Goal: Transaction & Acquisition: Purchase product/service

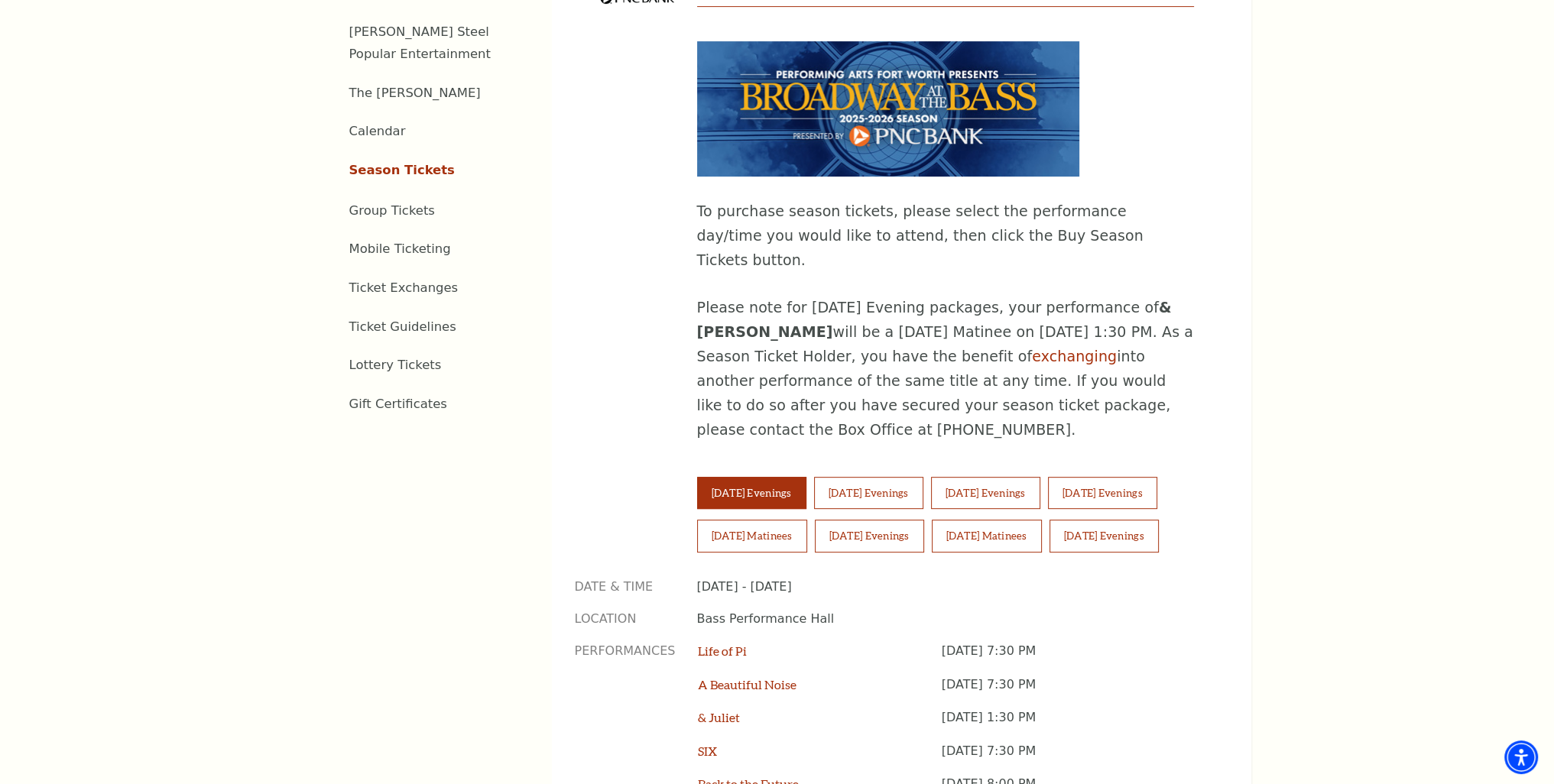
scroll to position [840, 0]
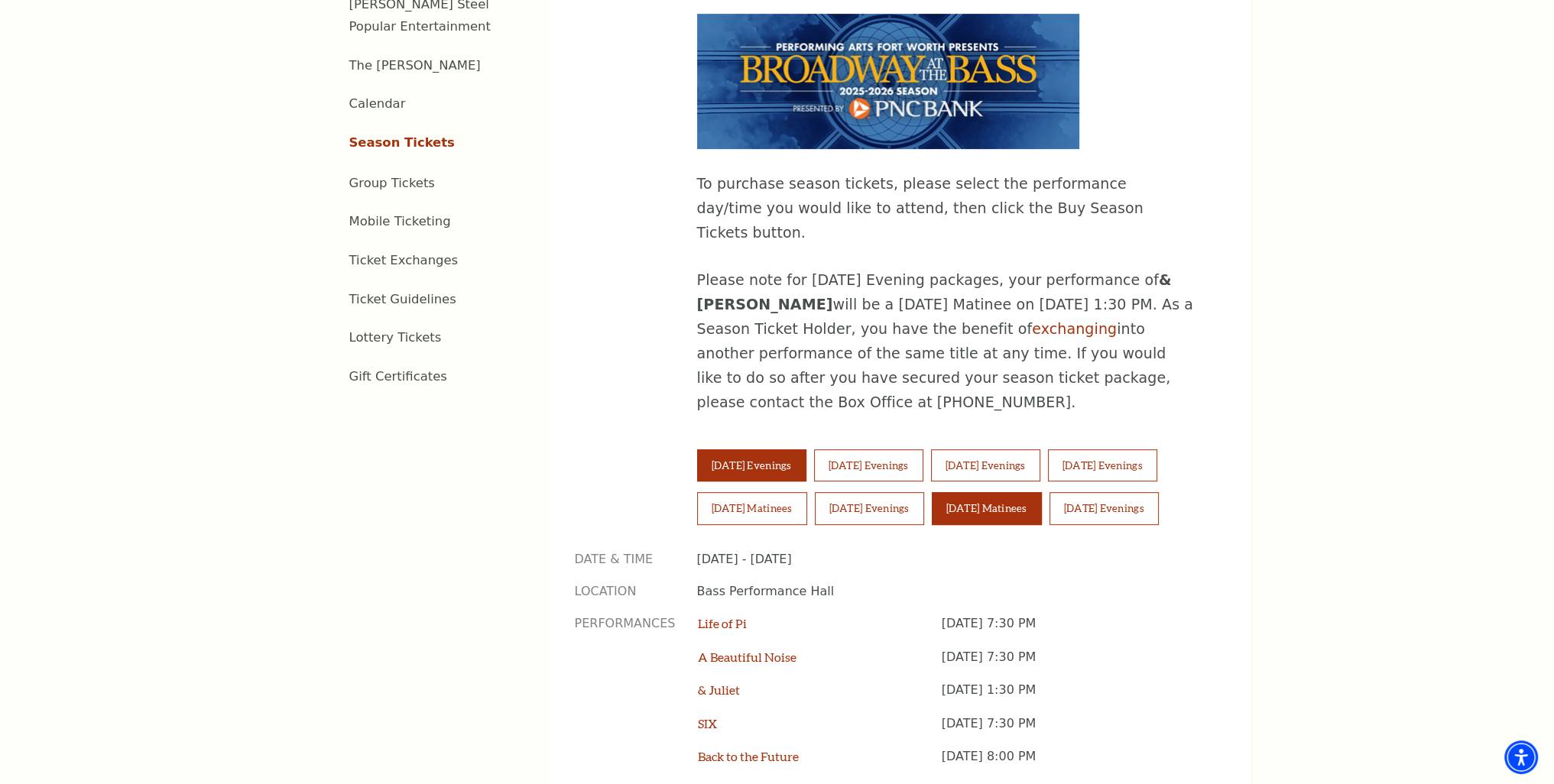
drag, startPoint x: 969, startPoint y: 443, endPoint x: 984, endPoint y: 443, distance: 15.0
click at [749, 492] on button "Sunday Matinees" at bounding box center [987, 507] width 110 height 32
click at [749, 492] on button "Sunday Evenings" at bounding box center [1103, 507] width 109 height 32
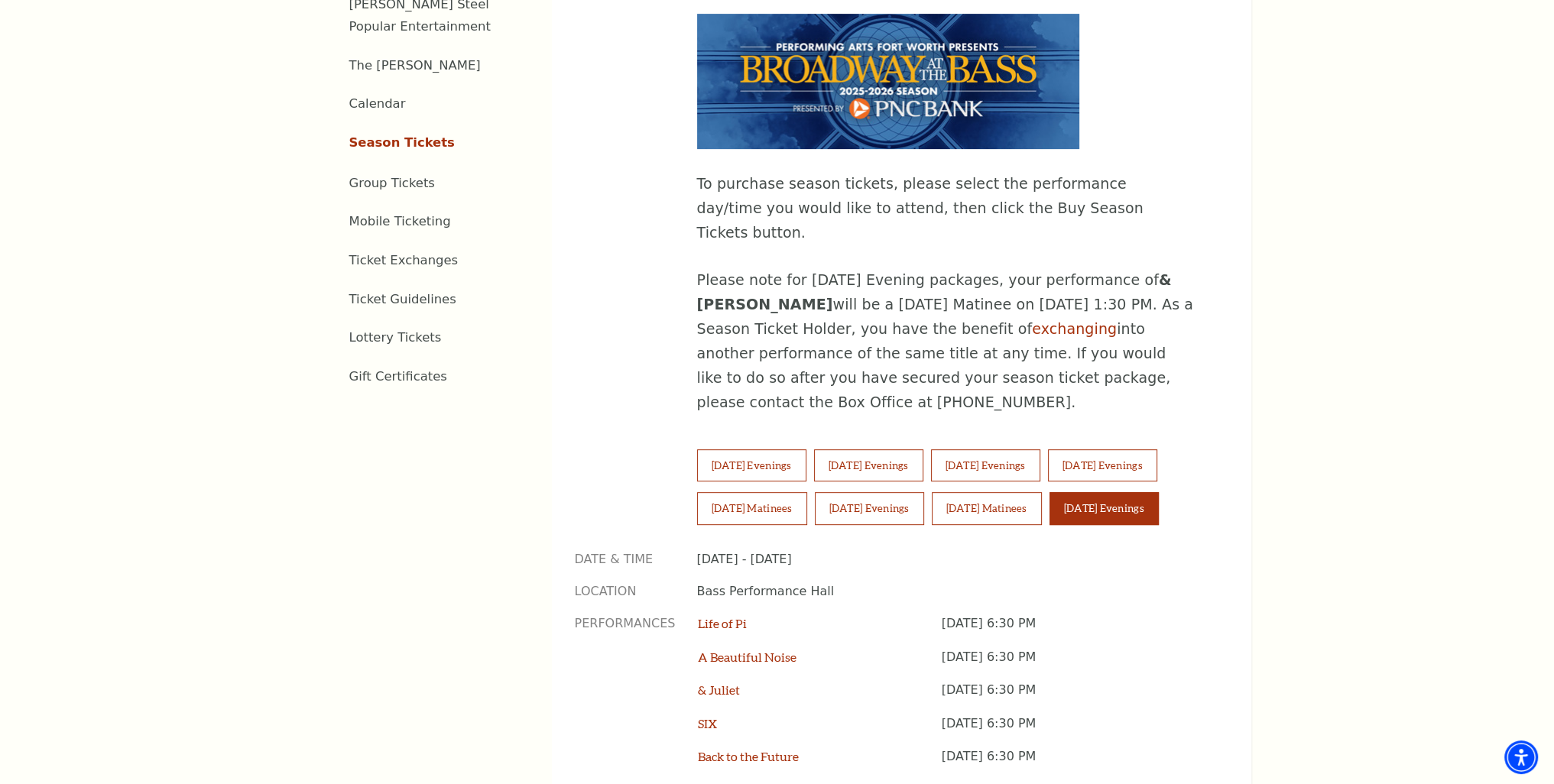
click at [749, 492] on button "Sunday Evenings" at bounding box center [1103, 507] width 109 height 32
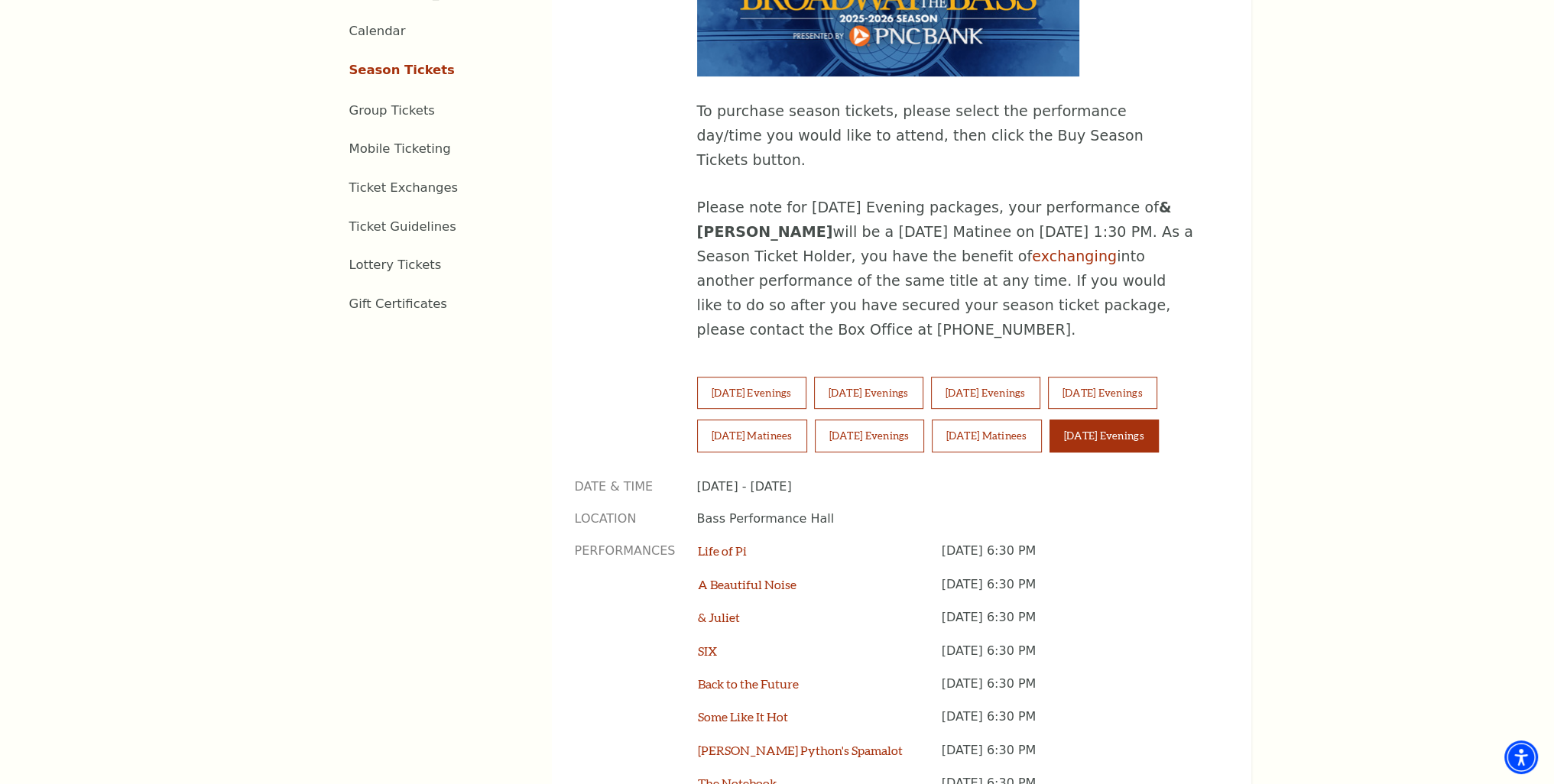
scroll to position [1070, 0]
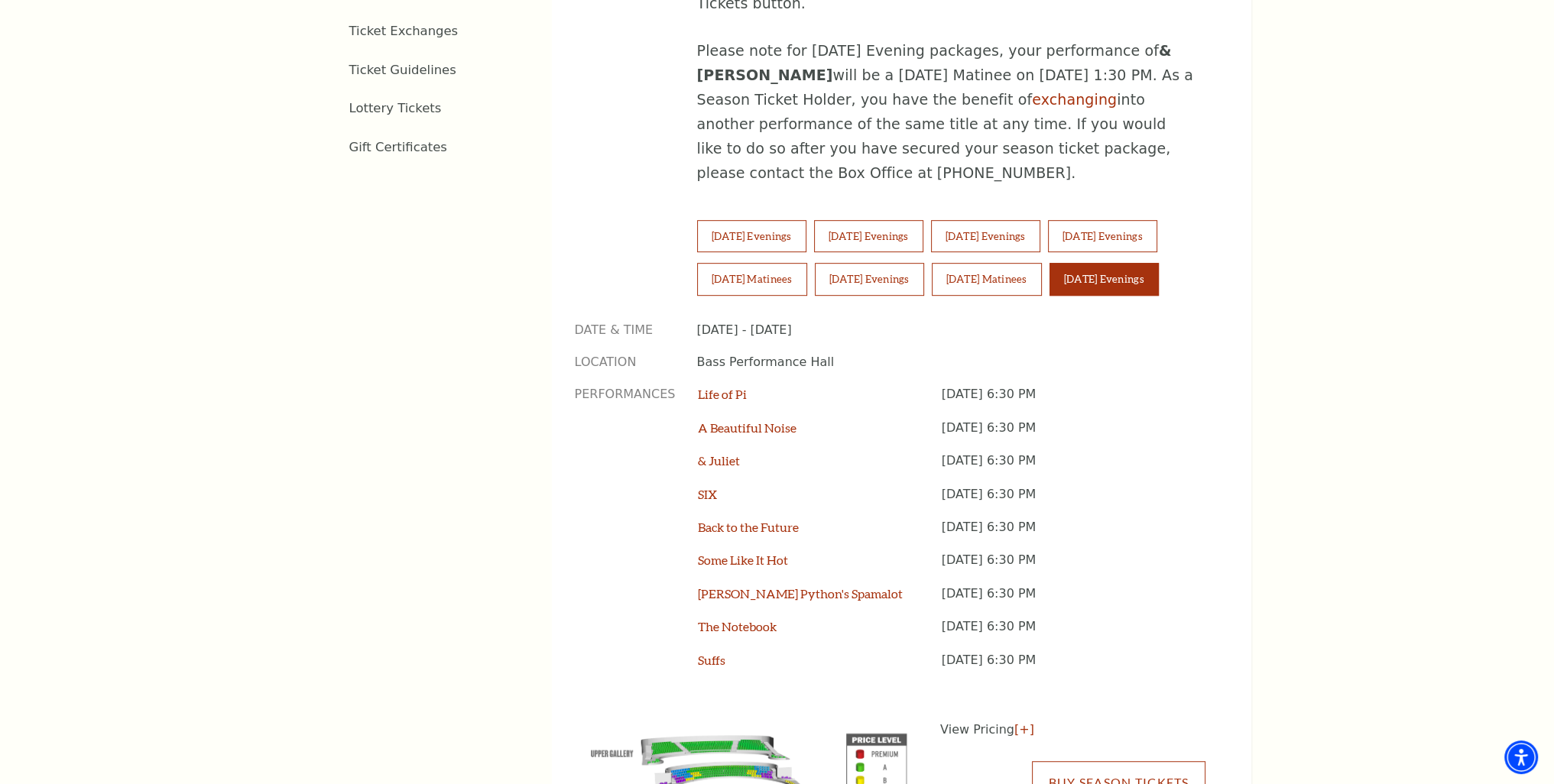
click at [749, 760] on link "Buy Season Tickets" at bounding box center [1118, 782] width 173 height 43
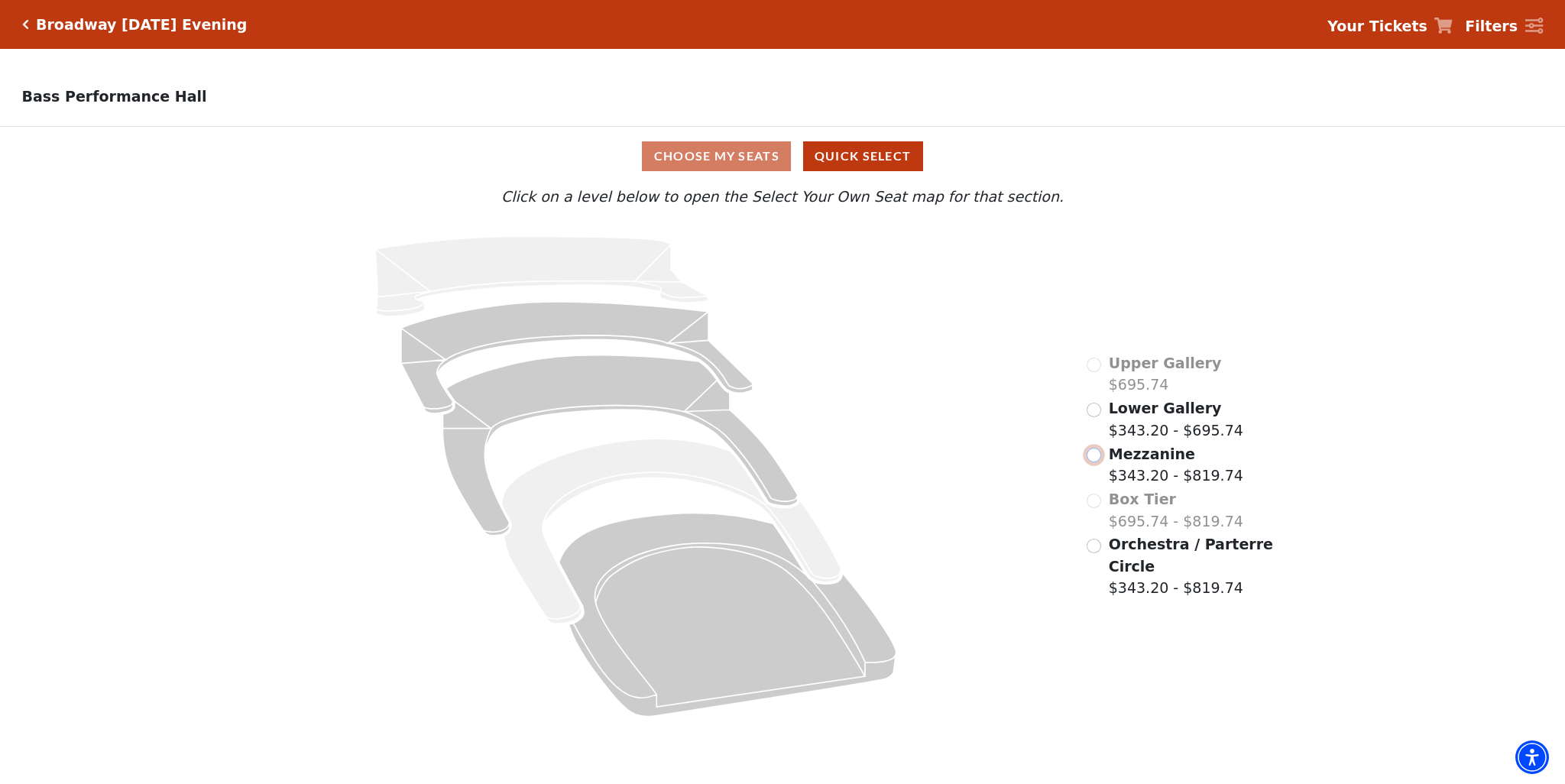
click at [1093, 458] on input "Mezzanine$343.20 - $819.74\a" at bounding box center [1094, 454] width 15 height 15
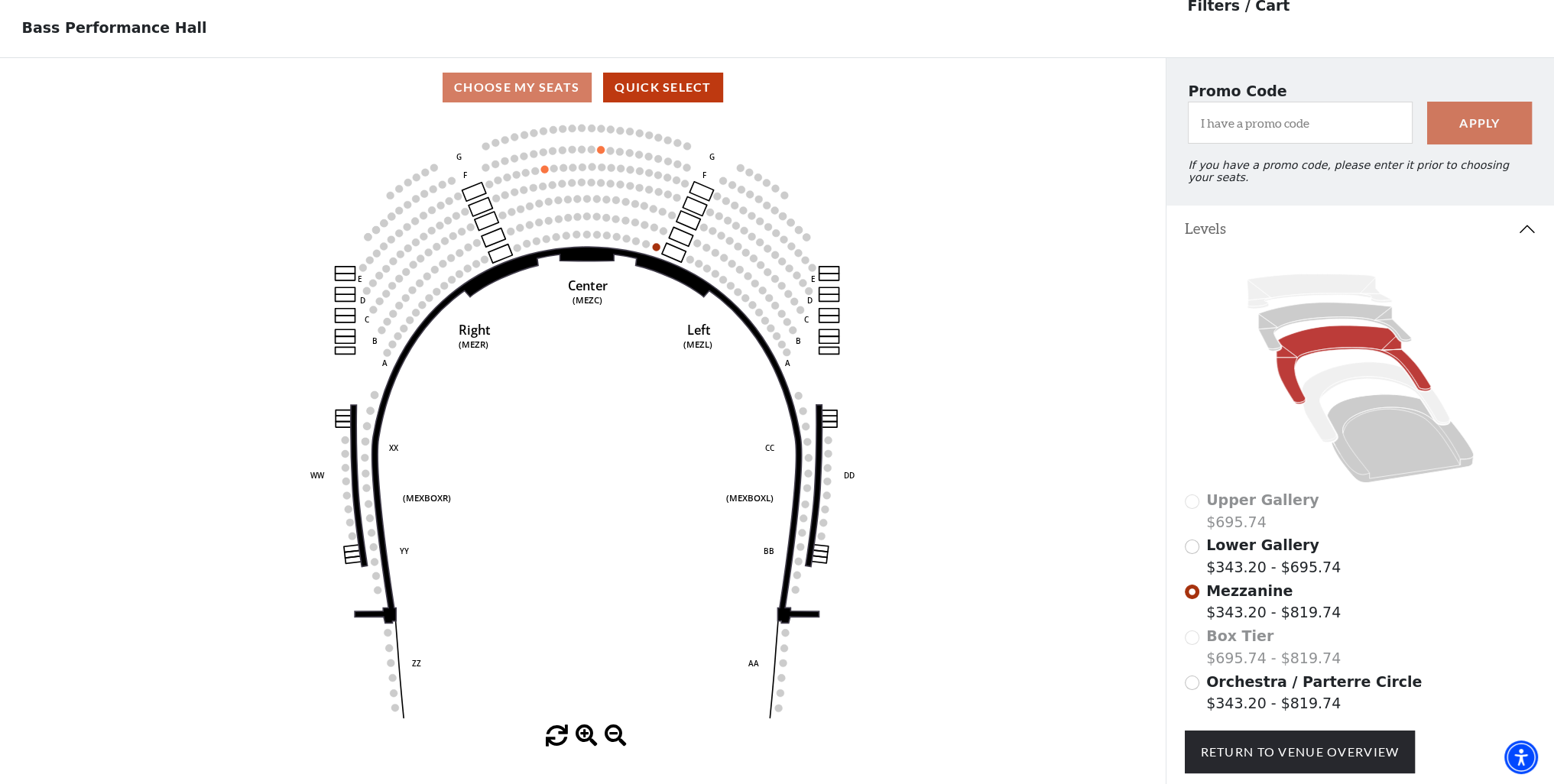
scroll to position [71, 0]
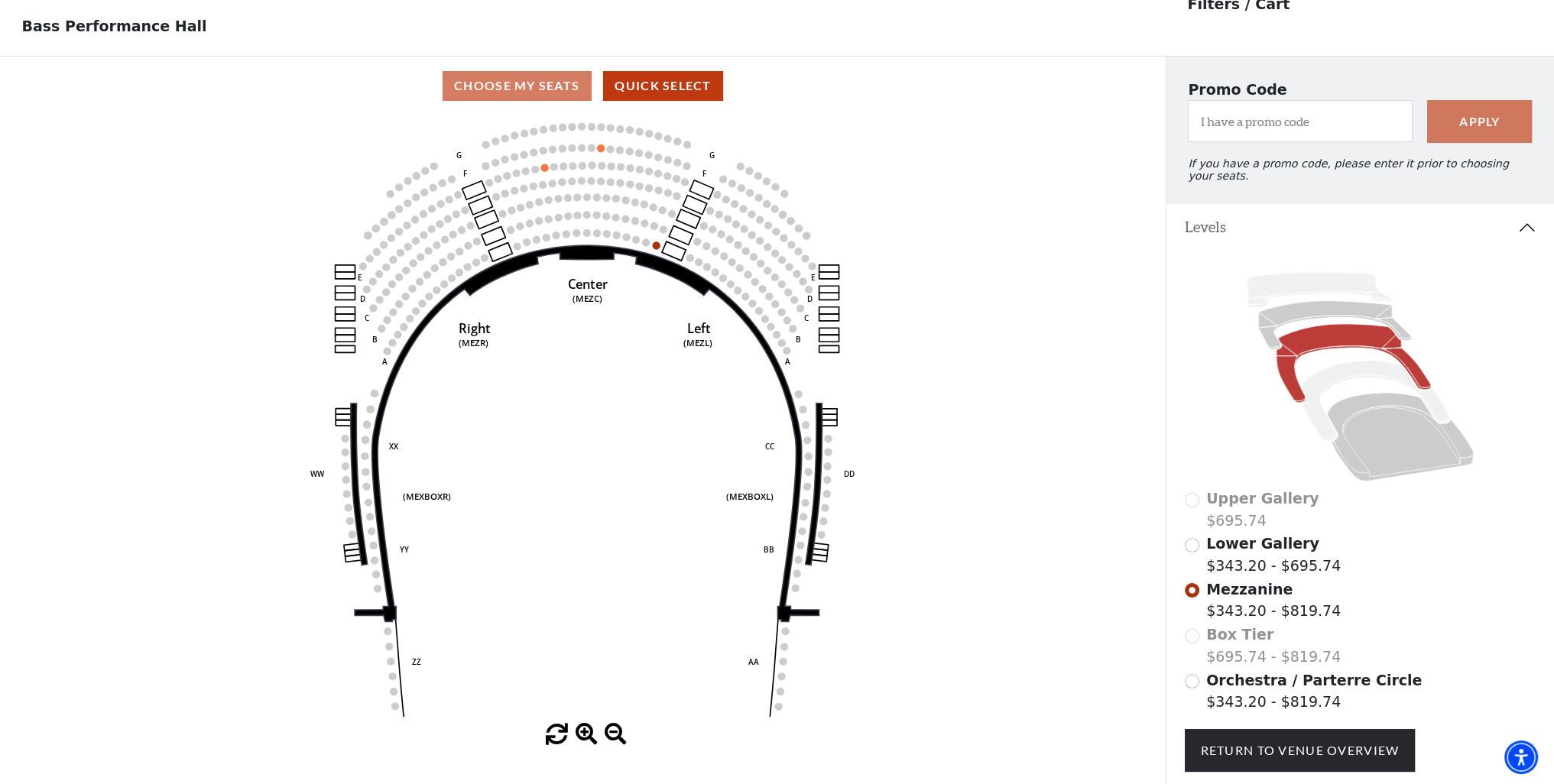
click at [1195, 497] on div "Upper Gallery $695.74" at bounding box center [1361, 509] width 351 height 43
click at [1235, 490] on span "Upper Gallery" at bounding box center [1261, 497] width 113 height 17
click at [1195, 540] on input "Lower Gallery$343.20 - $695.74\a" at bounding box center [1192, 545] width 15 height 15
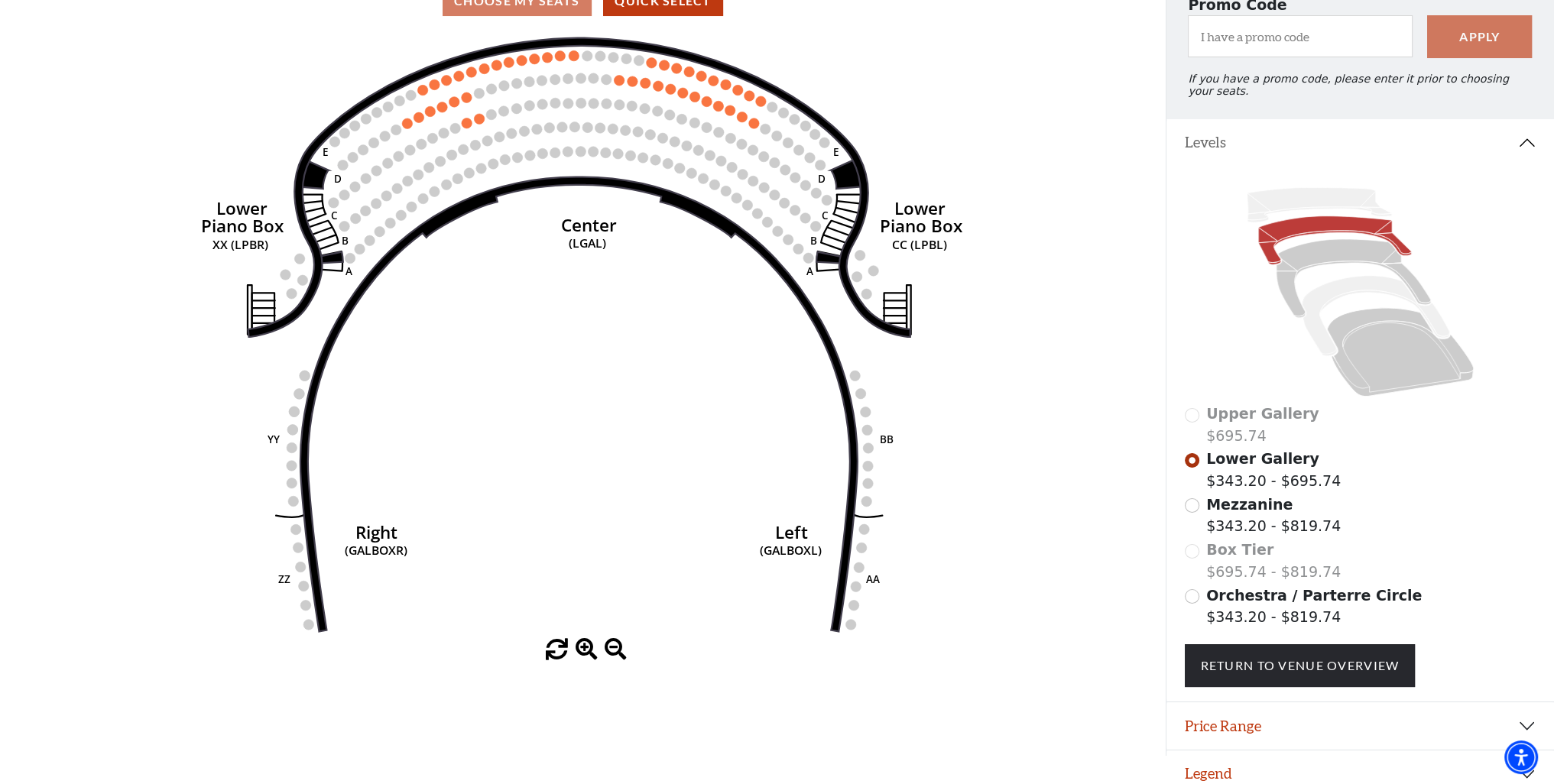
scroll to position [163, 0]
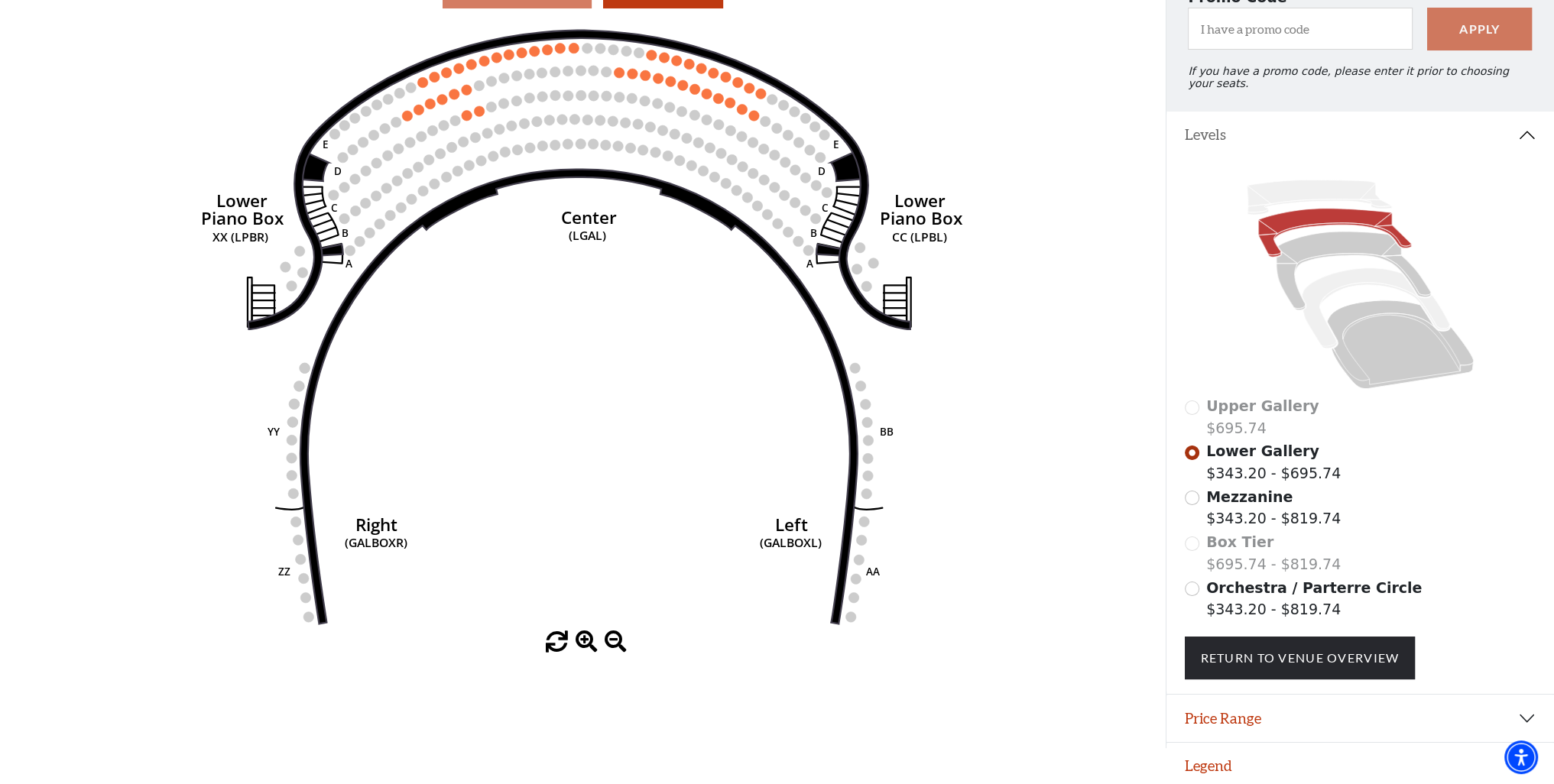
click at [1193, 533] on div "Box Tier $695.74 - $819.74" at bounding box center [1361, 552] width 351 height 43
click at [1187, 584] on input "Orchestra / Parterre Circle$343.20 - $819.74\a" at bounding box center [1192, 588] width 15 height 15
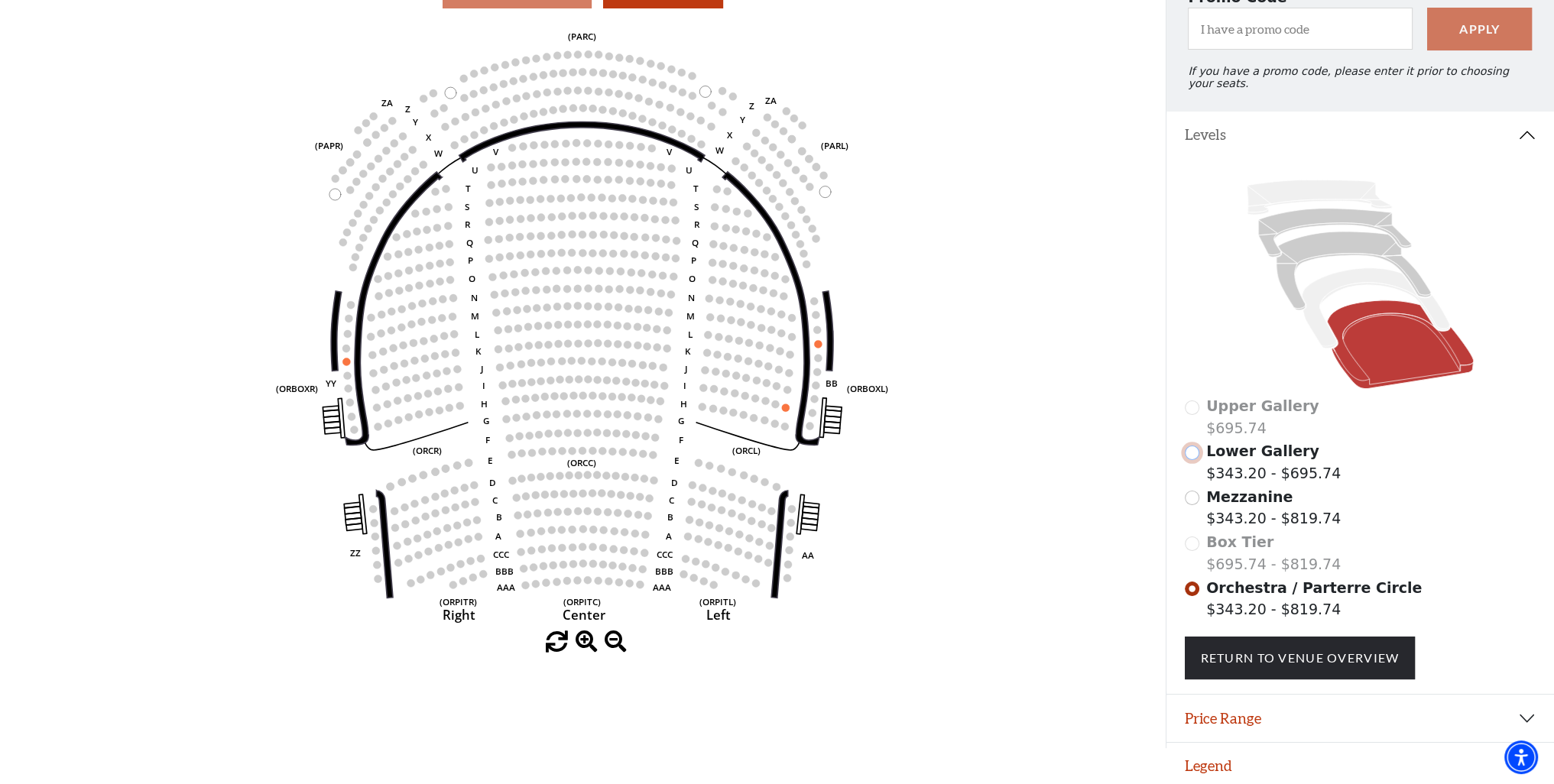
click at [1189, 450] on input "Lower Gallery$343.20 - $695.74\a" at bounding box center [1192, 452] width 15 height 15
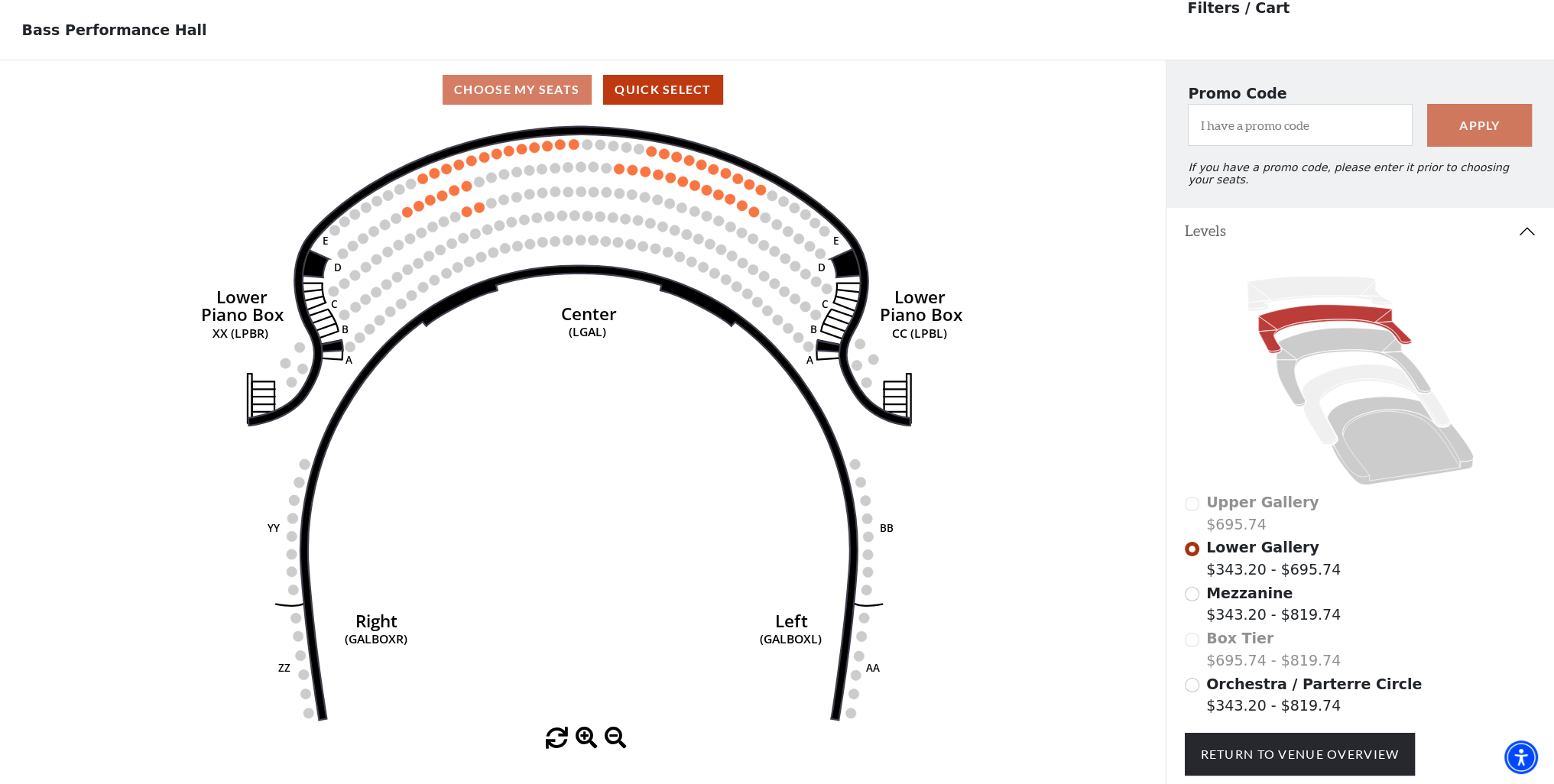
scroll to position [71, 0]
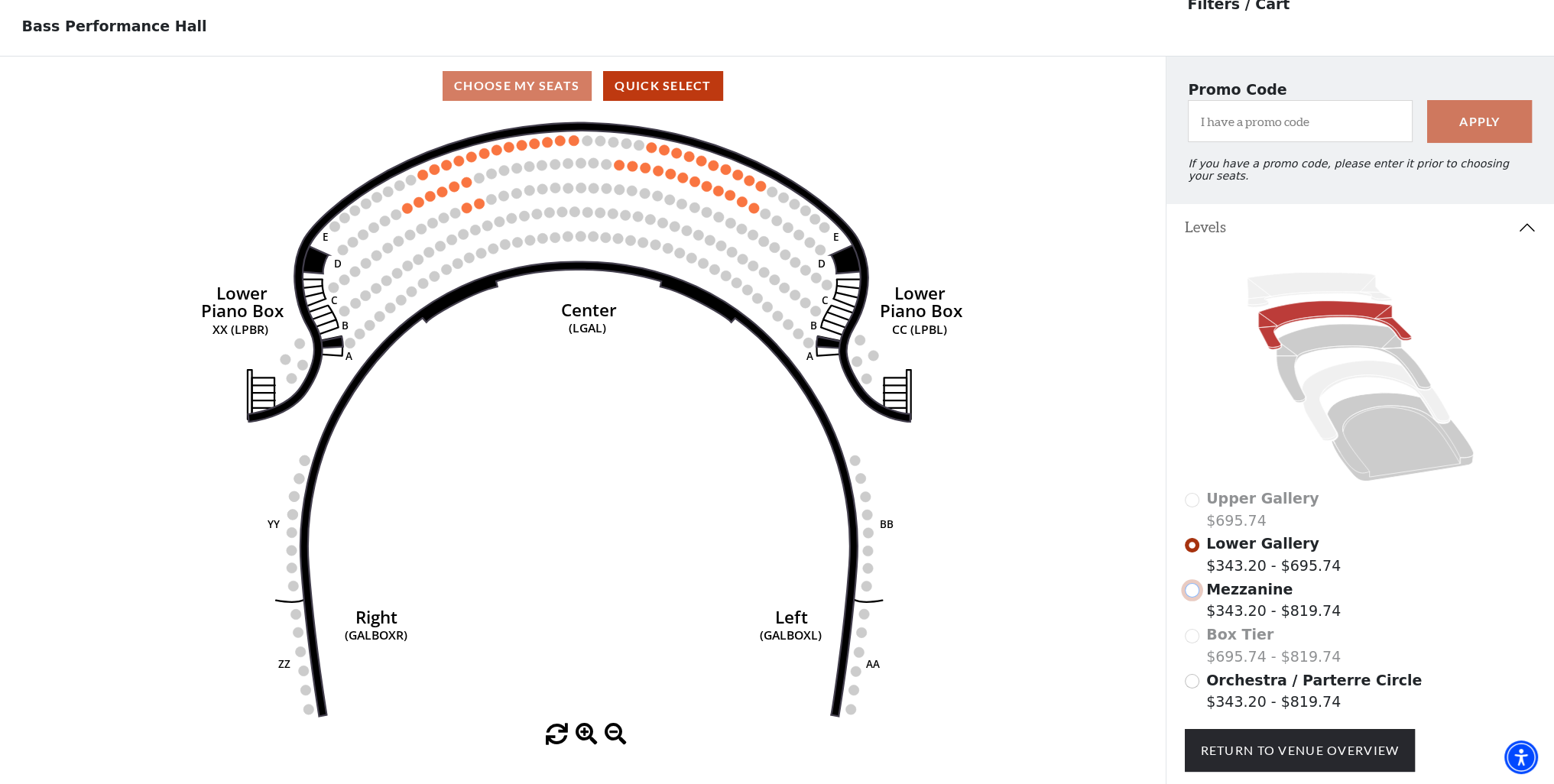
click at [1191, 585] on input "Mezzanine$343.20 - $819.74\a" at bounding box center [1192, 590] width 15 height 15
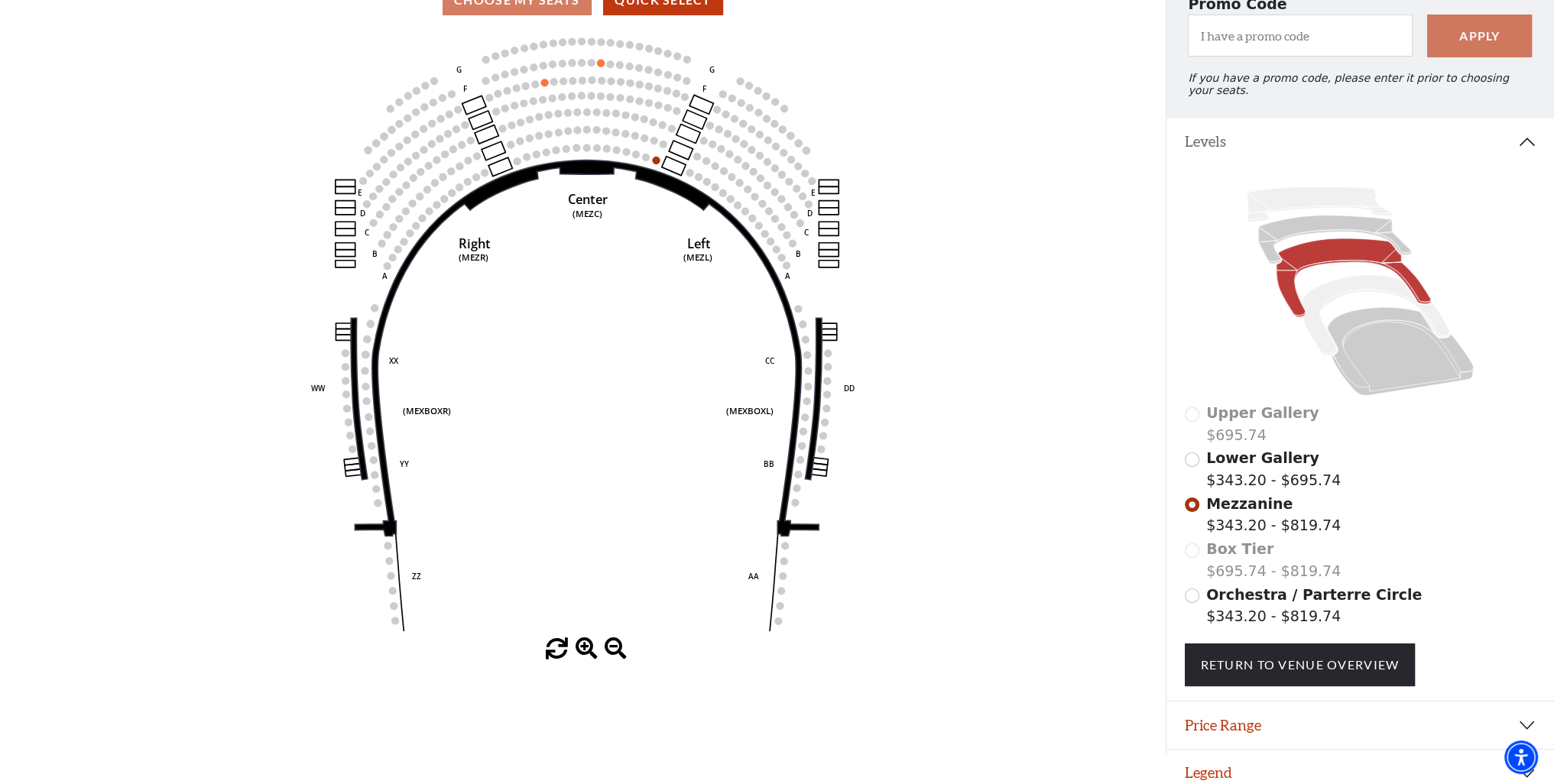
scroll to position [163, 0]
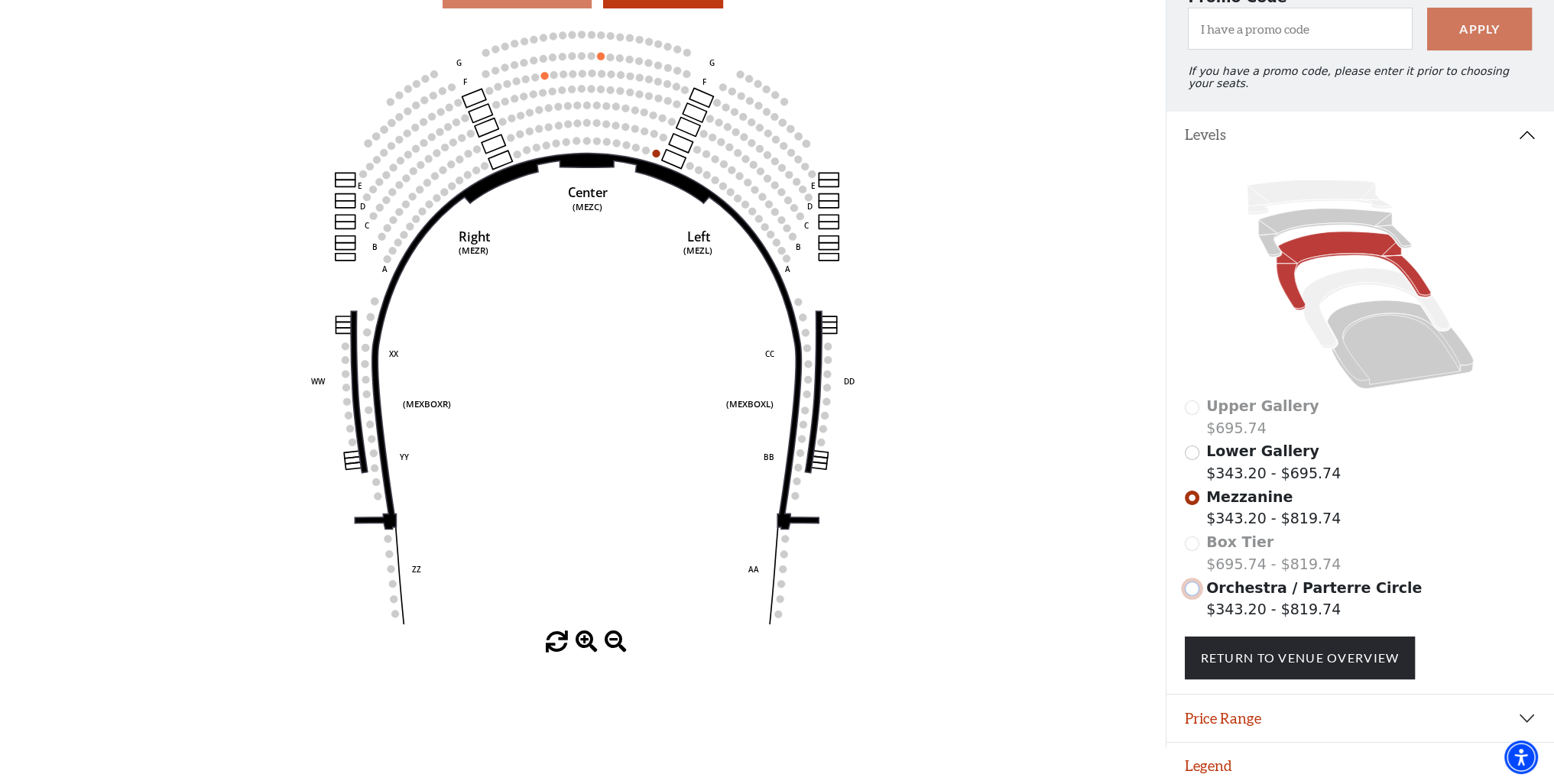
click at [1191, 585] on input "Orchestra / Parterre Circle$343.20 - $819.74\a" at bounding box center [1192, 588] width 15 height 15
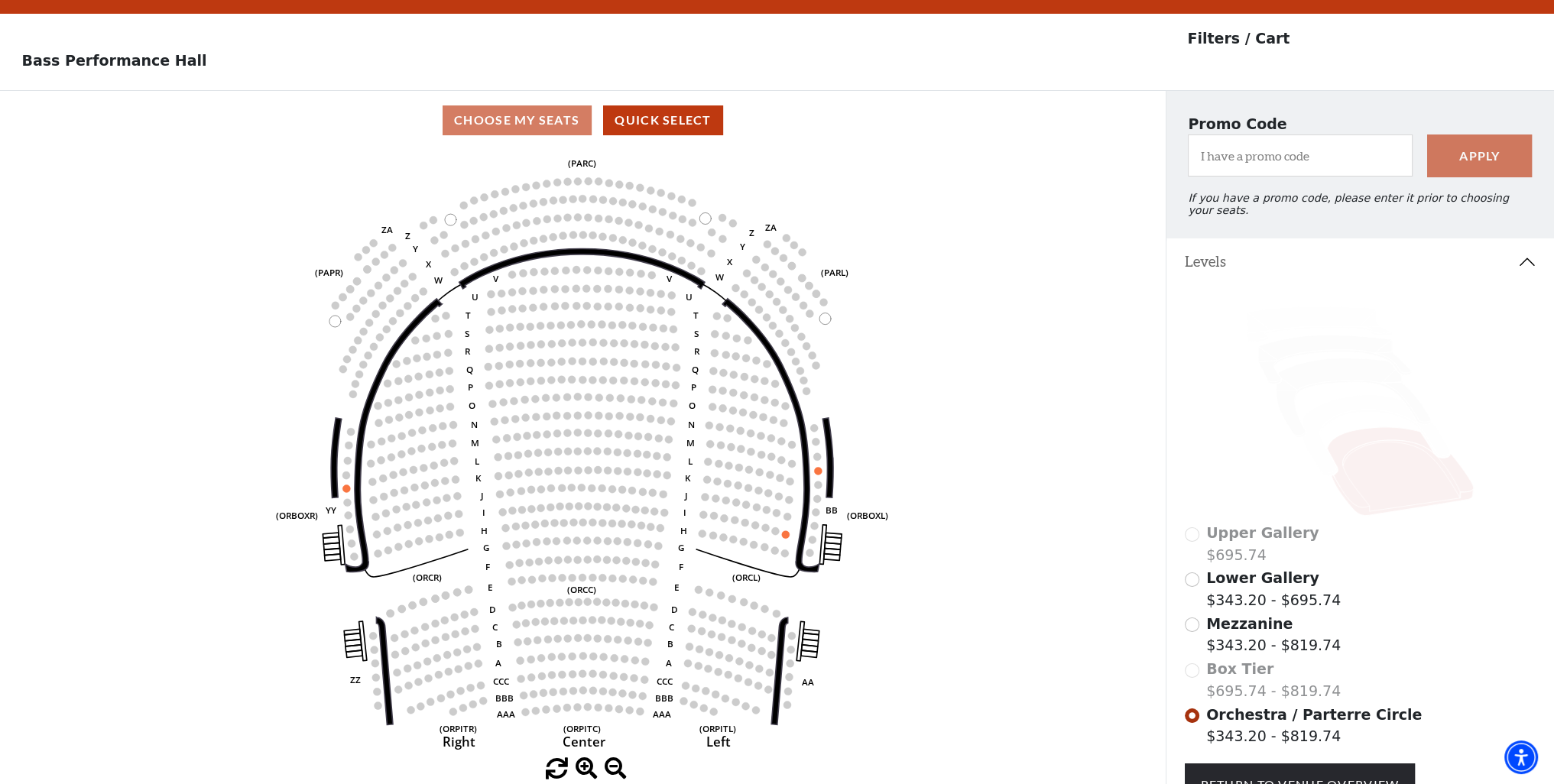
scroll to position [71, 0]
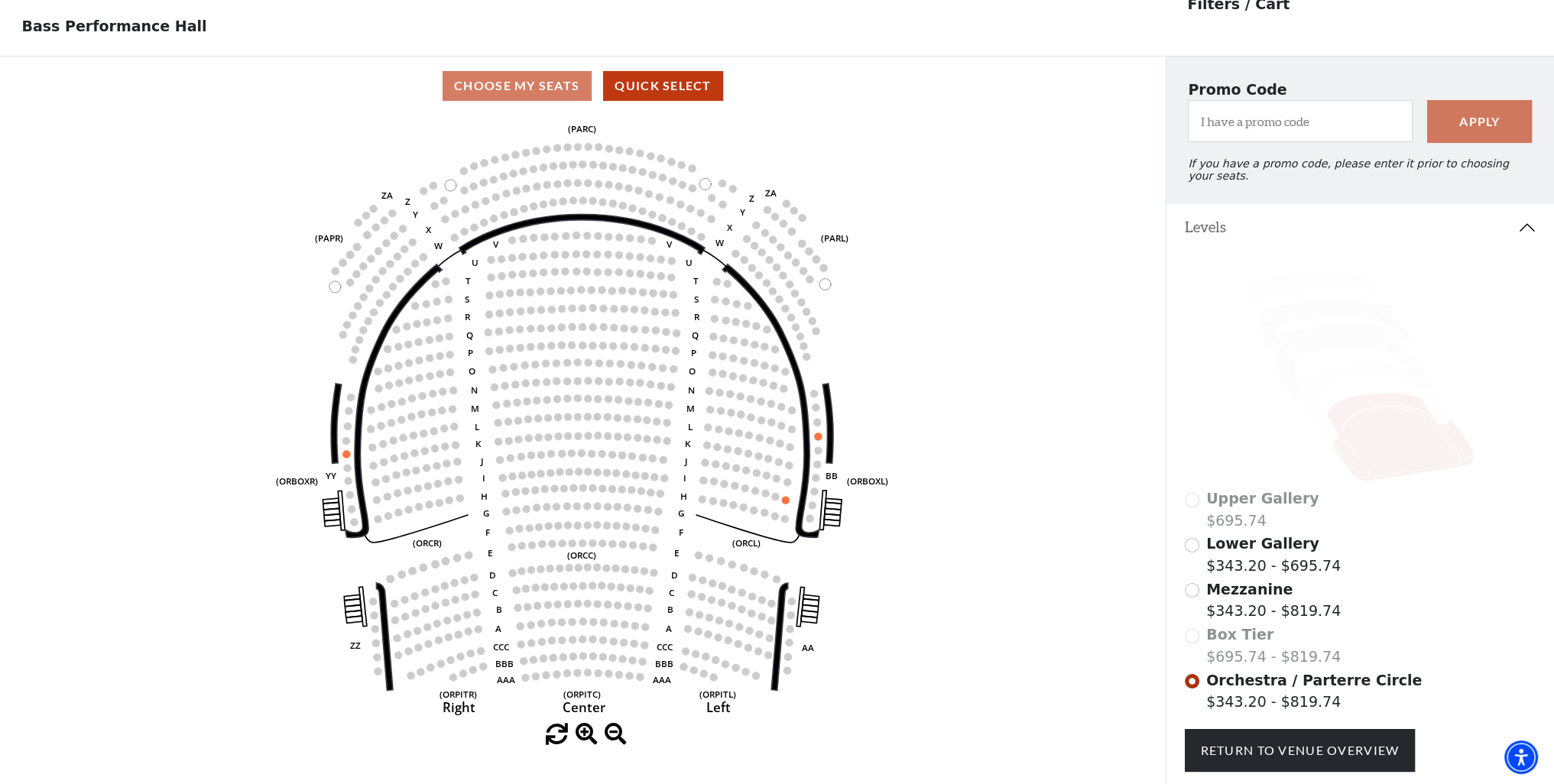
click at [1188, 491] on div "Upper Gallery $695.74" at bounding box center [1361, 509] width 351 height 43
click at [1189, 538] on input "Lower Gallery$343.20 - $695.74\a" at bounding box center [1192, 545] width 15 height 15
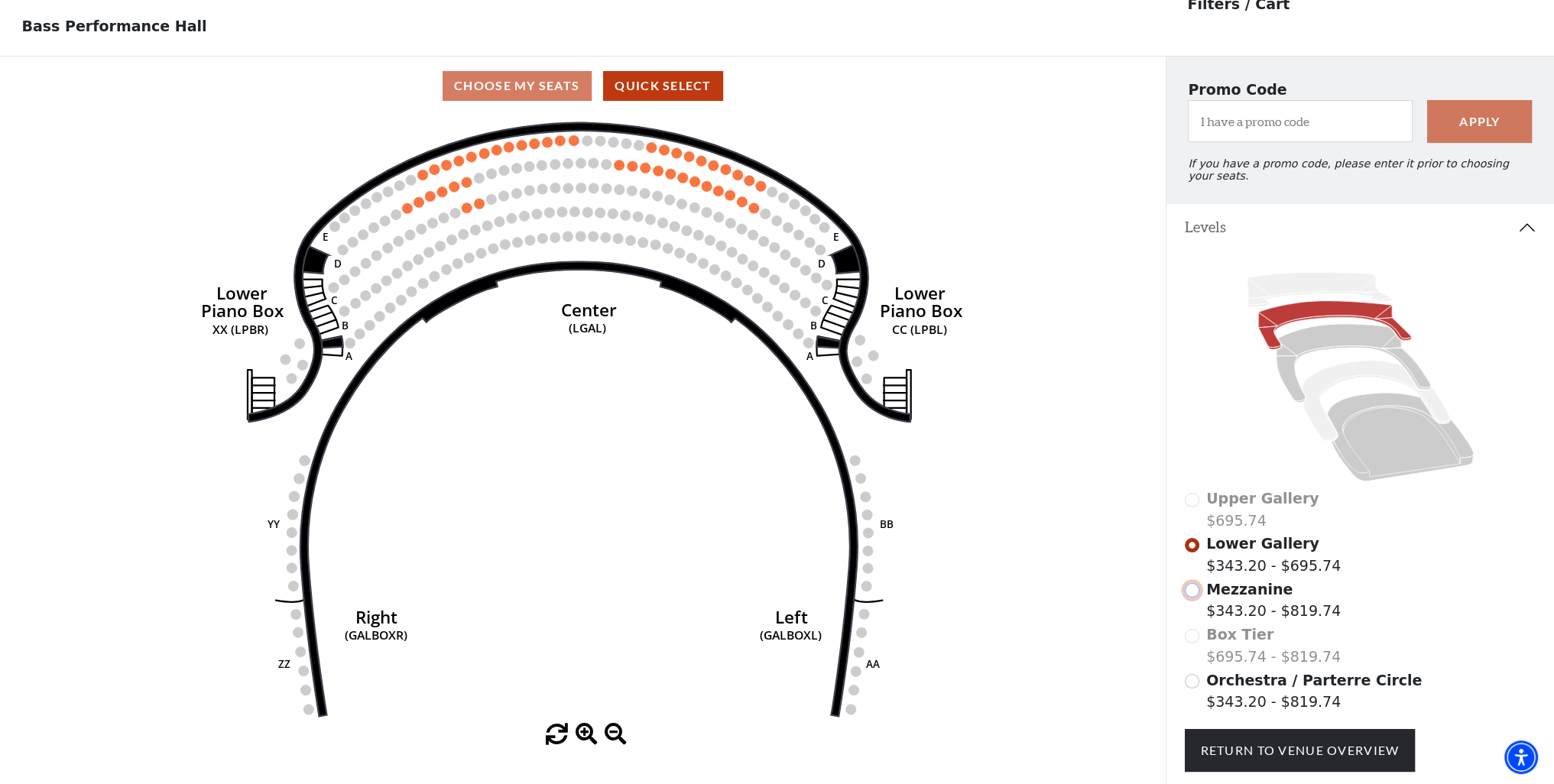
click at [1189, 583] on input "Mezzanine$343.20 - $819.74\a" at bounding box center [1192, 590] width 15 height 15
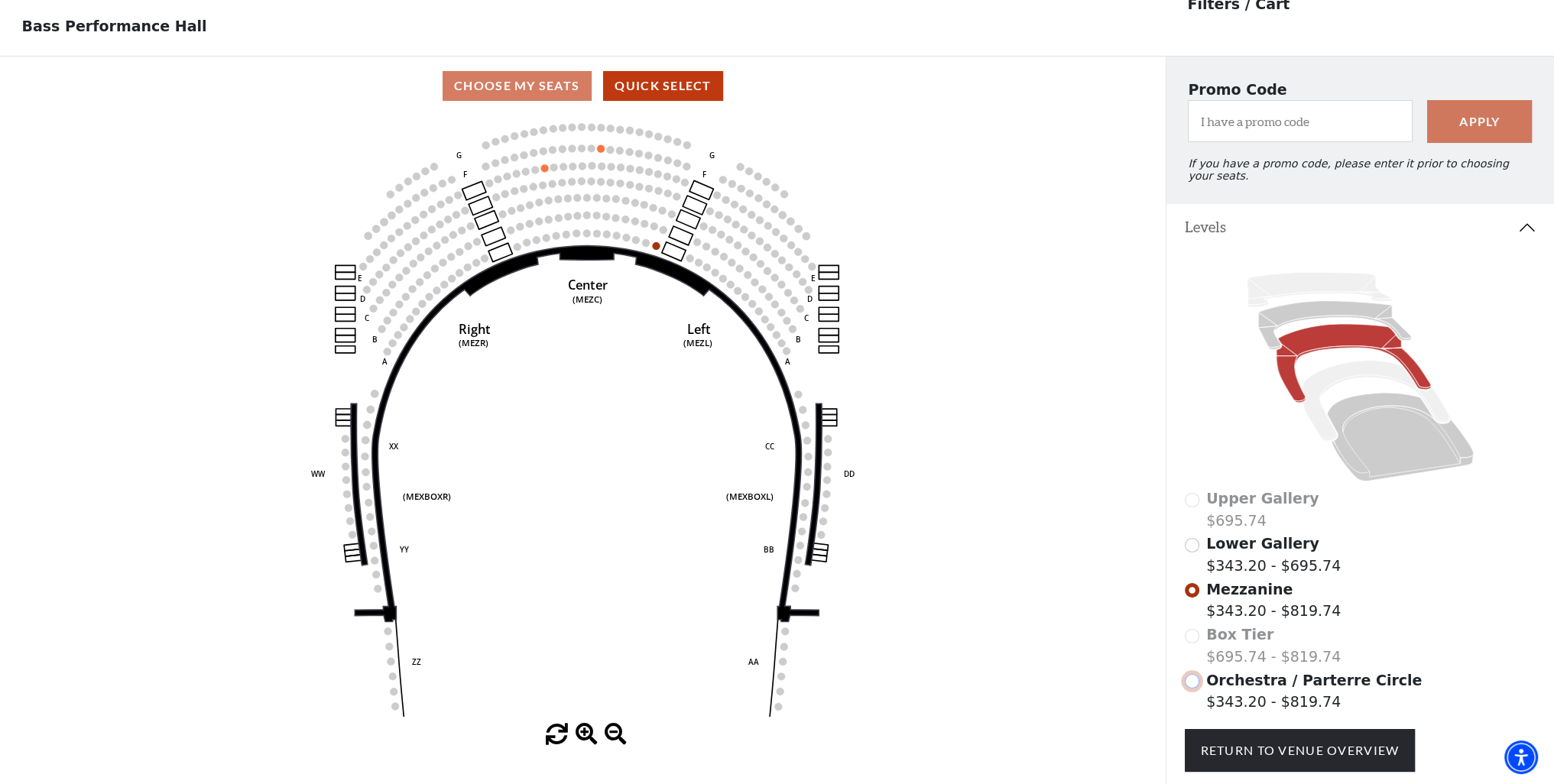
click at [1192, 674] on input "Orchestra / Parterre Circle$343.20 - $819.74\a" at bounding box center [1192, 681] width 15 height 15
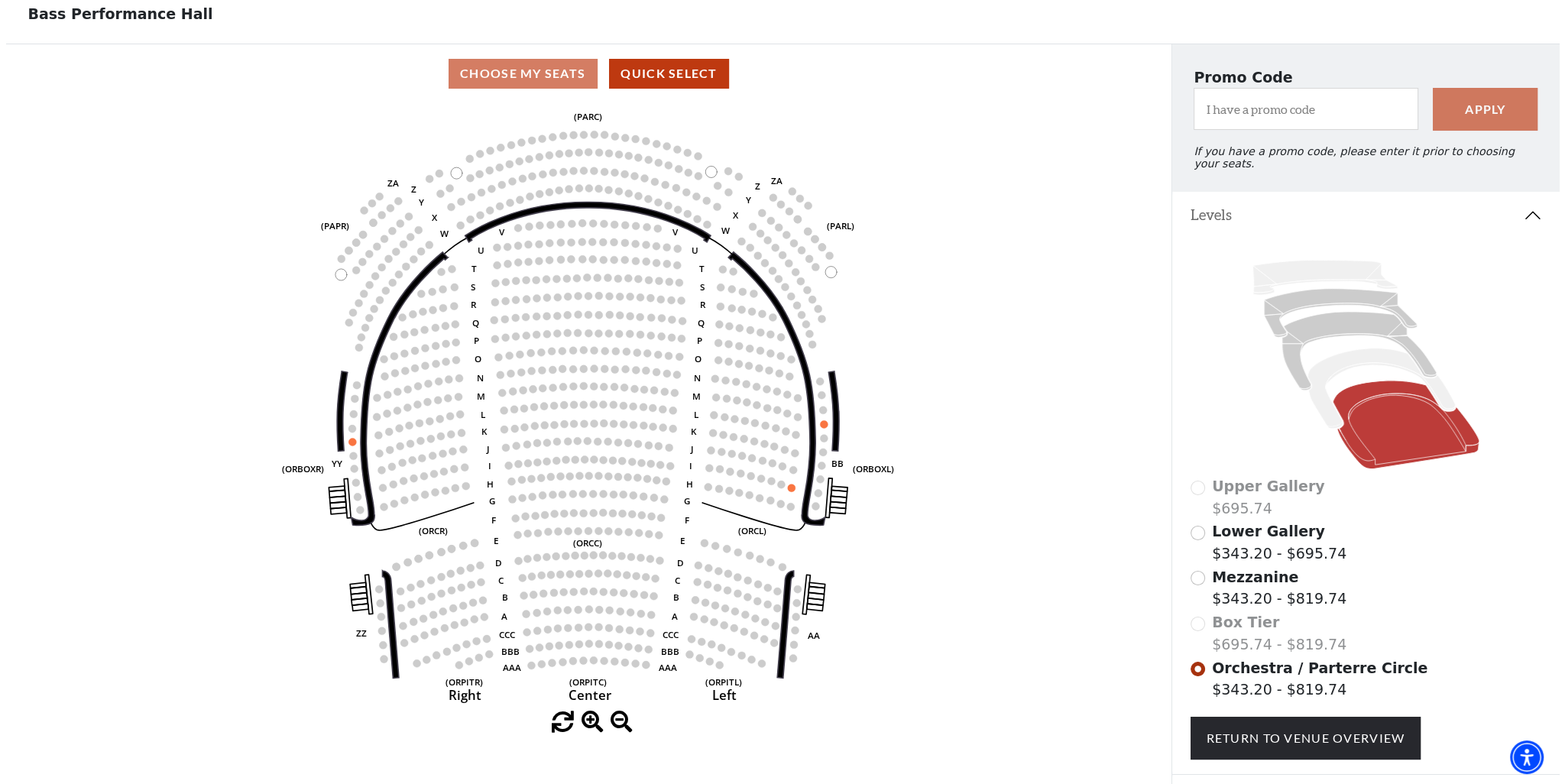
scroll to position [0, 0]
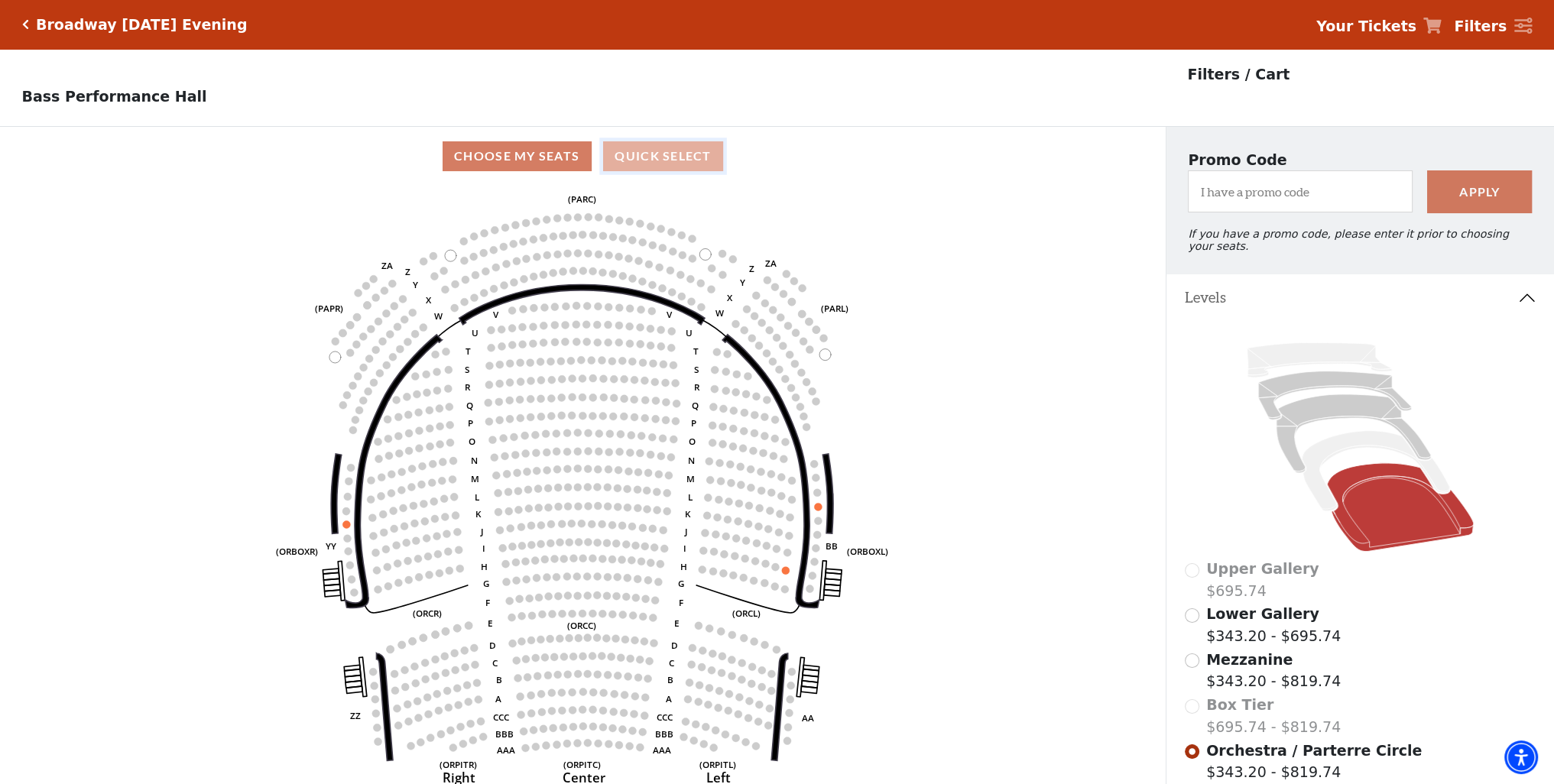
click at [694, 163] on button "Quick Select" at bounding box center [663, 156] width 120 height 29
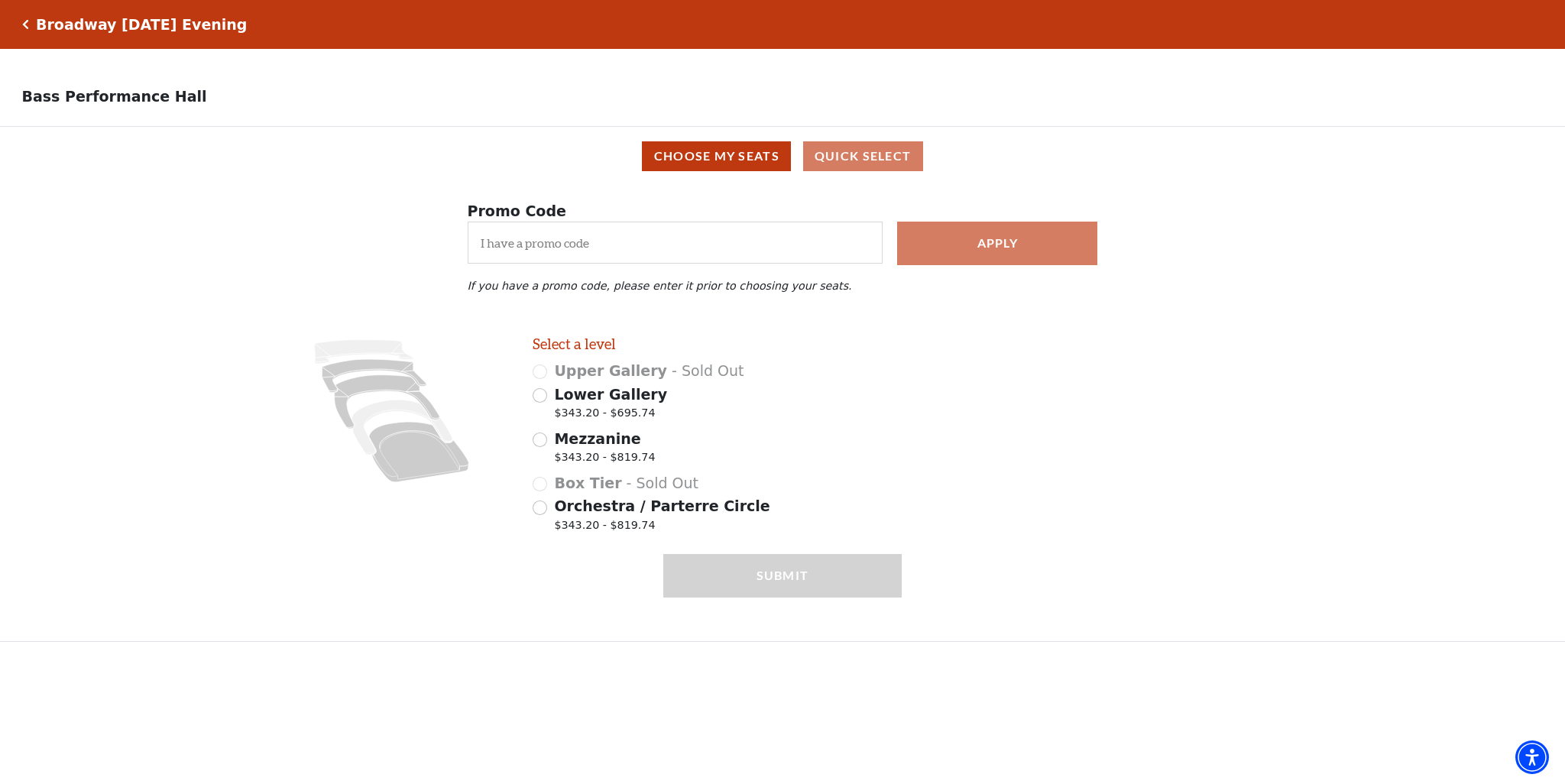
click at [26, 22] on icon "Click here to go back to filters" at bounding box center [26, 24] width 7 height 11
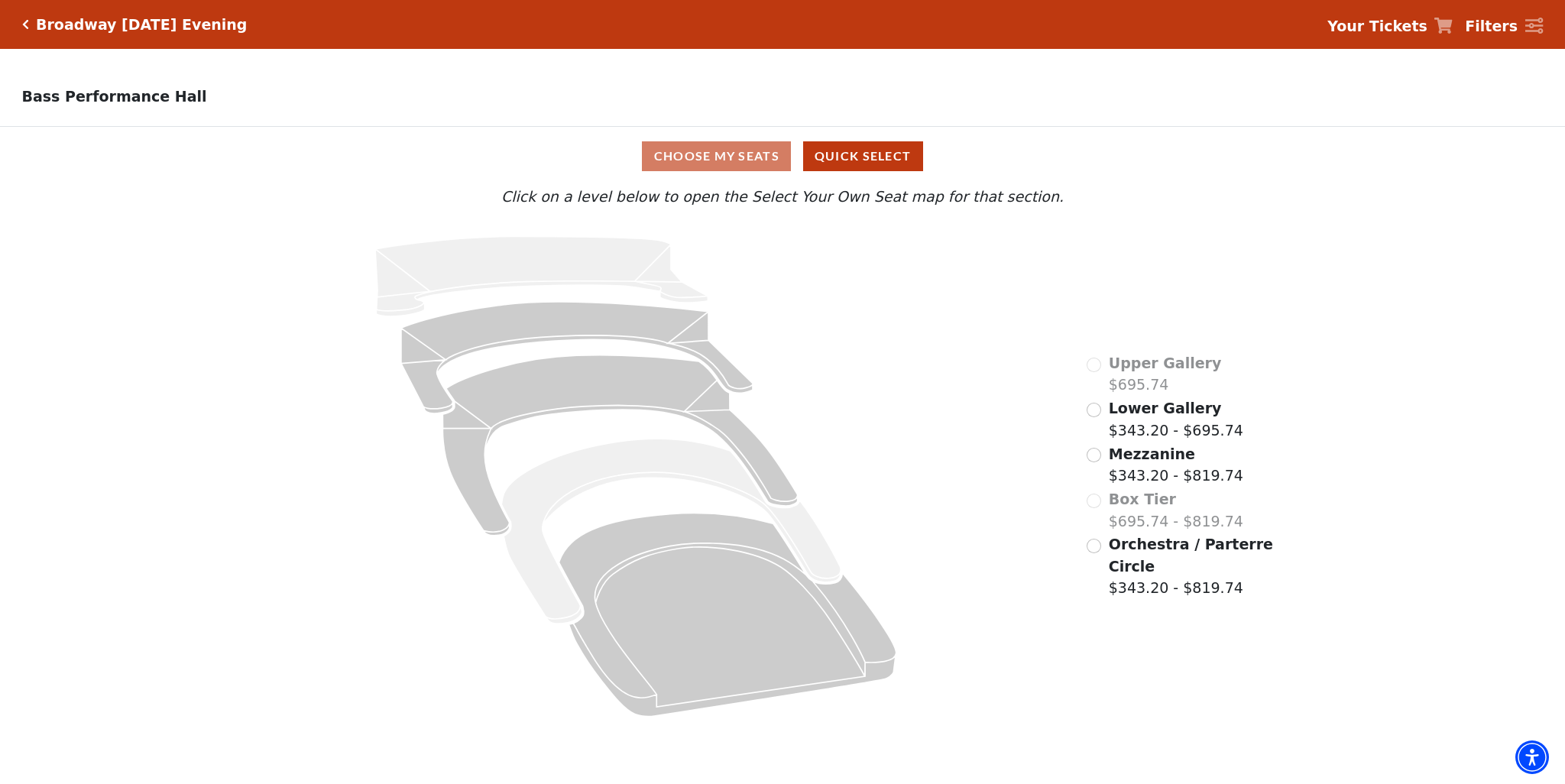
click at [27, 20] on icon "Click here to go back to filters" at bounding box center [26, 24] width 7 height 11
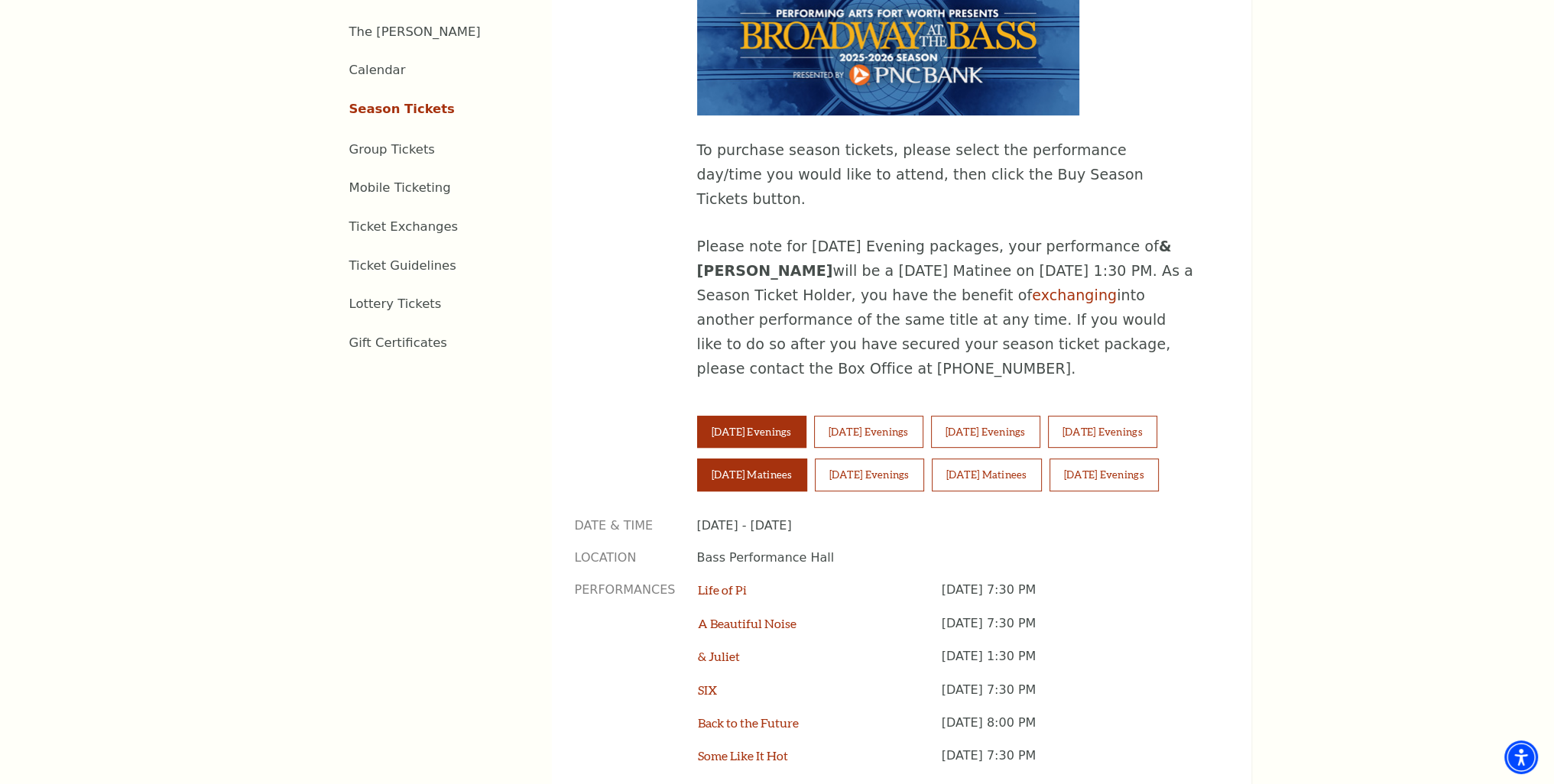
scroll to position [993, 0]
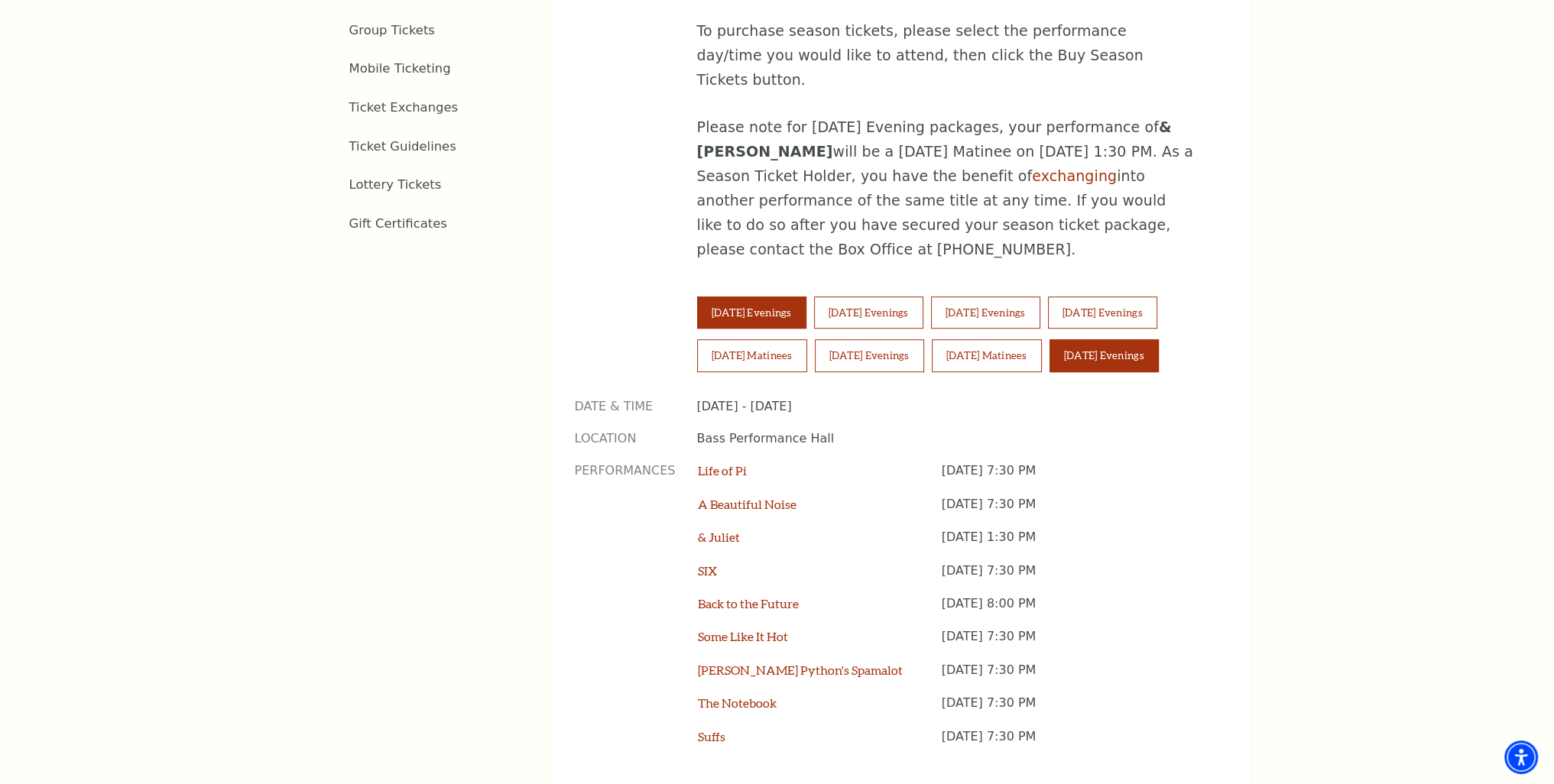
click at [1102, 340] on button "Sunday Evenings" at bounding box center [1103, 355] width 109 height 32
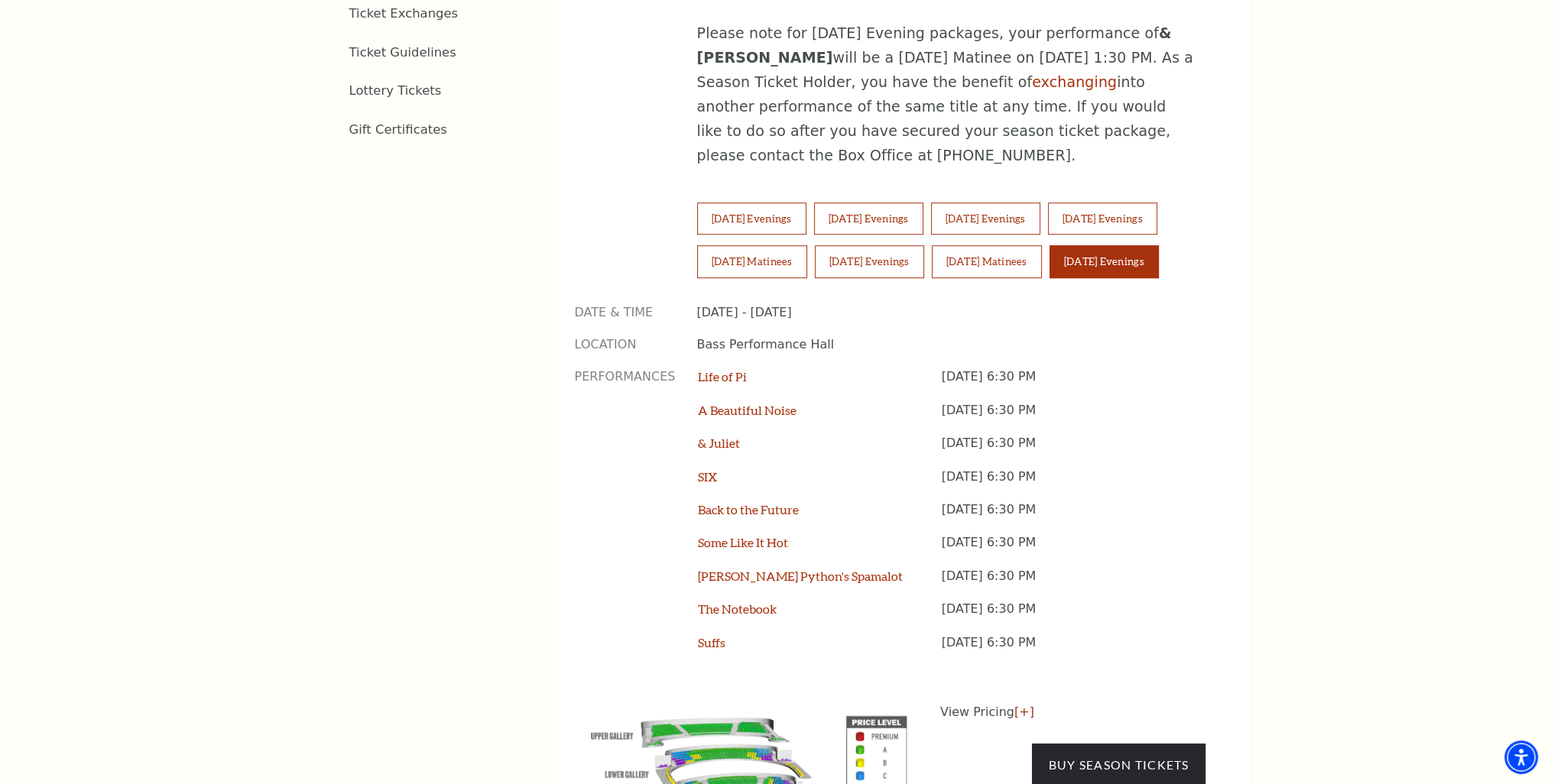
scroll to position [1070, 0]
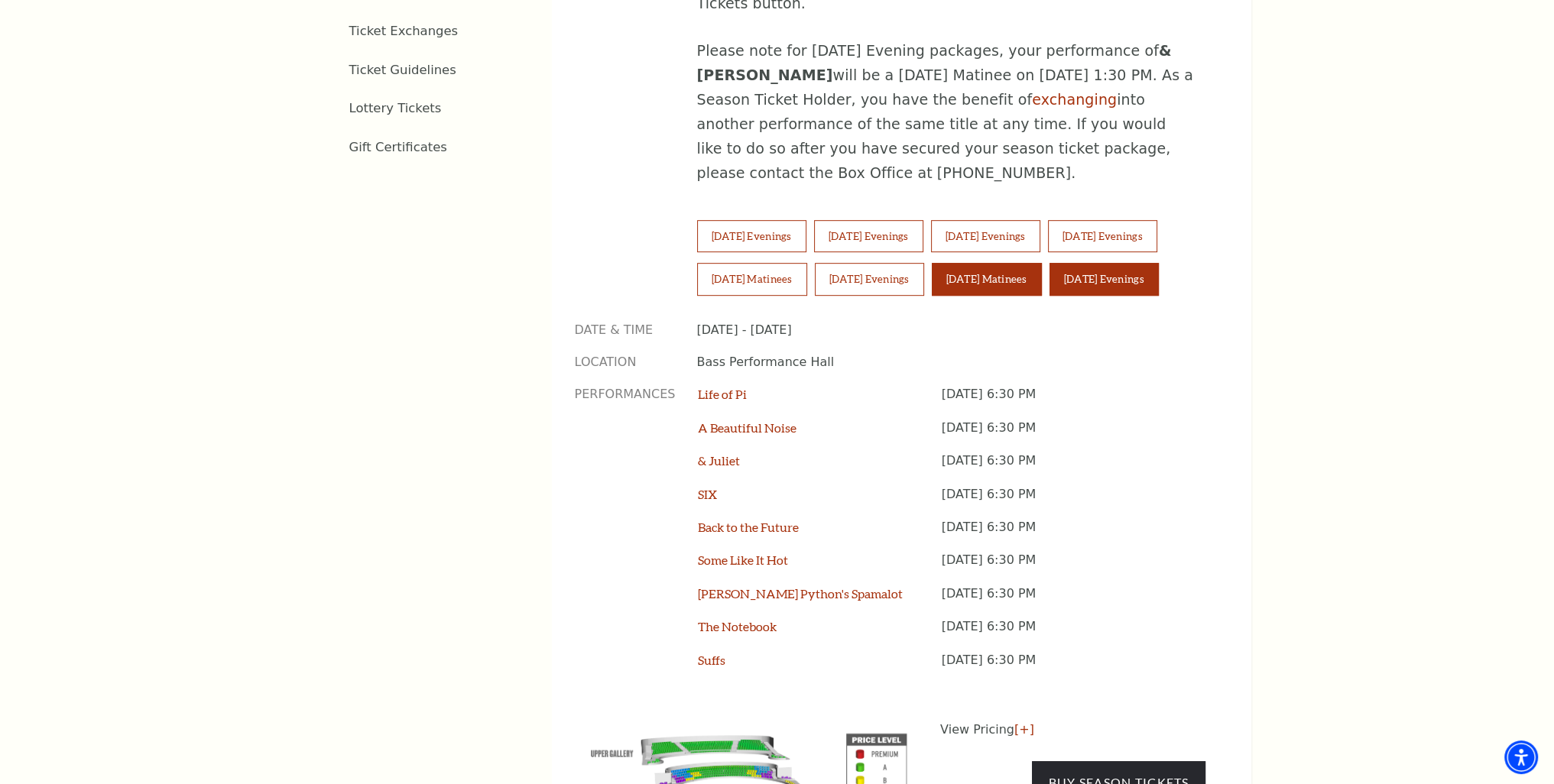
click at [1023, 263] on button "Sunday Matinees" at bounding box center [987, 279] width 110 height 32
click at [1145, 760] on link "Buy Season Tickets" at bounding box center [1118, 782] width 173 height 43
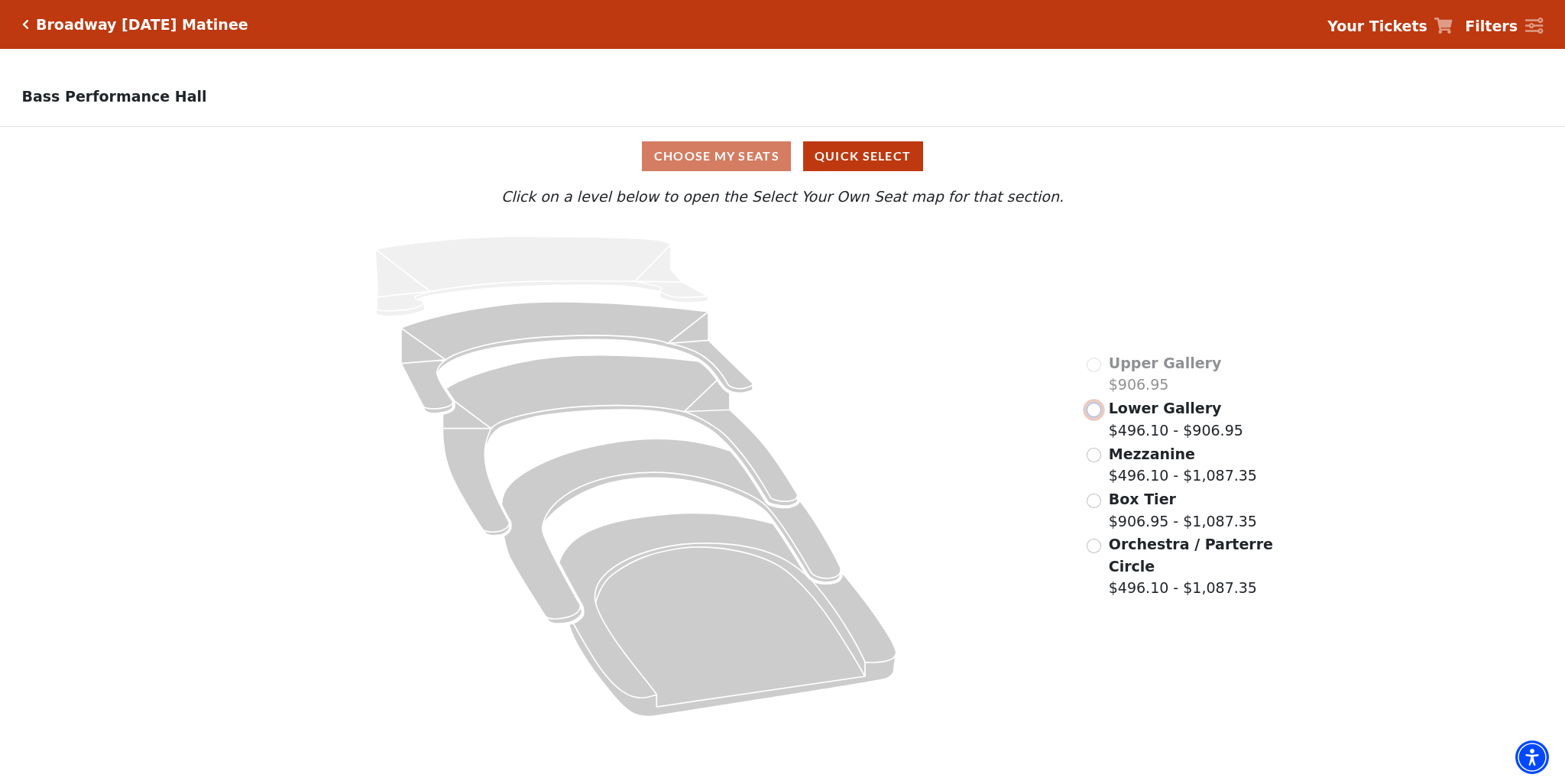
click at [1094, 414] on input "Lower Gallery$496.10 - $906.95\a" at bounding box center [1094, 409] width 15 height 15
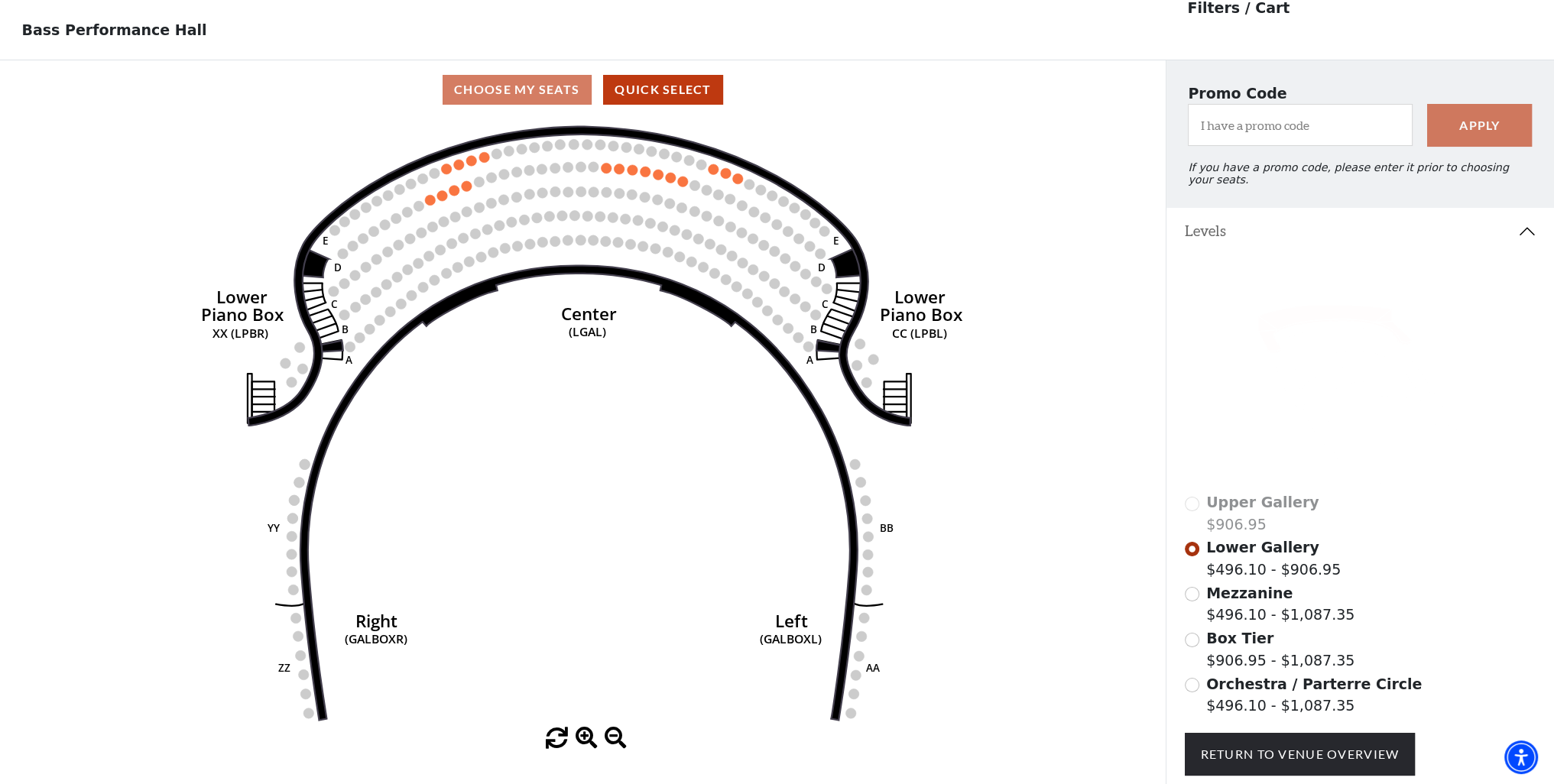
scroll to position [71, 0]
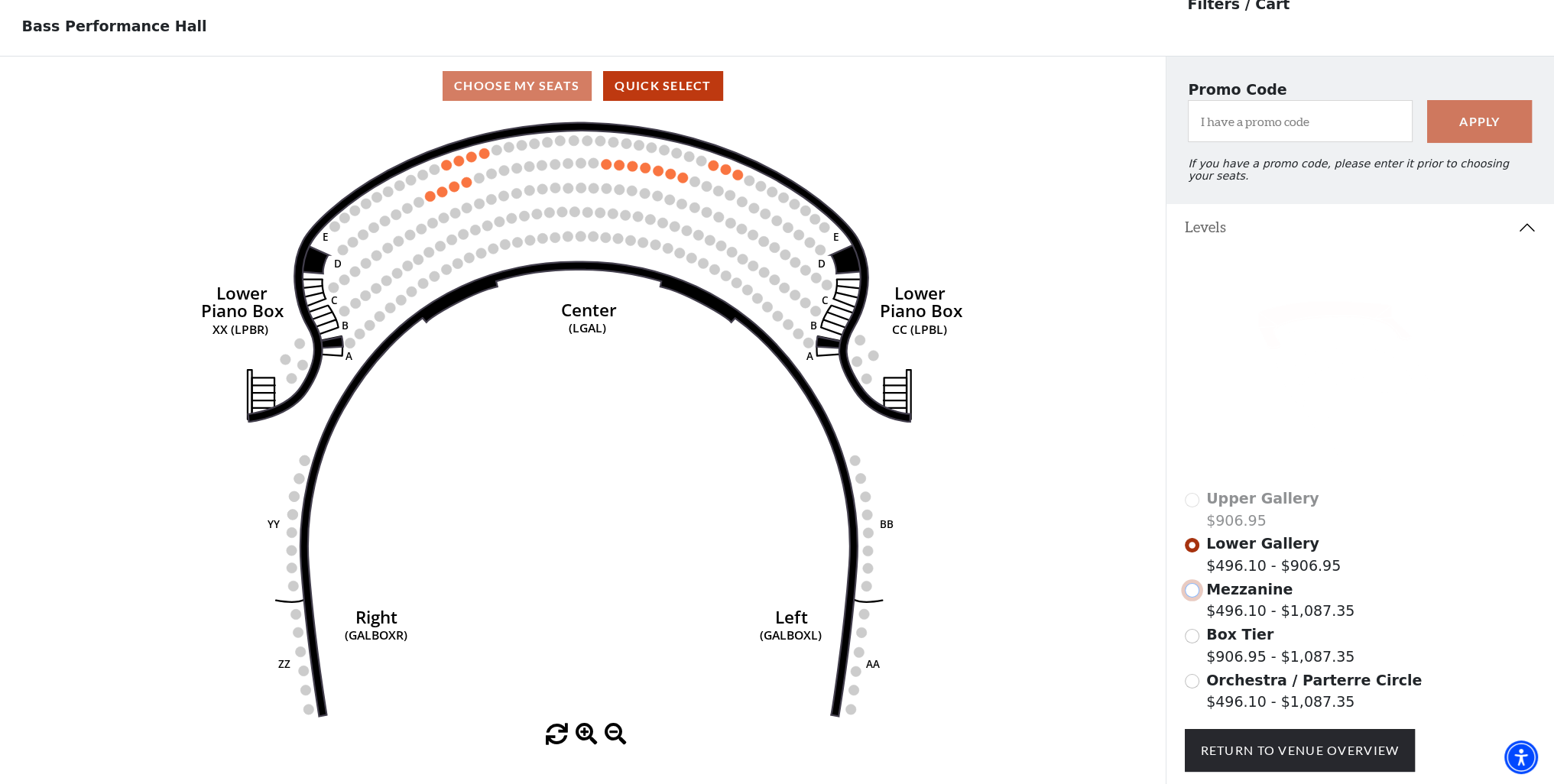
click at [1185, 583] on input "Mezzanine$496.10 - $1,087.35\a" at bounding box center [1192, 590] width 15 height 15
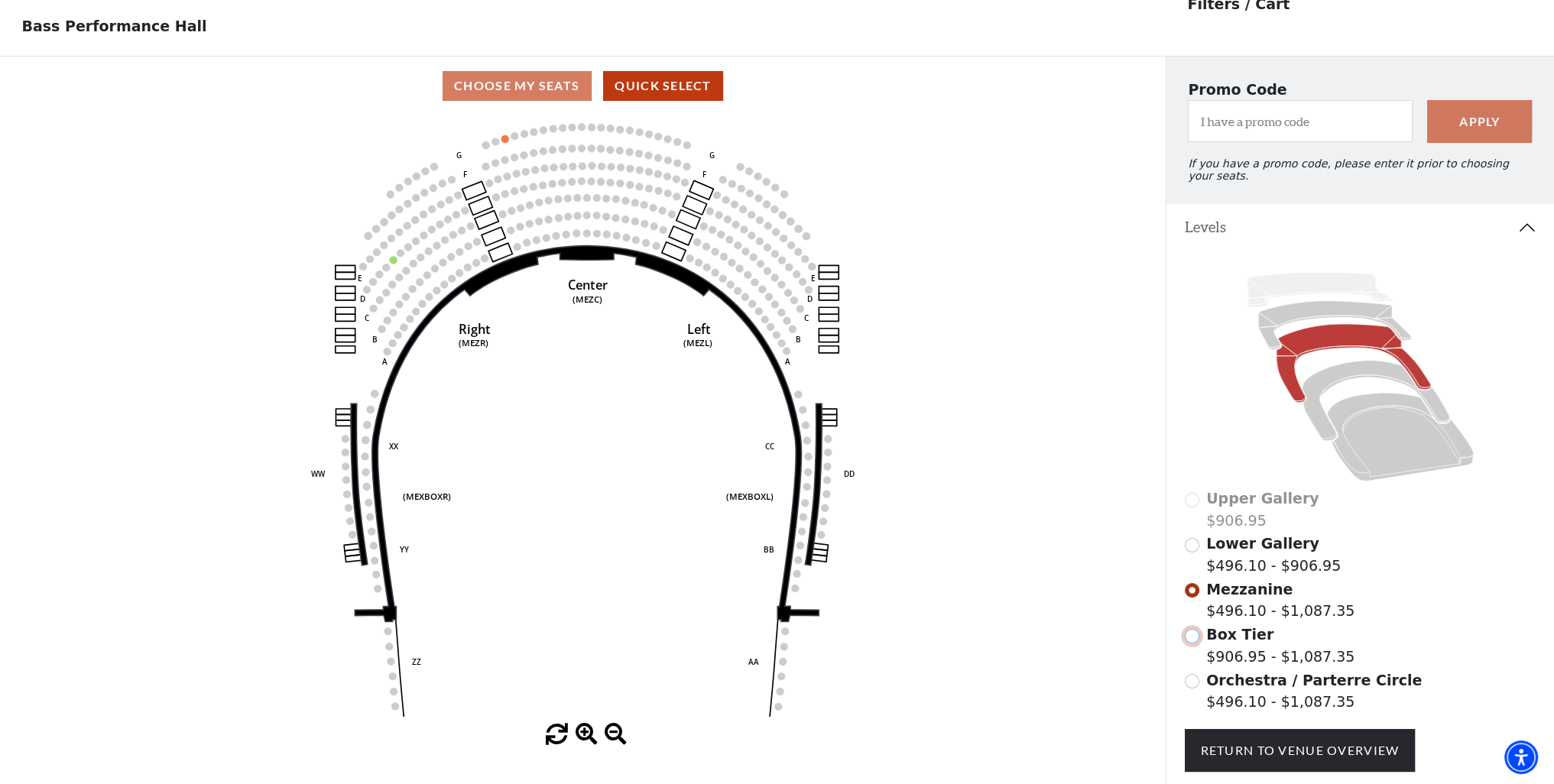
click at [1192, 629] on input "Box Tier$906.95 - $1,087.35\a" at bounding box center [1192, 636] width 15 height 15
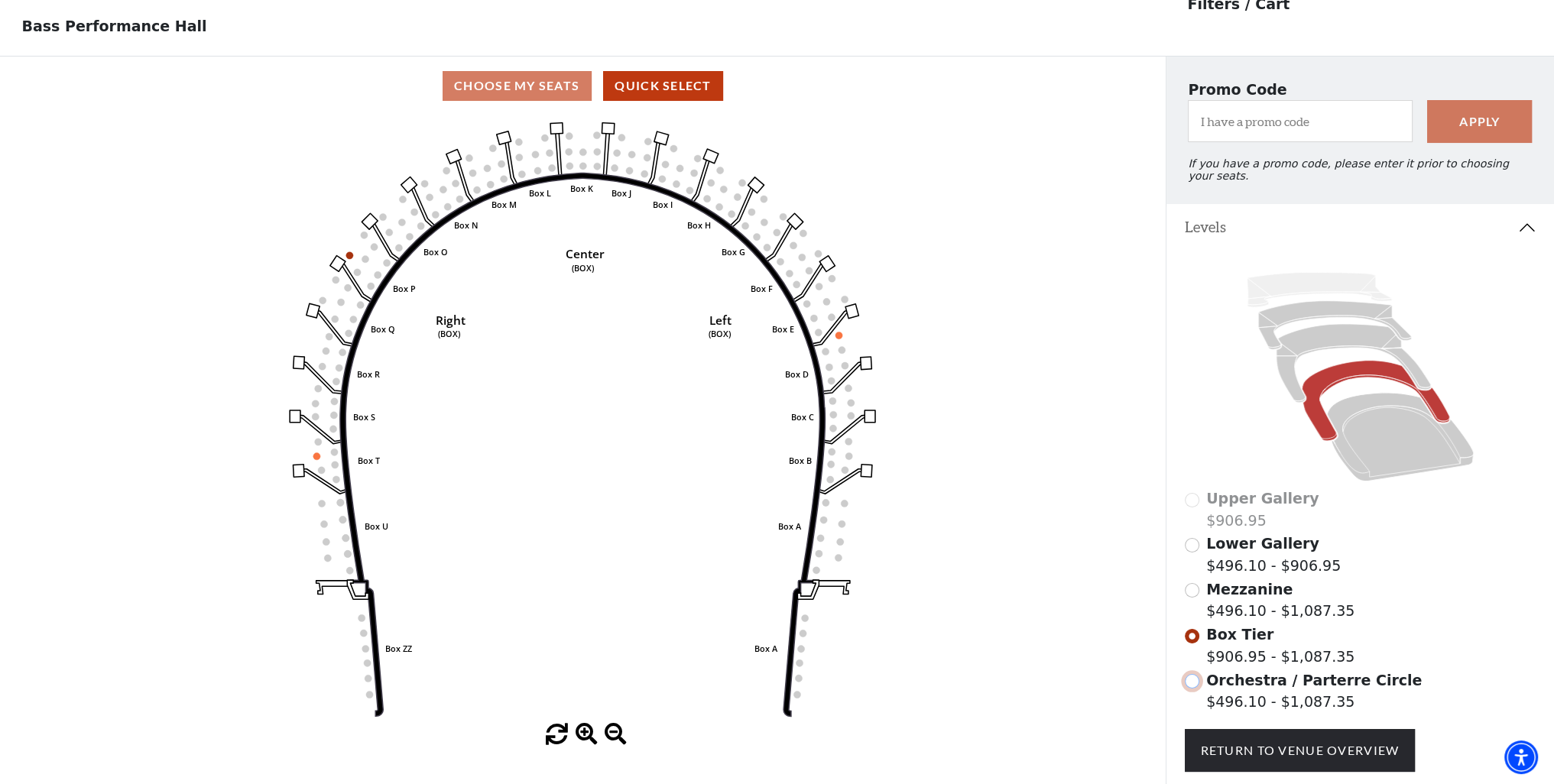
click at [1186, 674] on input "Orchestra / Parterre Circle$496.10 - $1,087.35\a" at bounding box center [1192, 681] width 15 height 15
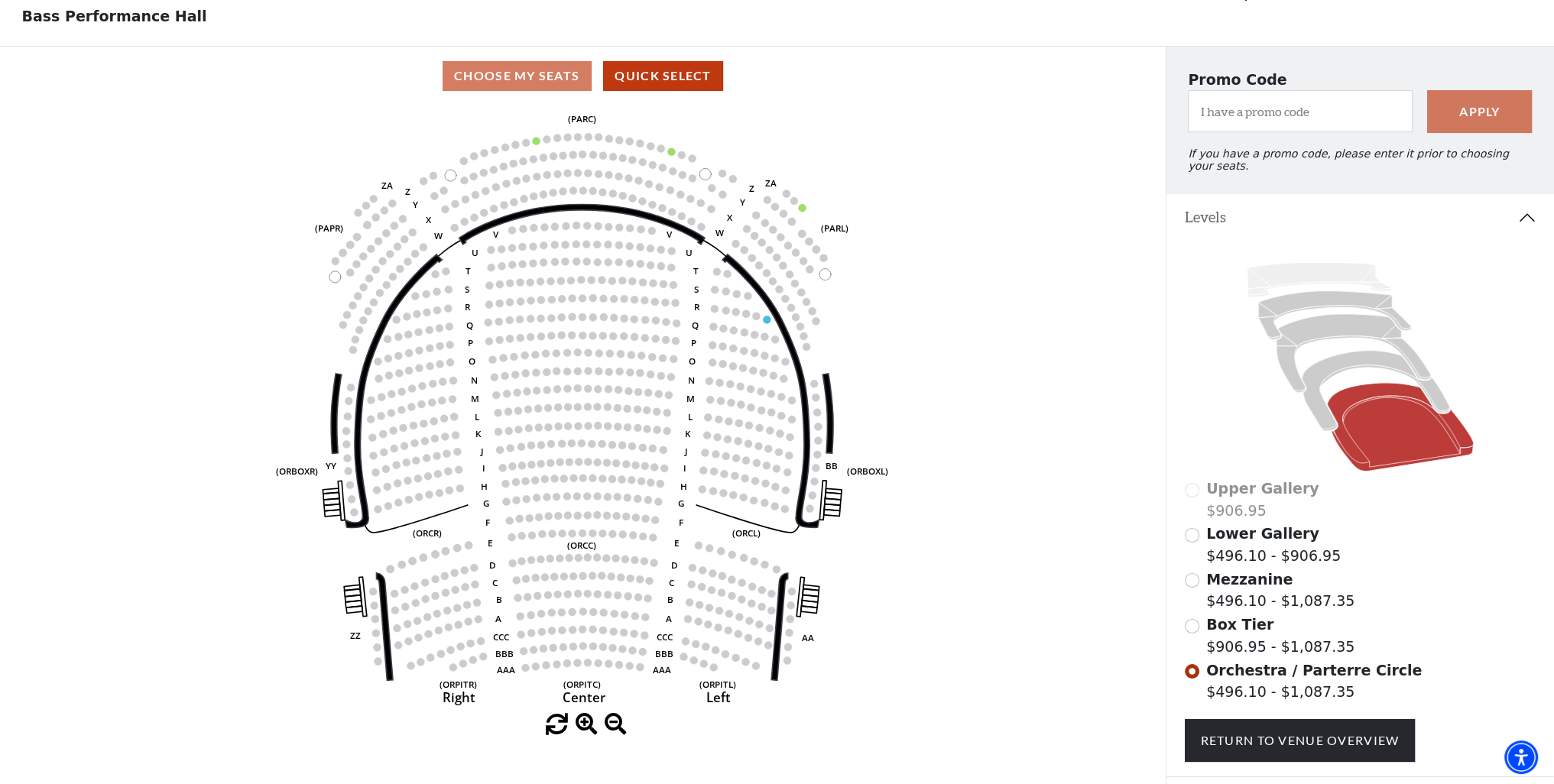
scroll to position [153, 0]
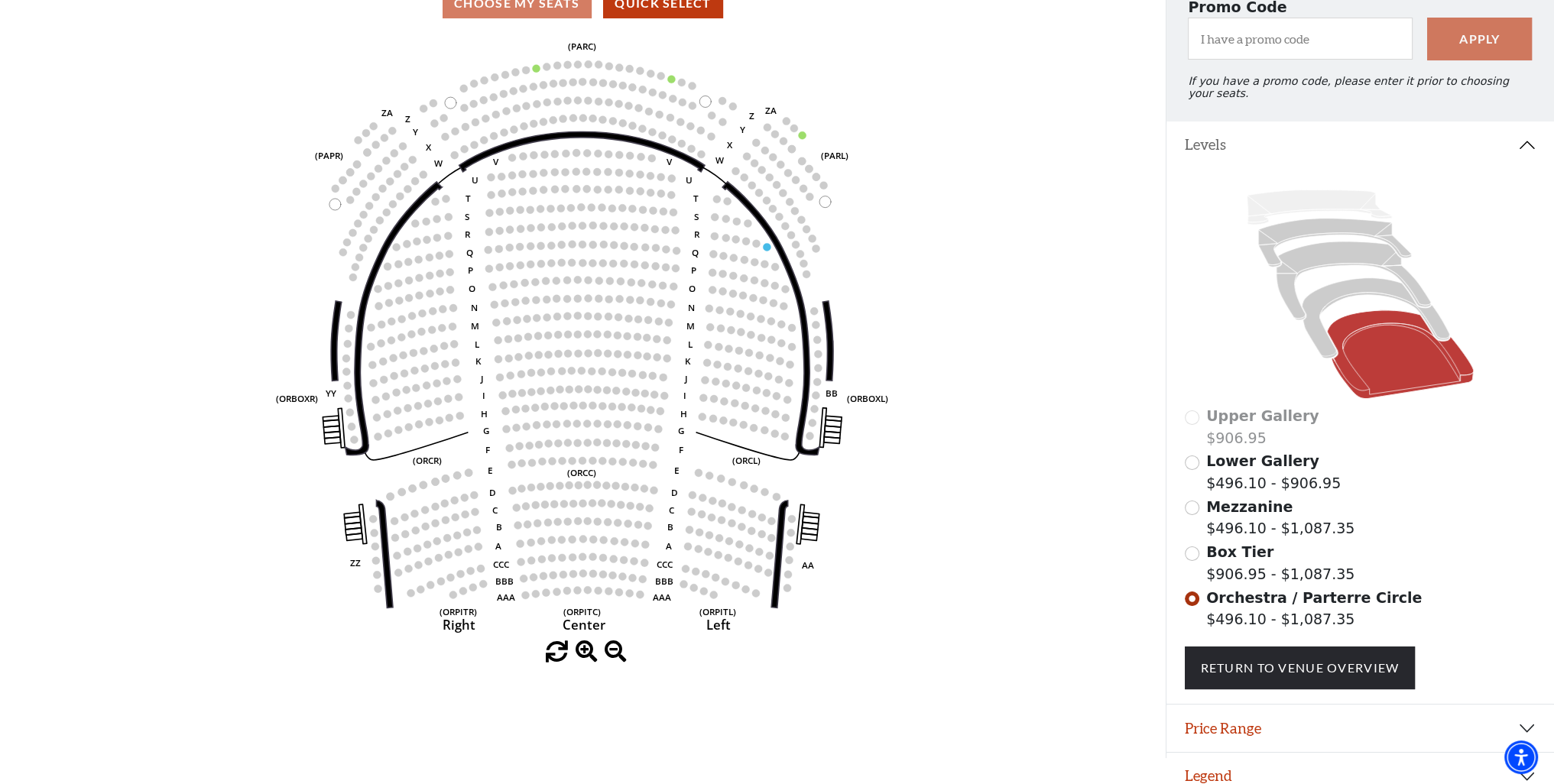
click at [1249, 460] on span "Lower Gallery" at bounding box center [1261, 460] width 113 height 17
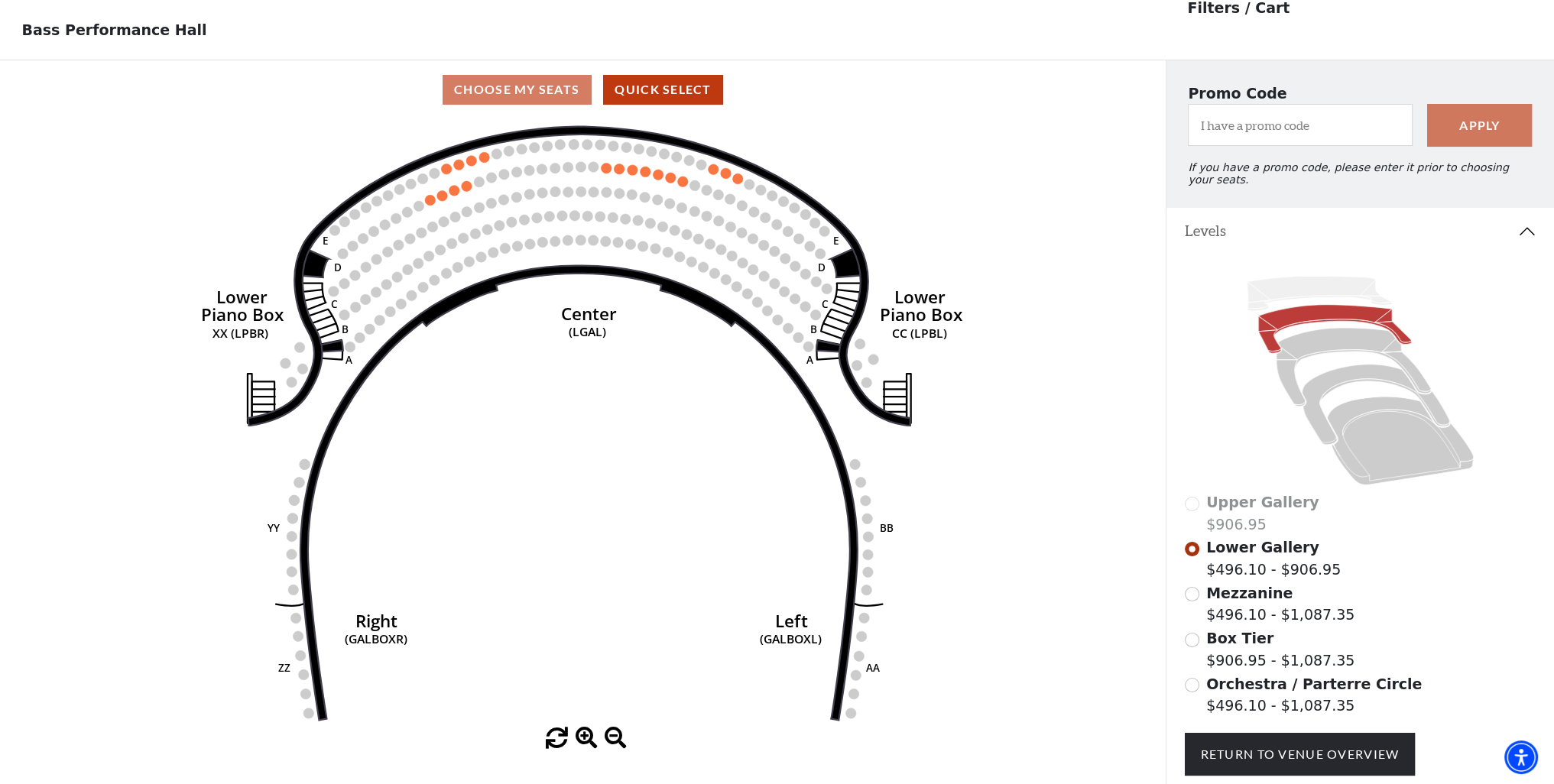
scroll to position [71, 0]
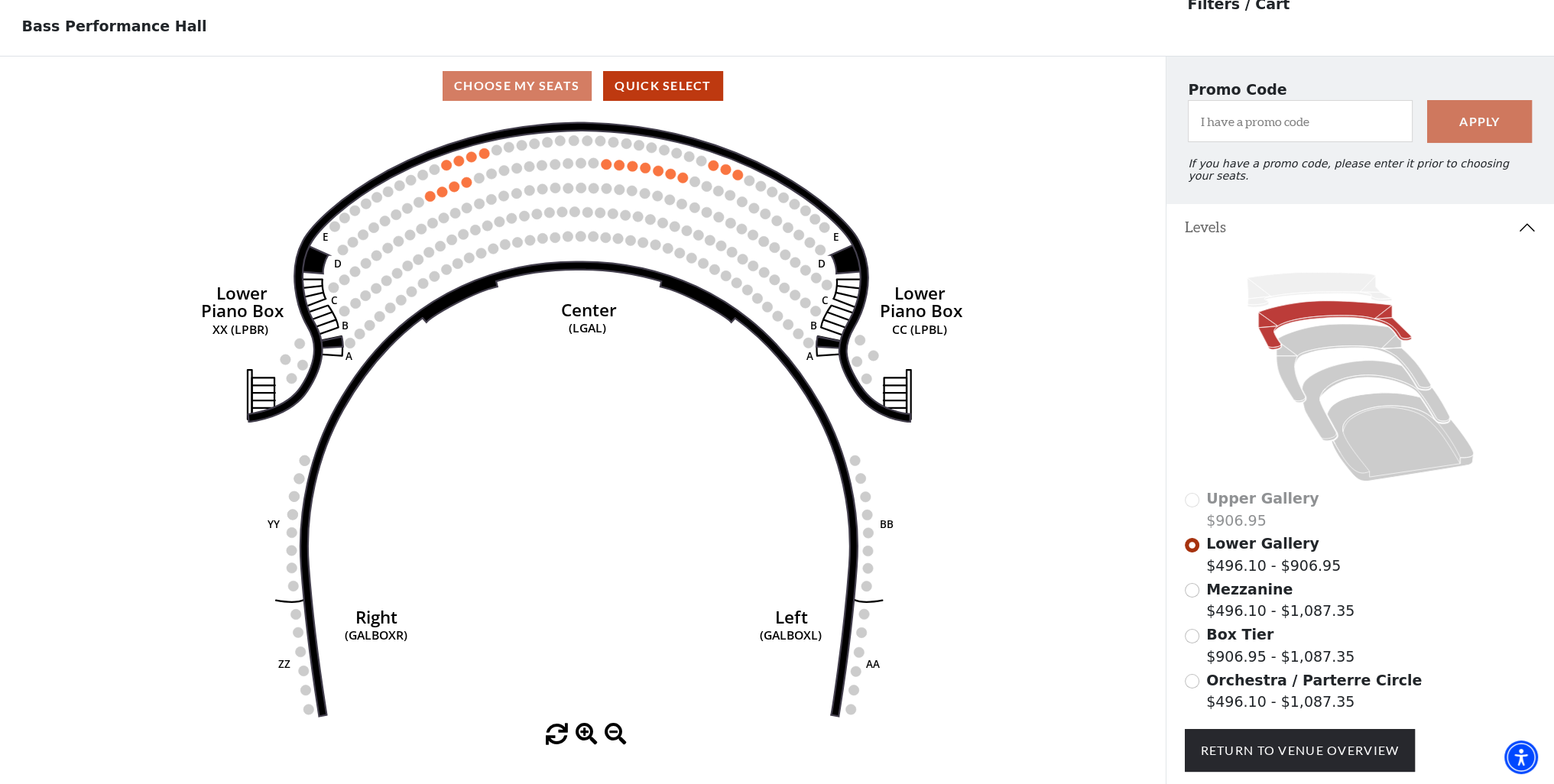
click at [1248, 585] on span "Mezzanine" at bounding box center [1249, 589] width 86 height 17
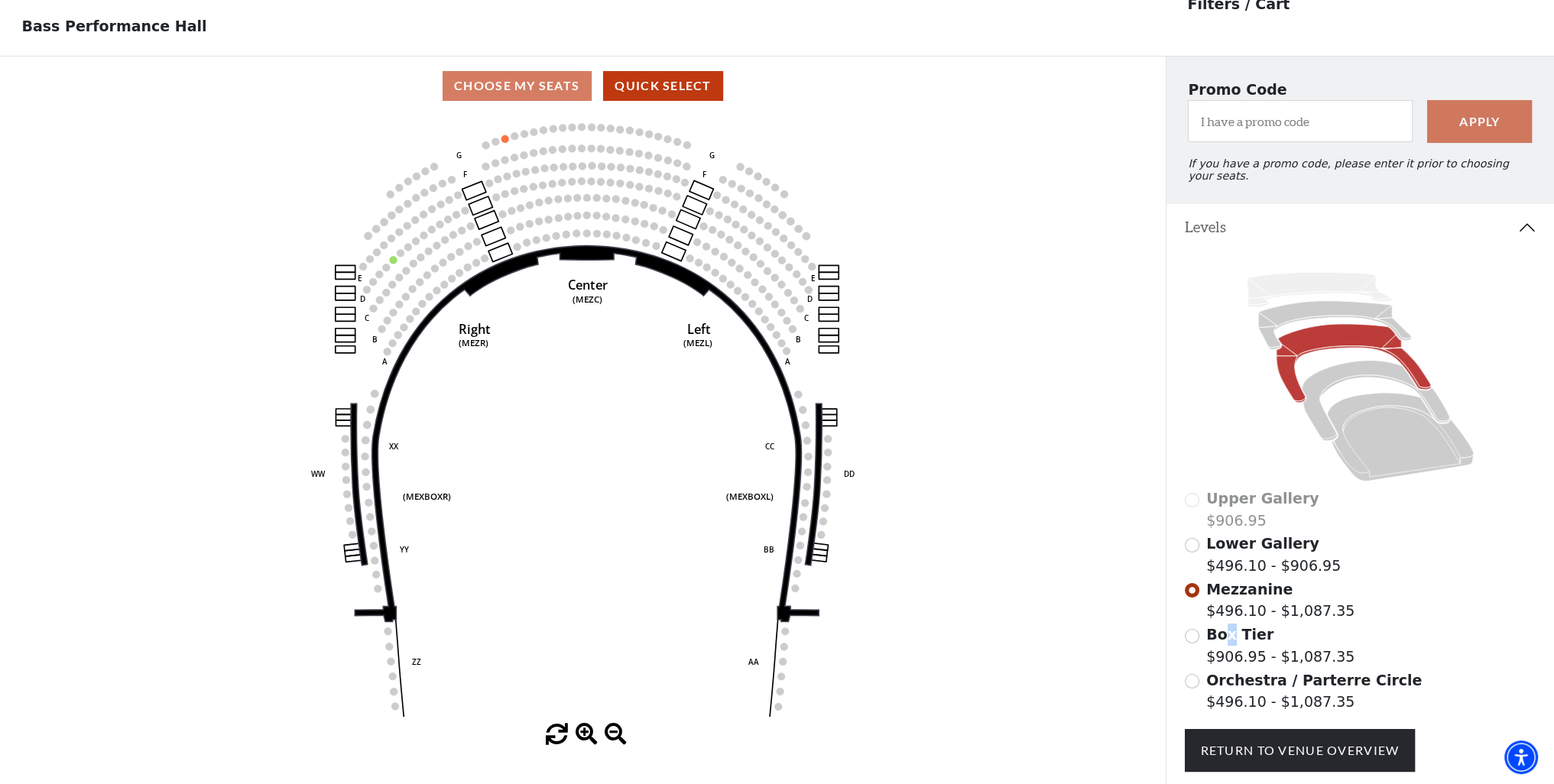
click at [1226, 626] on span "Box Tier" at bounding box center [1239, 634] width 68 height 17
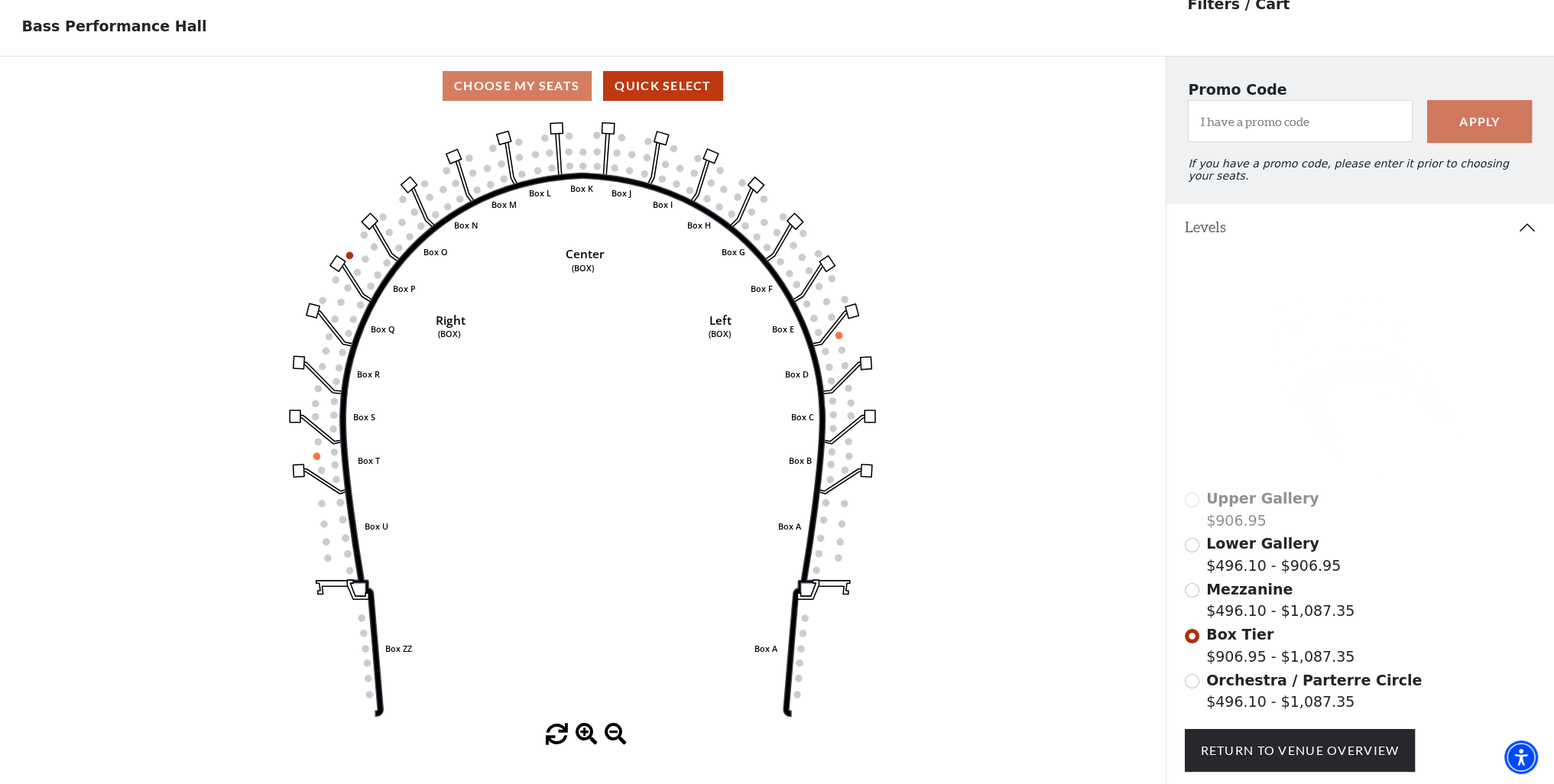
scroll to position [146, 0]
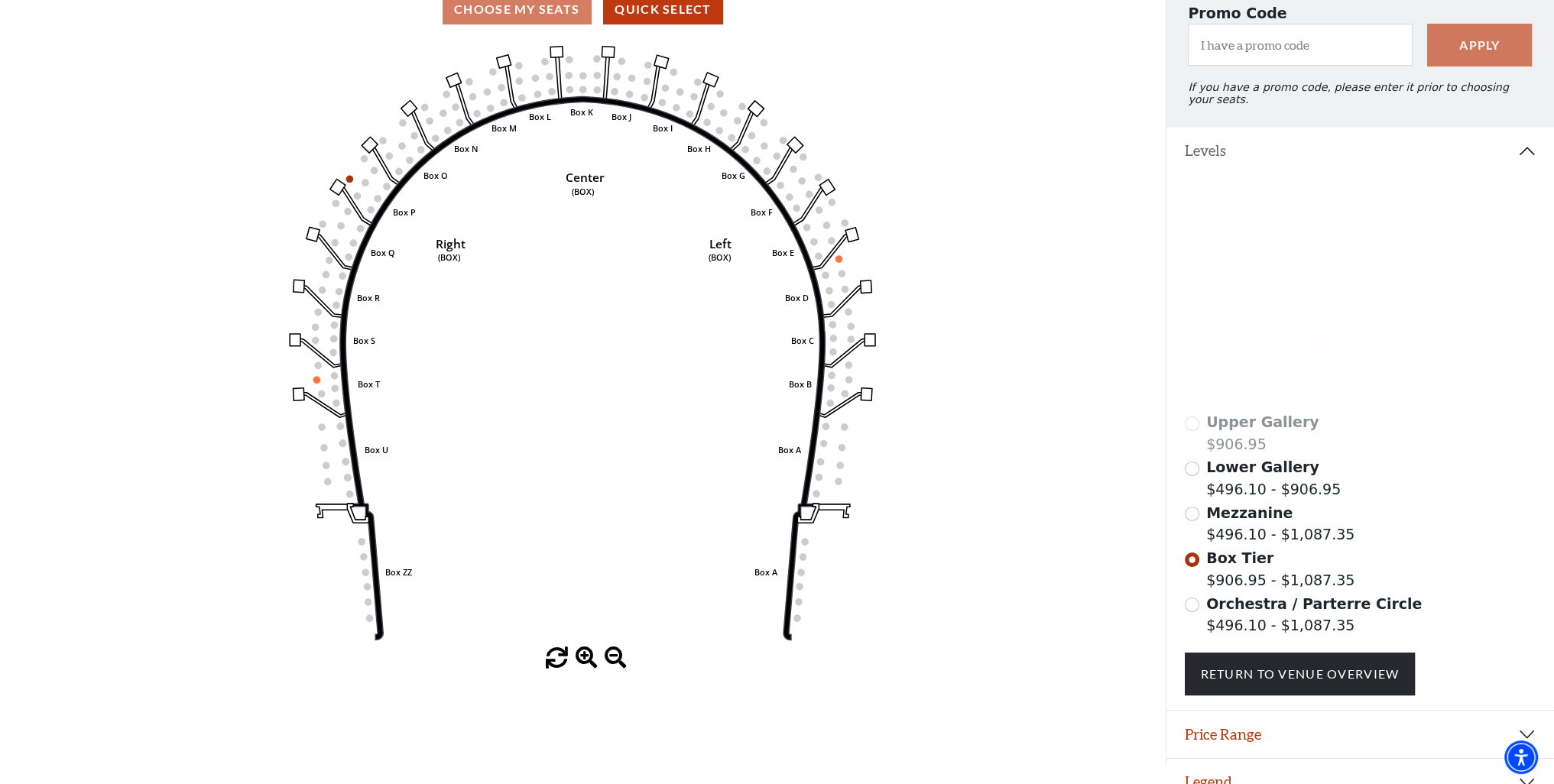
click at [1207, 601] on span "Orchestra / Parterre Circle" at bounding box center [1313, 602] width 216 height 17
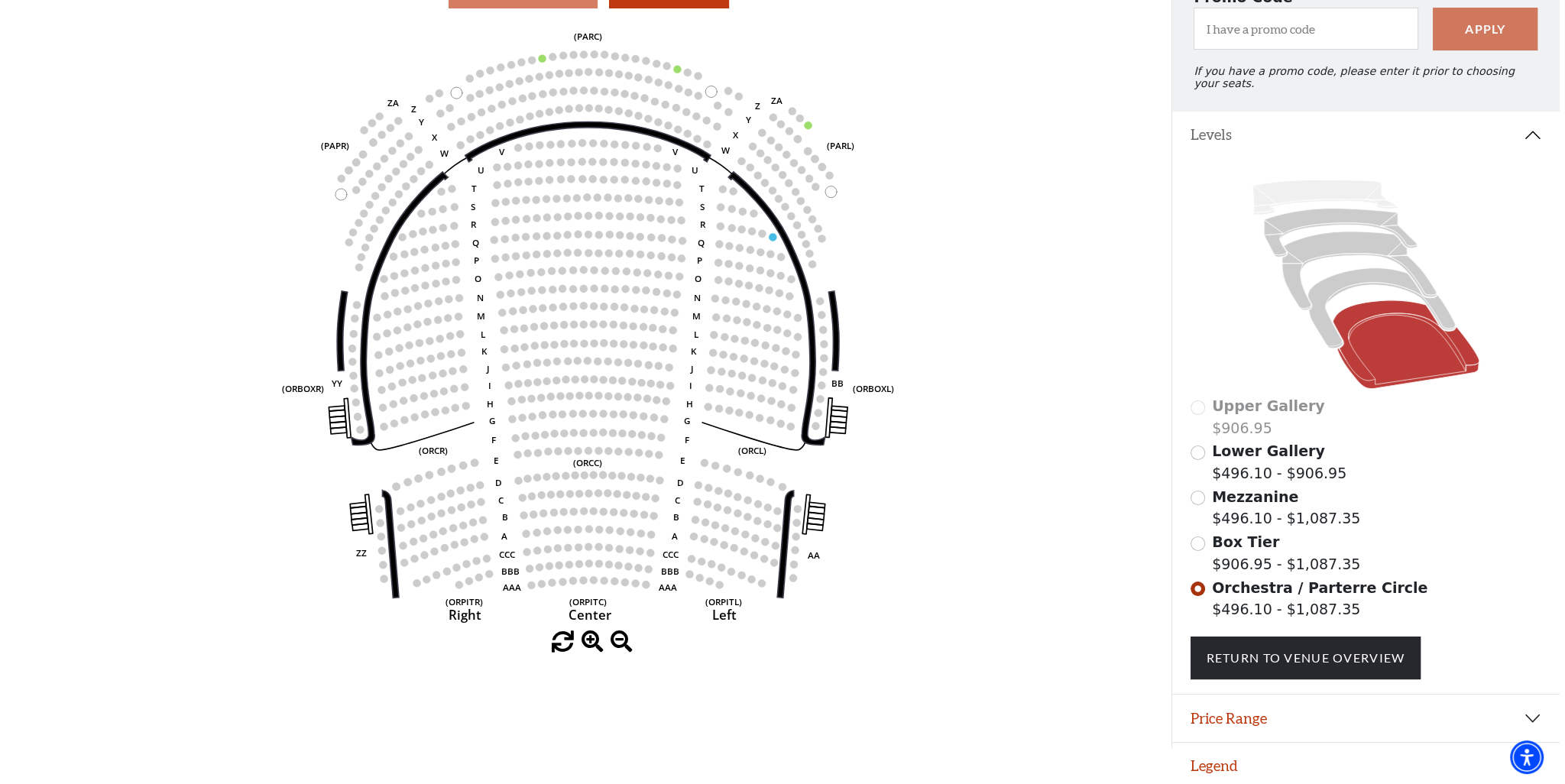
scroll to position [0, 0]
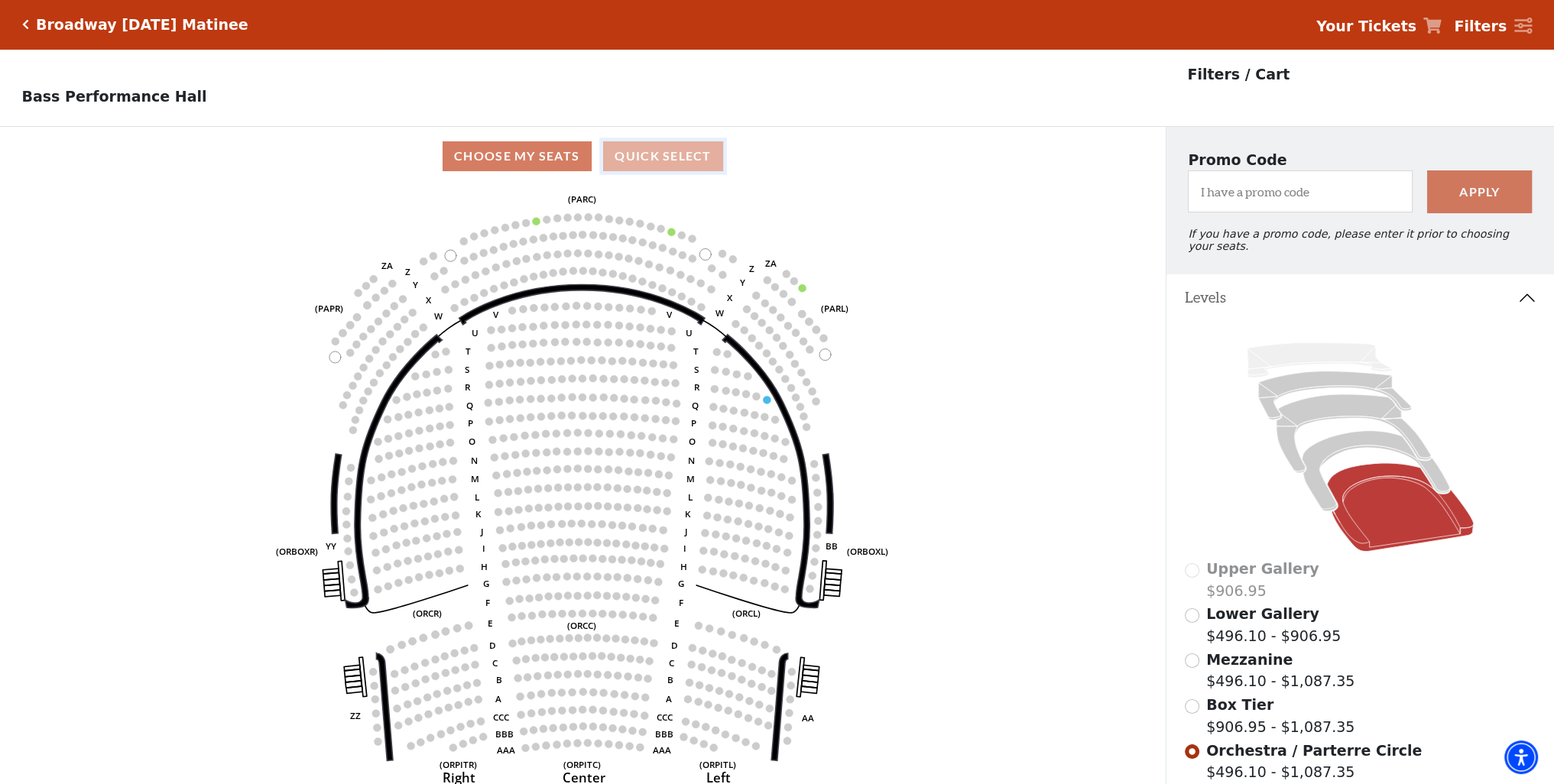
click at [654, 155] on button "Quick Select" at bounding box center [663, 156] width 120 height 29
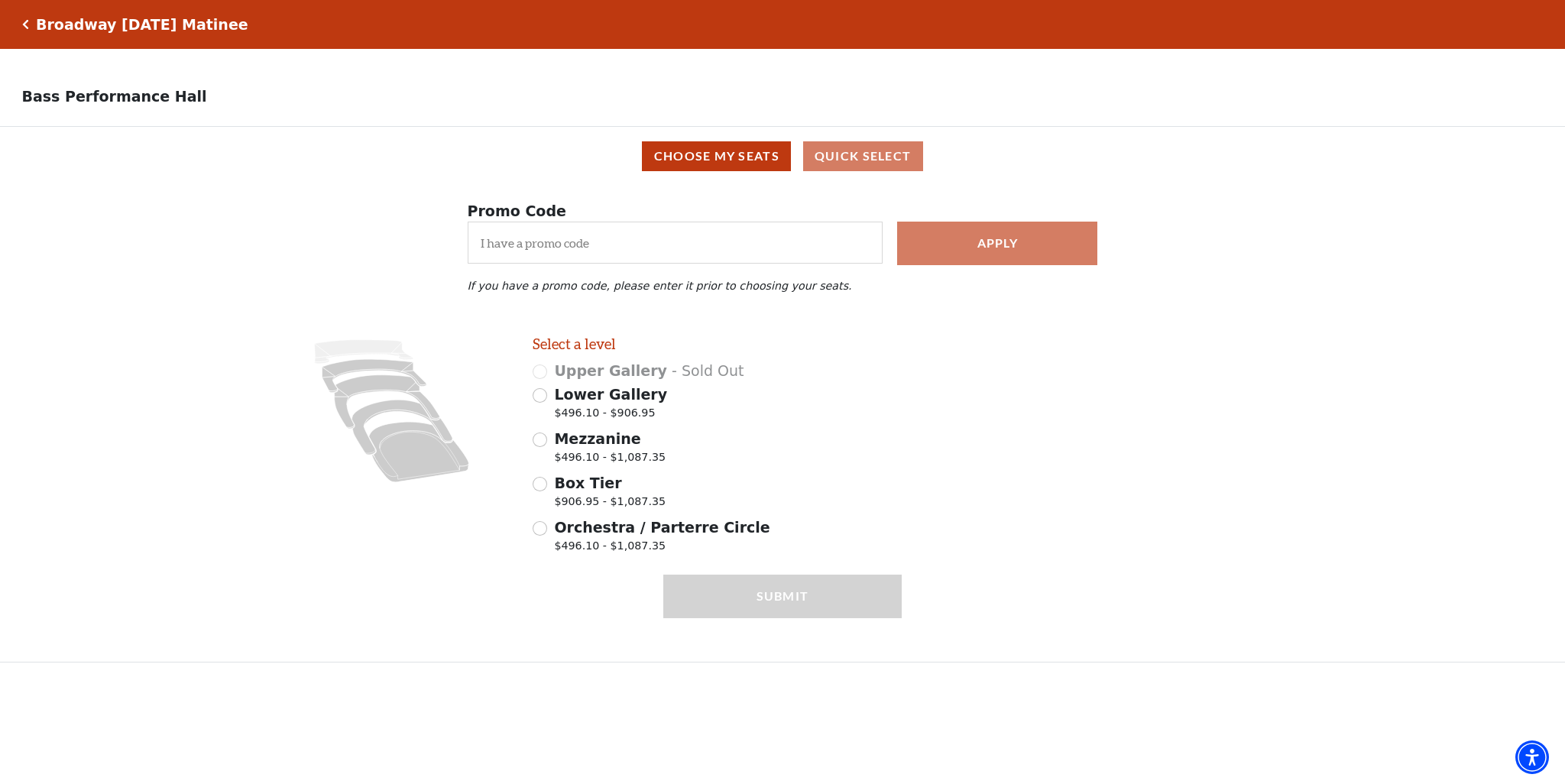
click at [547, 446] on div "Mezzanine $496.10 - $1,087.35" at bounding box center [718, 449] width 370 height 43
click at [540, 446] on input "Mezzanine $496.10 - $1,087.35" at bounding box center [540, 440] width 15 height 15
radio input "true"
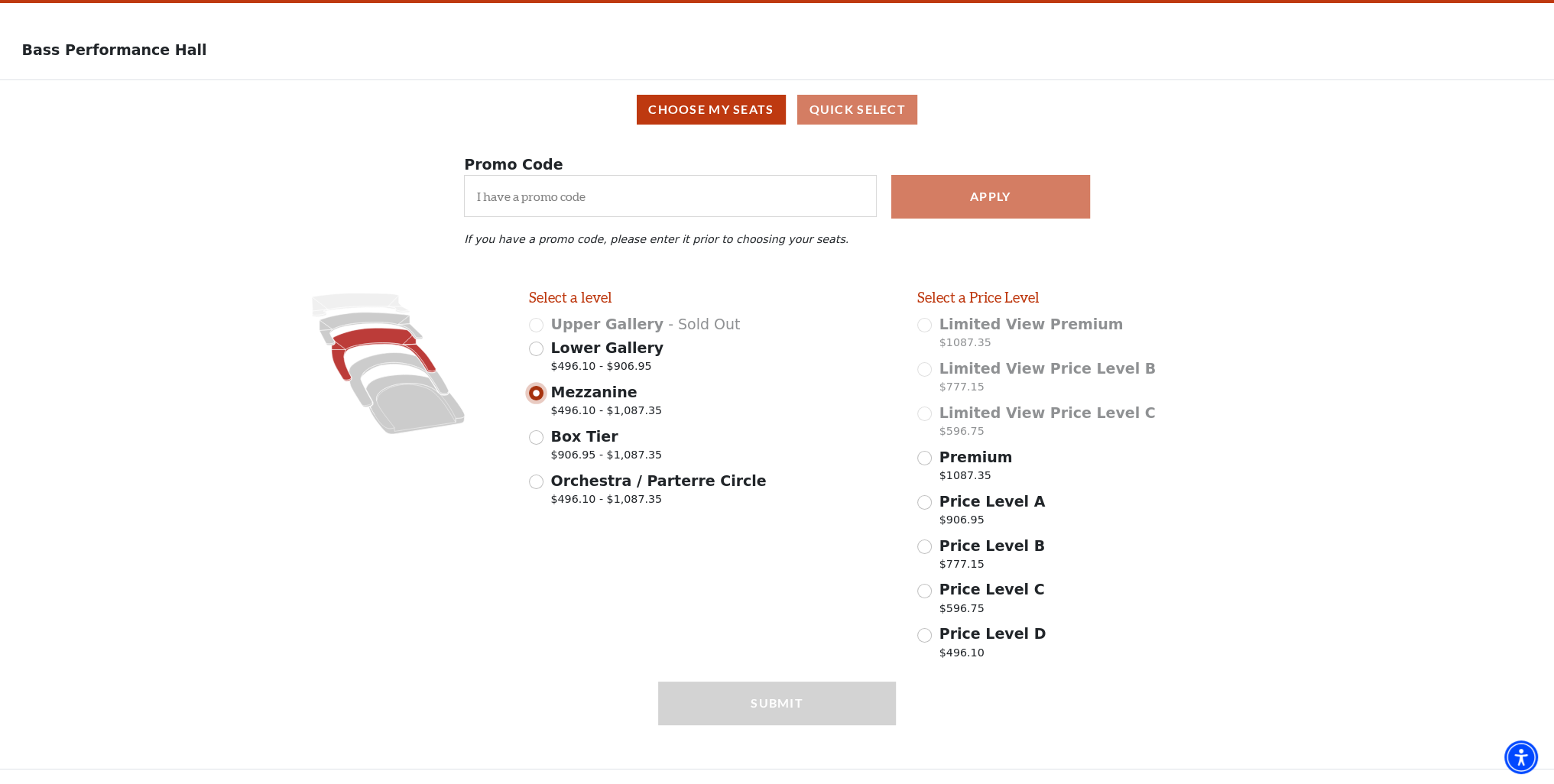
scroll to position [53, 0]
click at [699, 116] on button "Choose My Seats" at bounding box center [711, 110] width 149 height 29
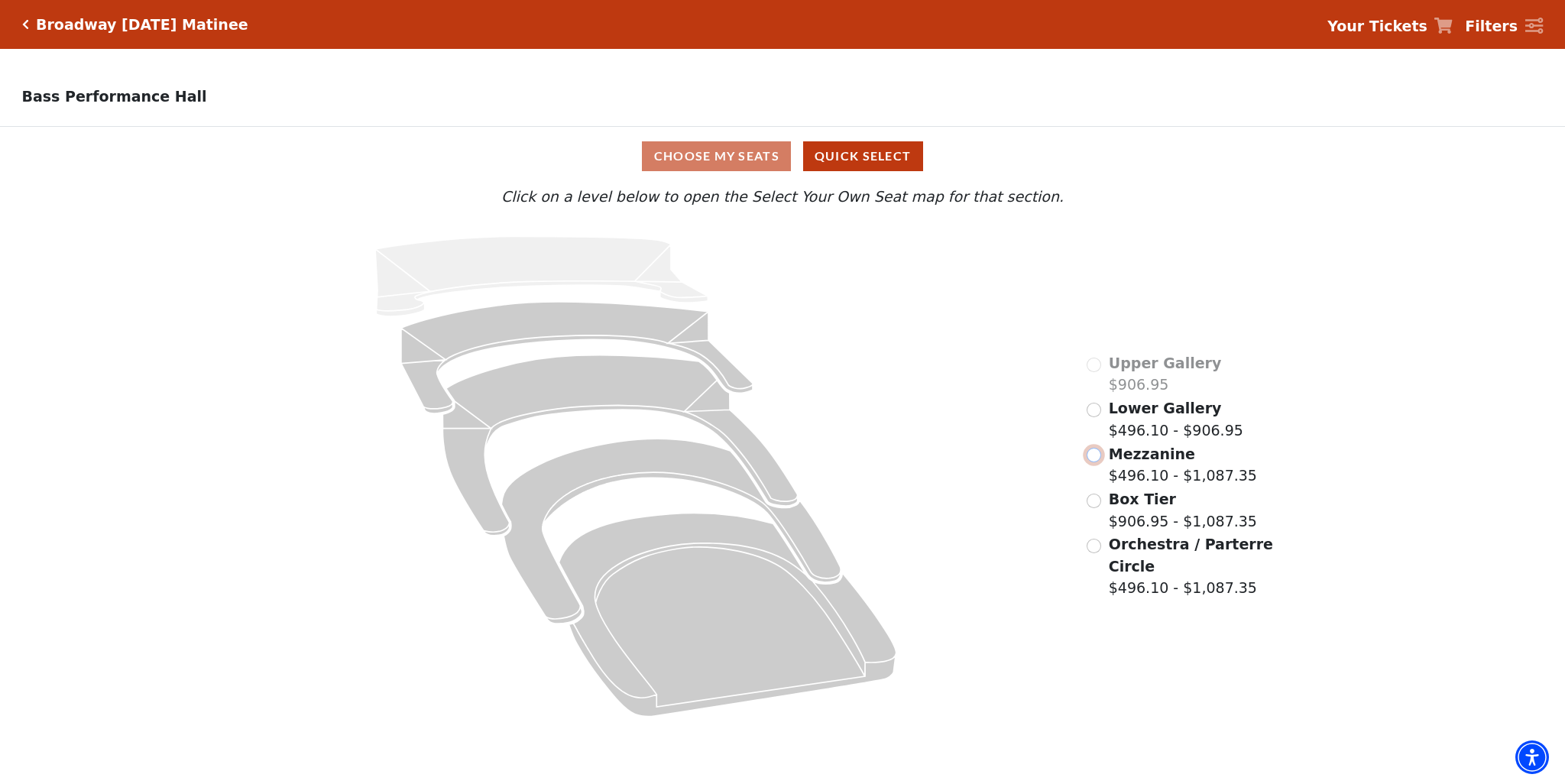
click at [1097, 460] on input "Mezzanine$496.10 - $1,087.35\a" at bounding box center [1094, 454] width 15 height 15
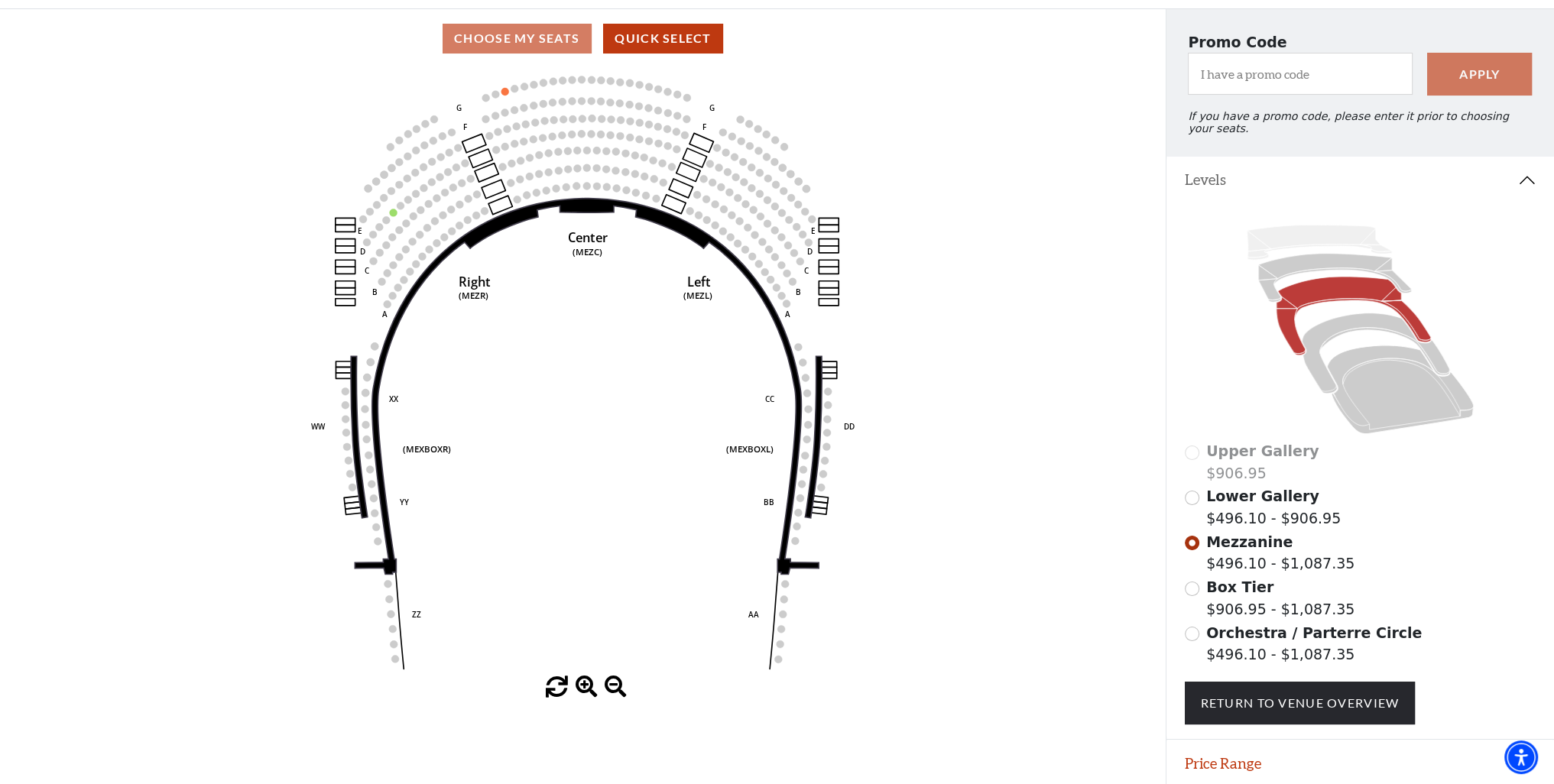
scroll to position [163, 0]
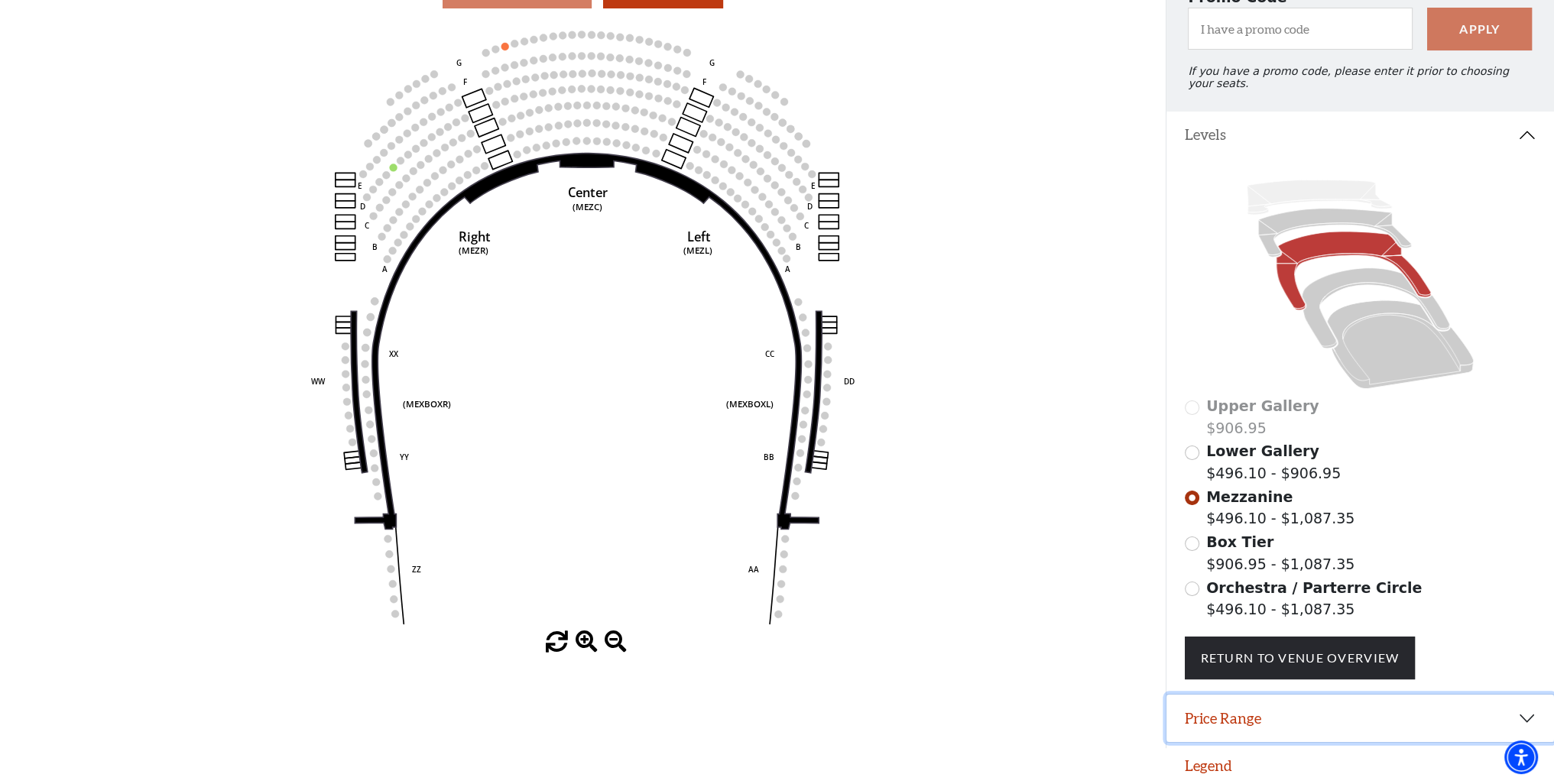
click at [1192, 712] on button "Price Range" at bounding box center [1360, 718] width 388 height 47
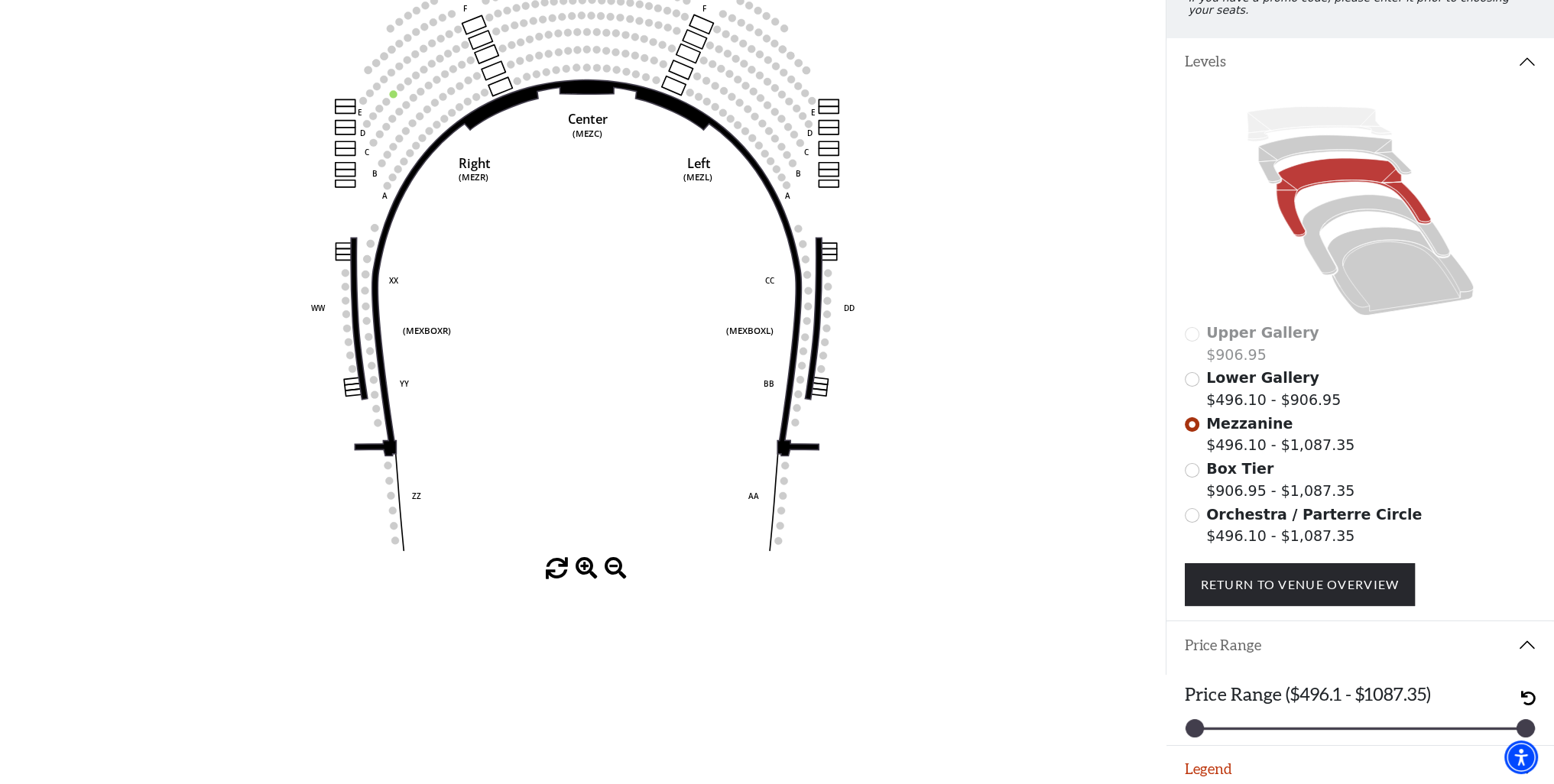
scroll to position [239, 0]
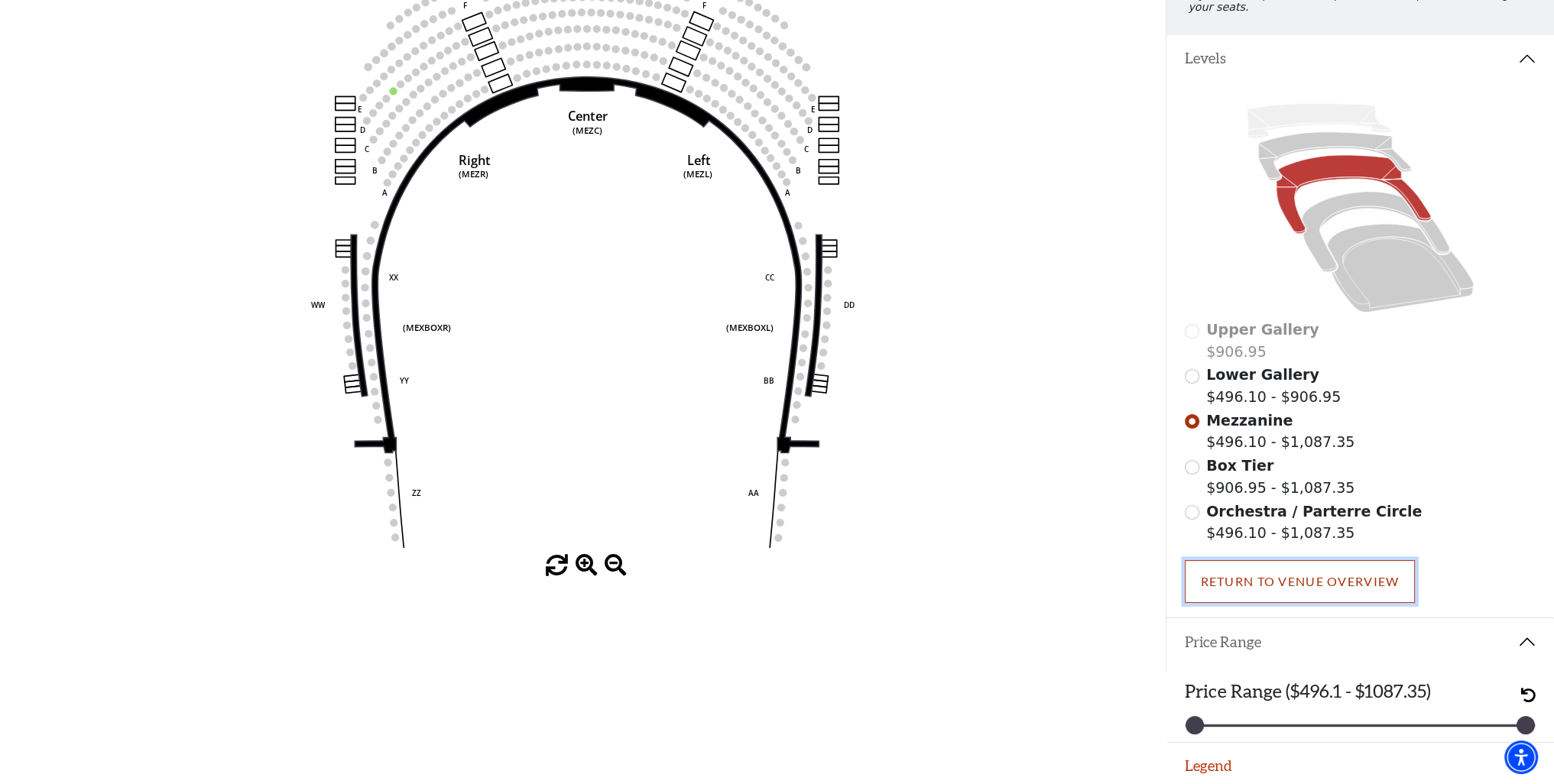
click at [1280, 575] on link "Return To Venue Overview" at bounding box center [1300, 582] width 231 height 43
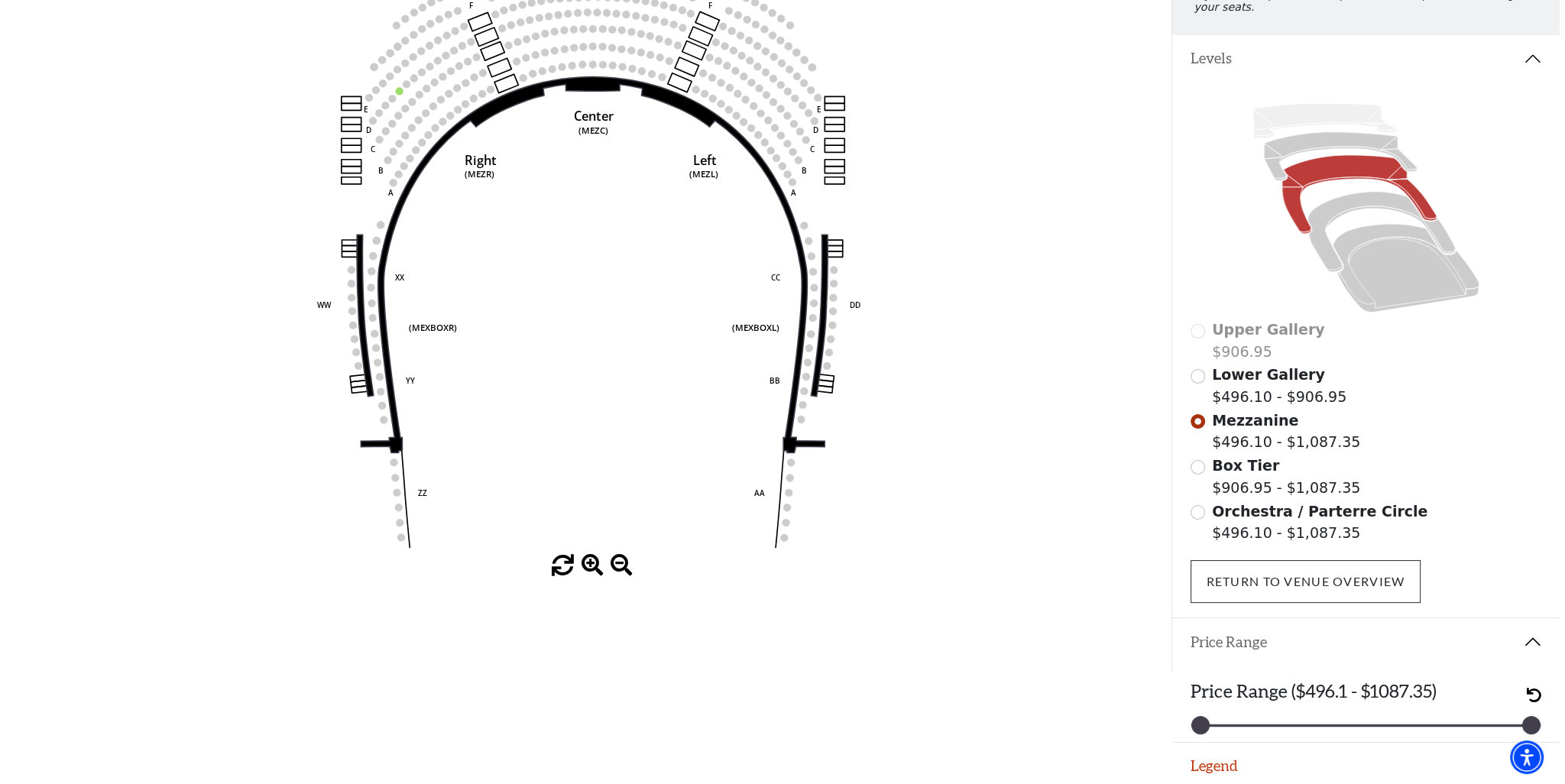
scroll to position [0, 0]
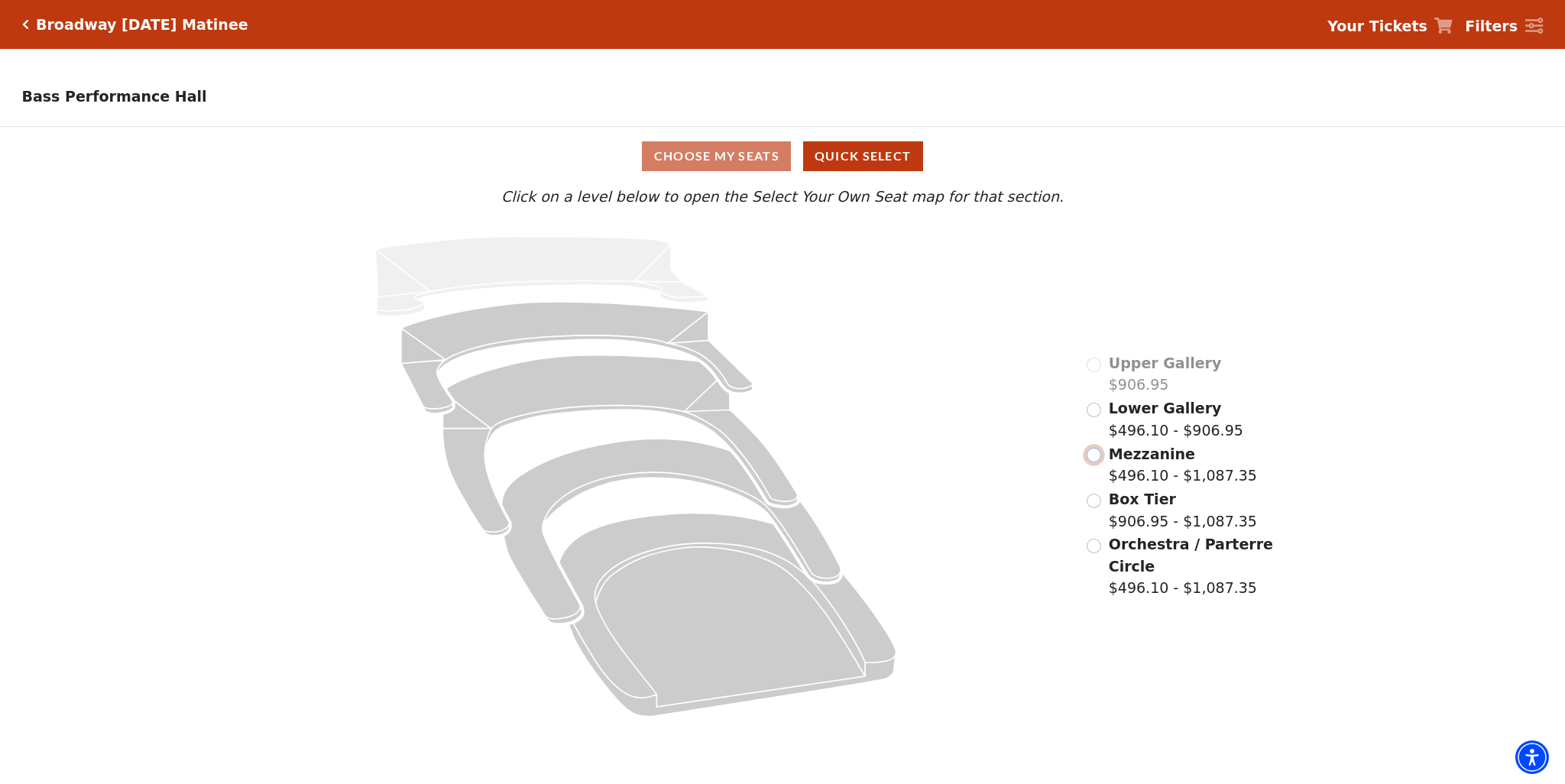
click at [1101, 459] on input "Mezzanine$496.10 - $1,087.35\a" at bounding box center [1094, 454] width 15 height 15
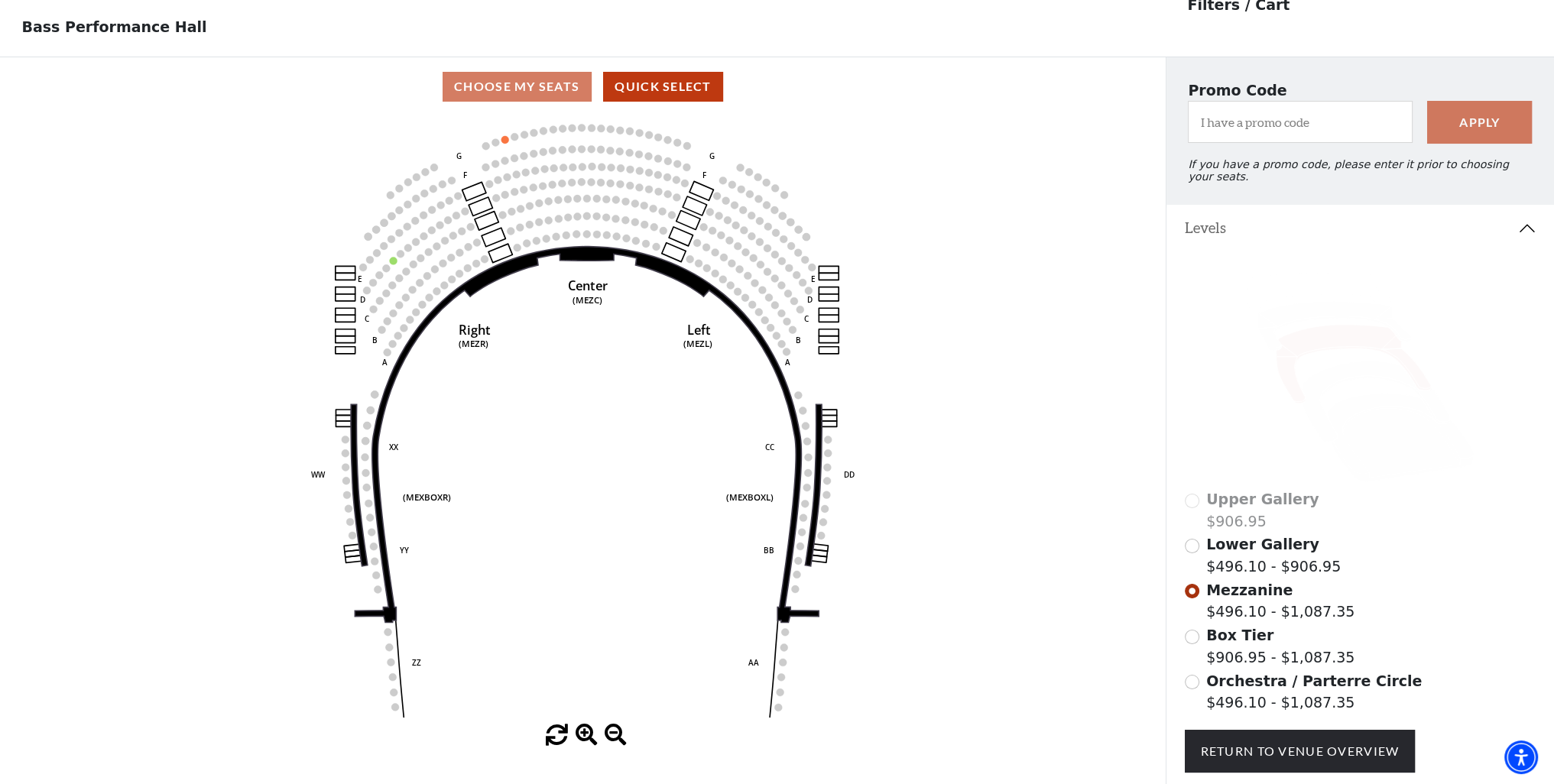
scroll to position [71, 0]
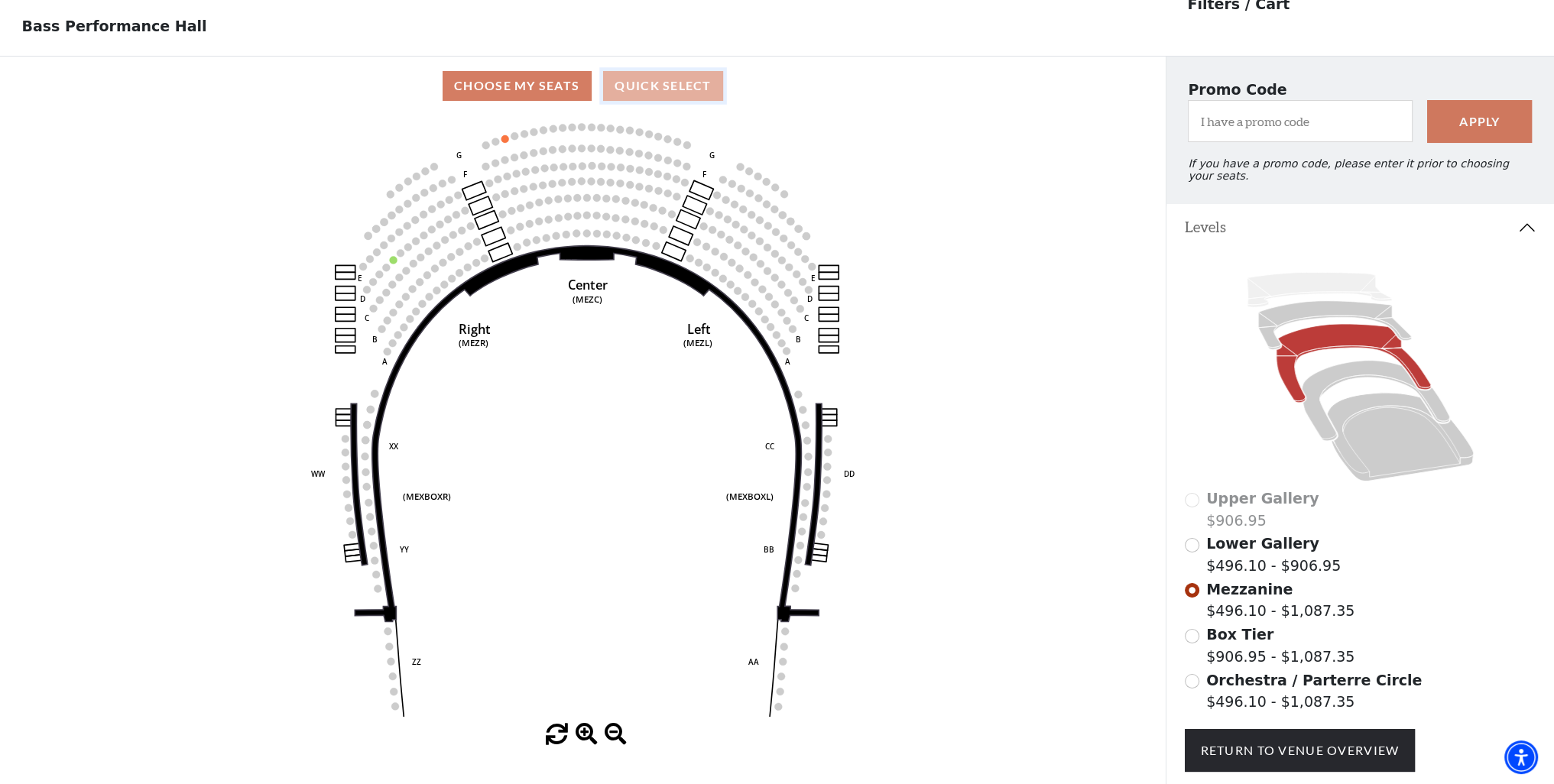
click at [692, 91] on button "Quick Select" at bounding box center [663, 85] width 120 height 29
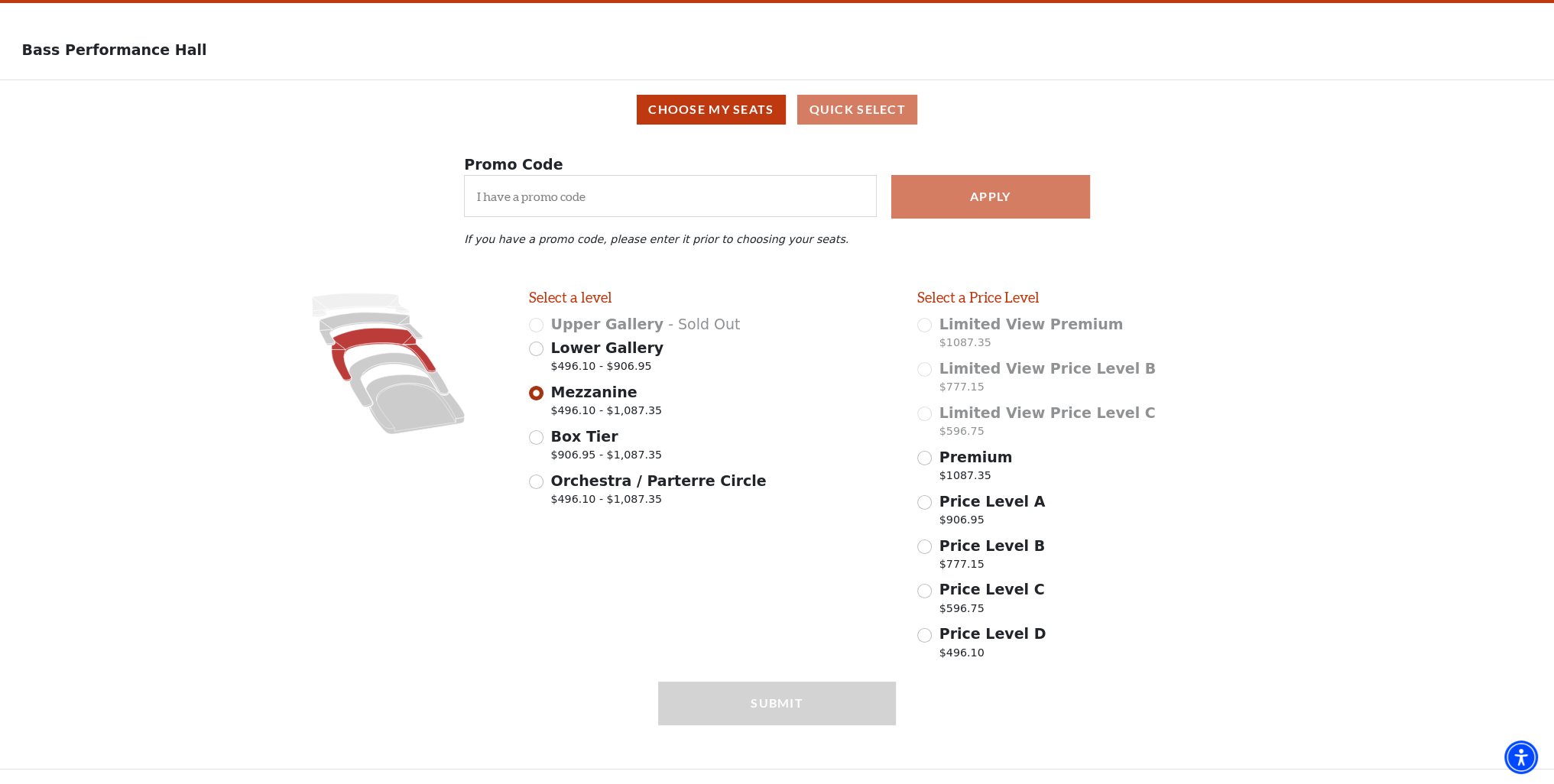
scroll to position [53, 0]
click at [926, 457] on input "Premium $1087.35" at bounding box center [924, 457] width 15 height 15
radio input "true"
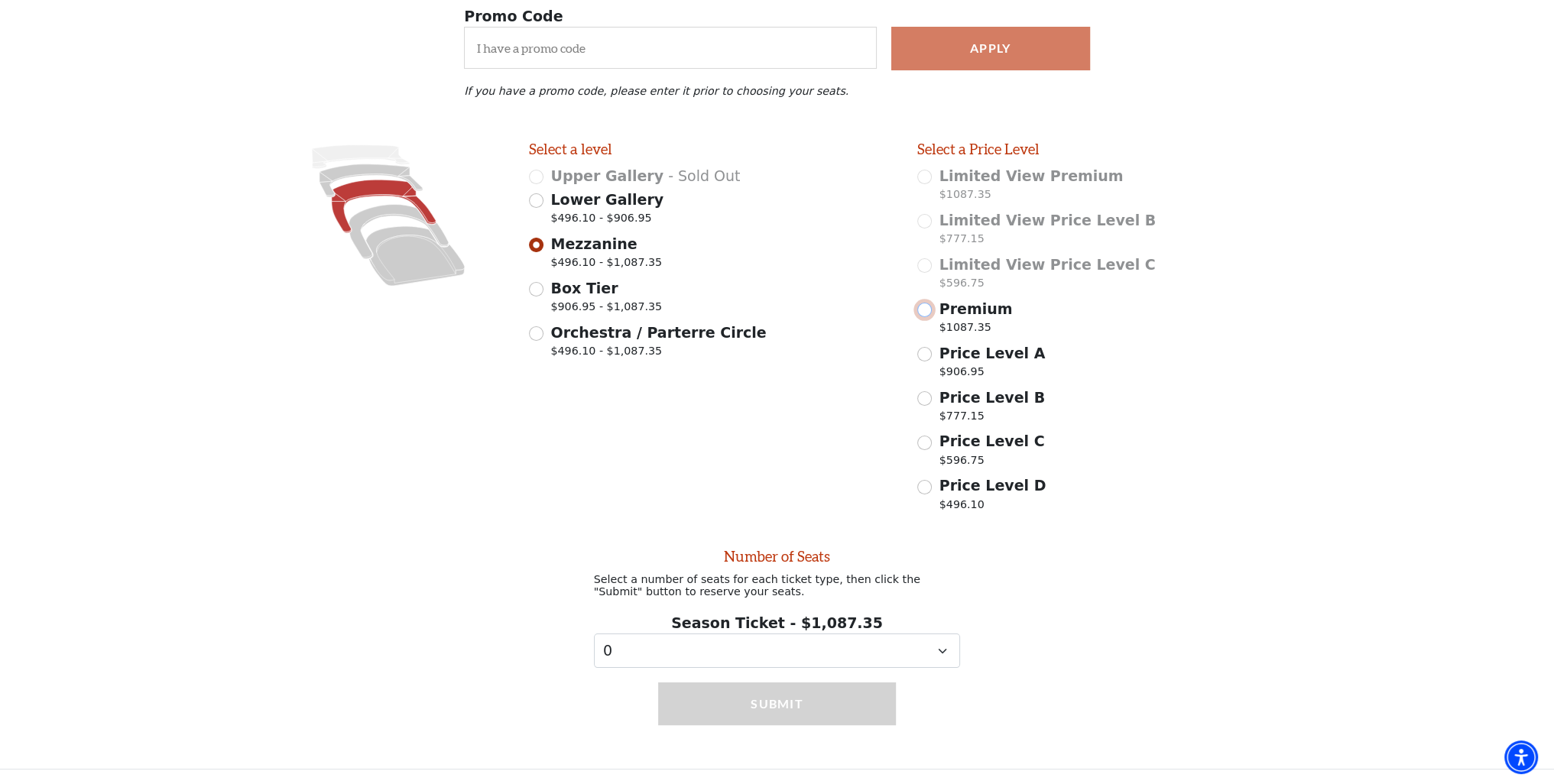
scroll to position [205, 0]
click at [943, 649] on select "0 1 2 3 4 5 6 7 8 9" at bounding box center [777, 650] width 367 height 34
select select "2"
click at [594, 633] on select "0 1 2 3 4 5 6 7 8 9" at bounding box center [777, 650] width 367 height 34
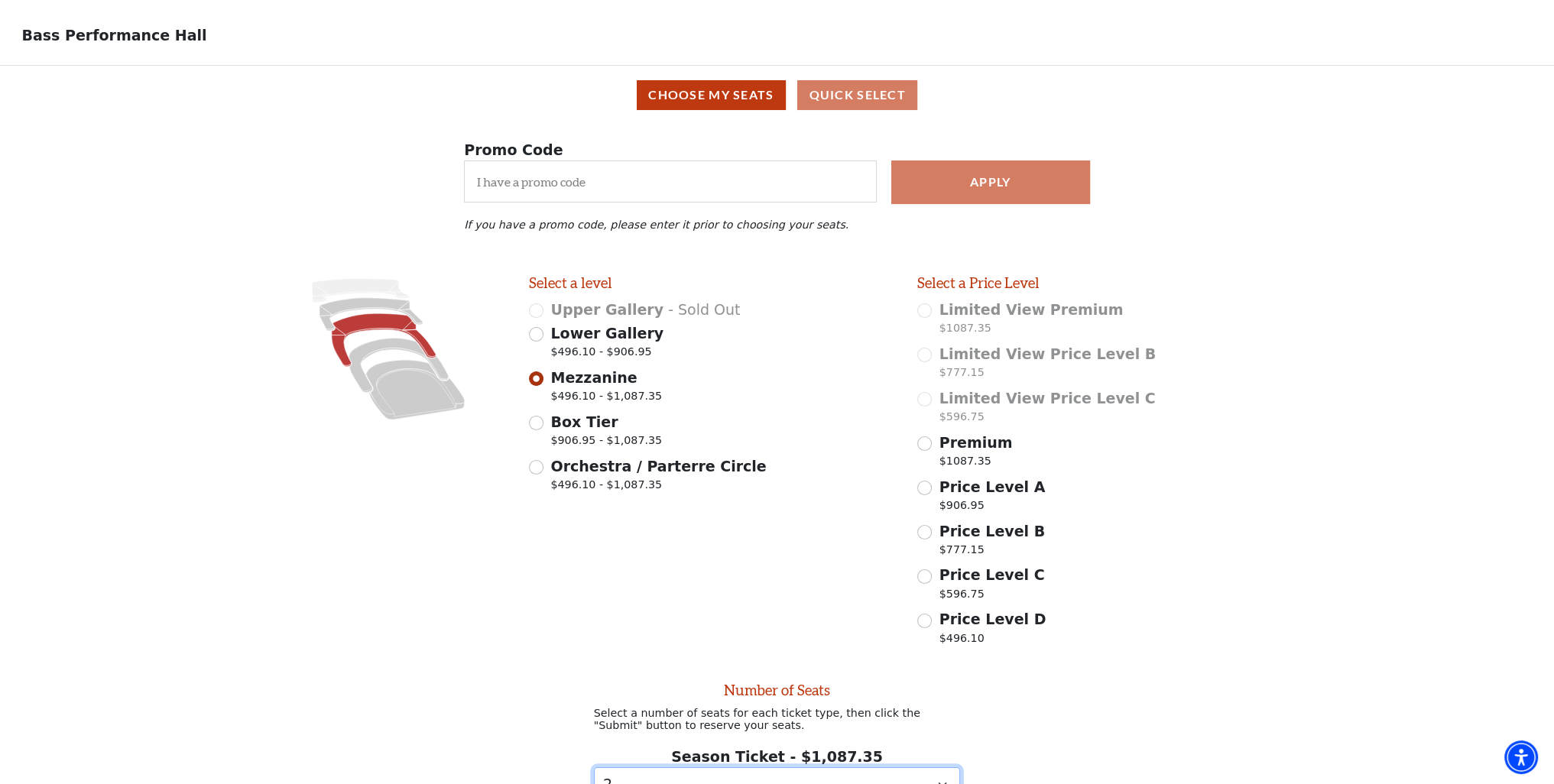
scroll to position [0, 0]
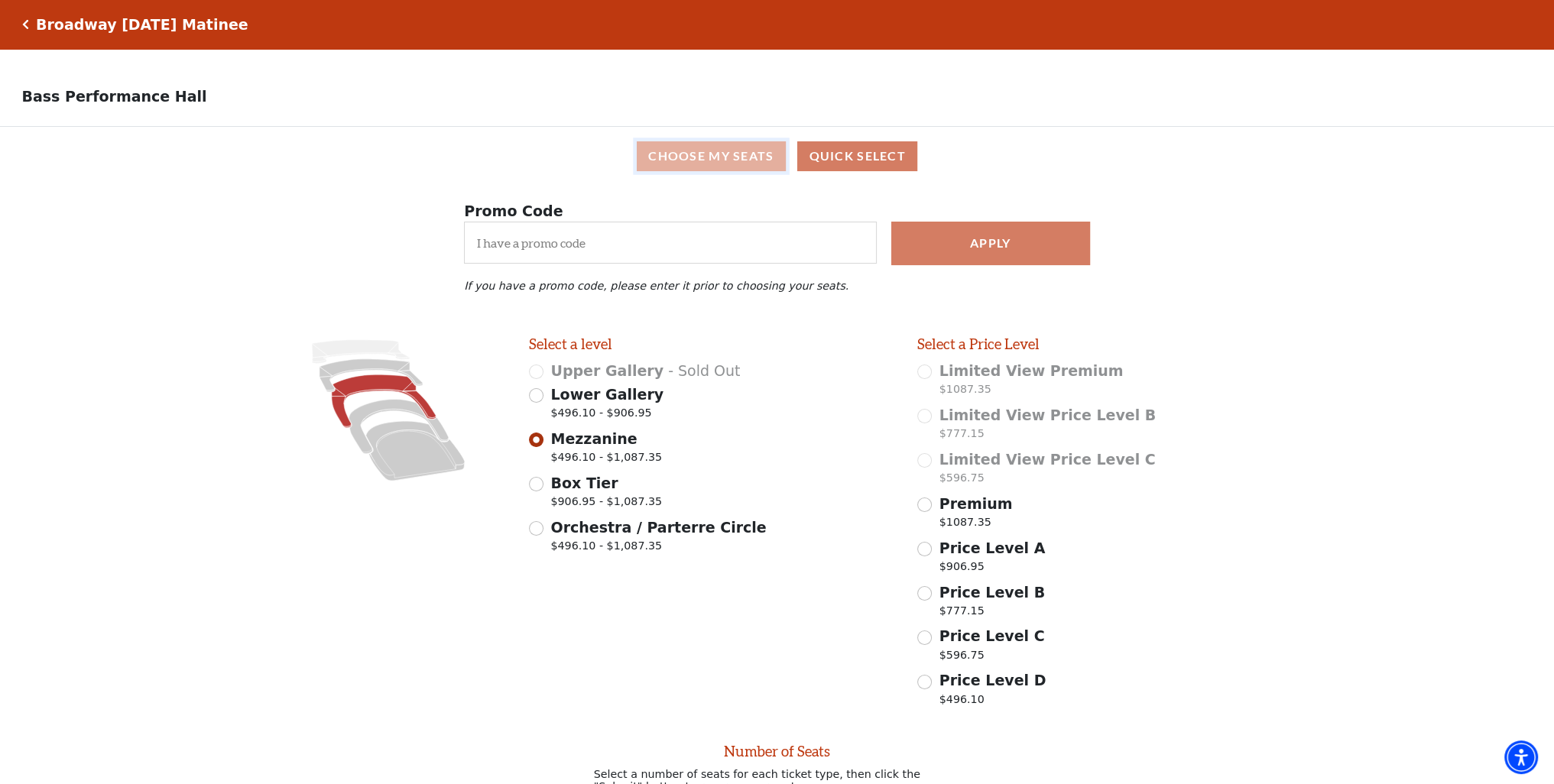
click at [664, 157] on button "Choose My Seats" at bounding box center [711, 156] width 149 height 29
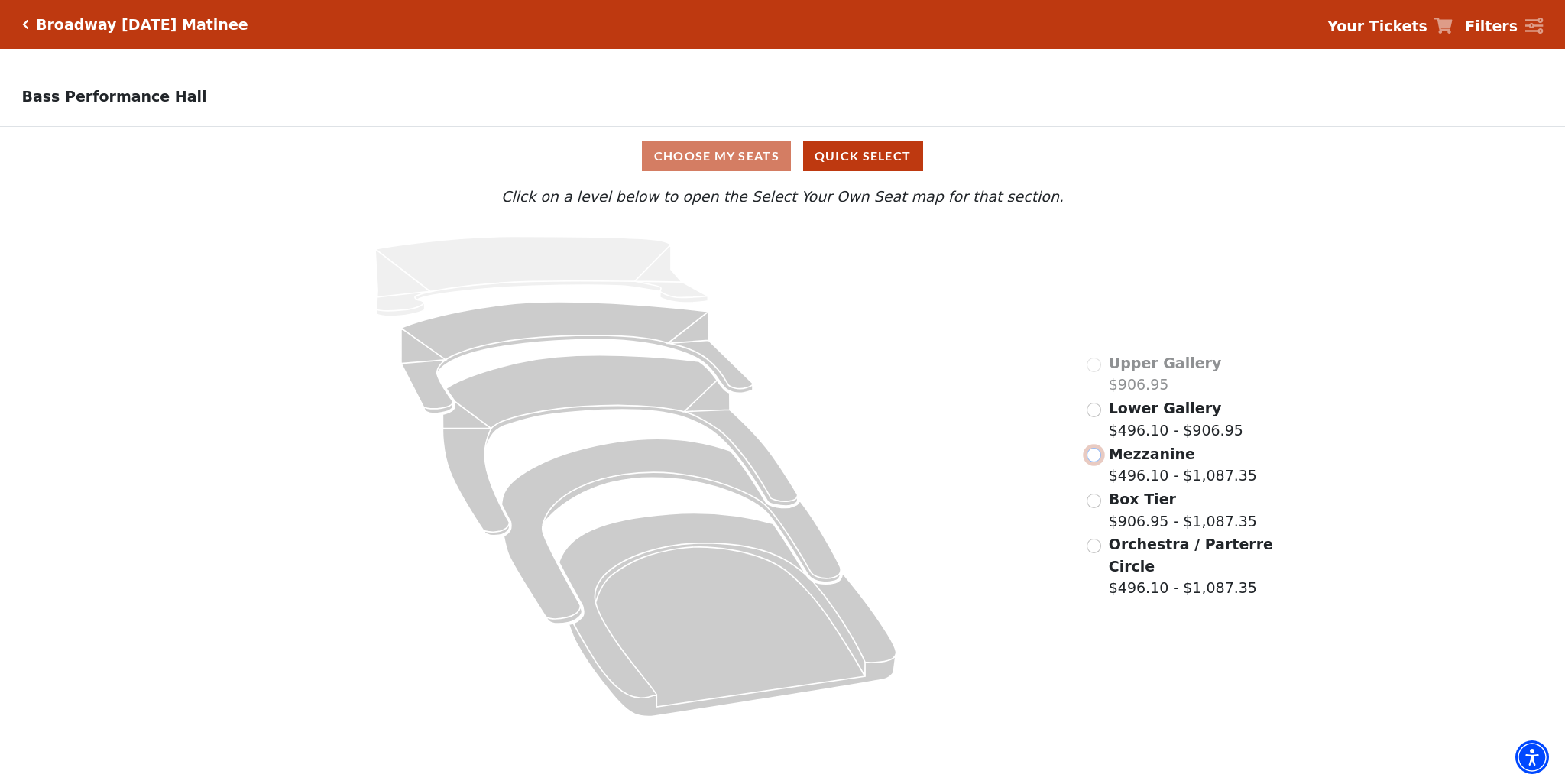
click at [1096, 459] on input "Mezzanine$496.10 - $1,087.35\a" at bounding box center [1094, 454] width 15 height 15
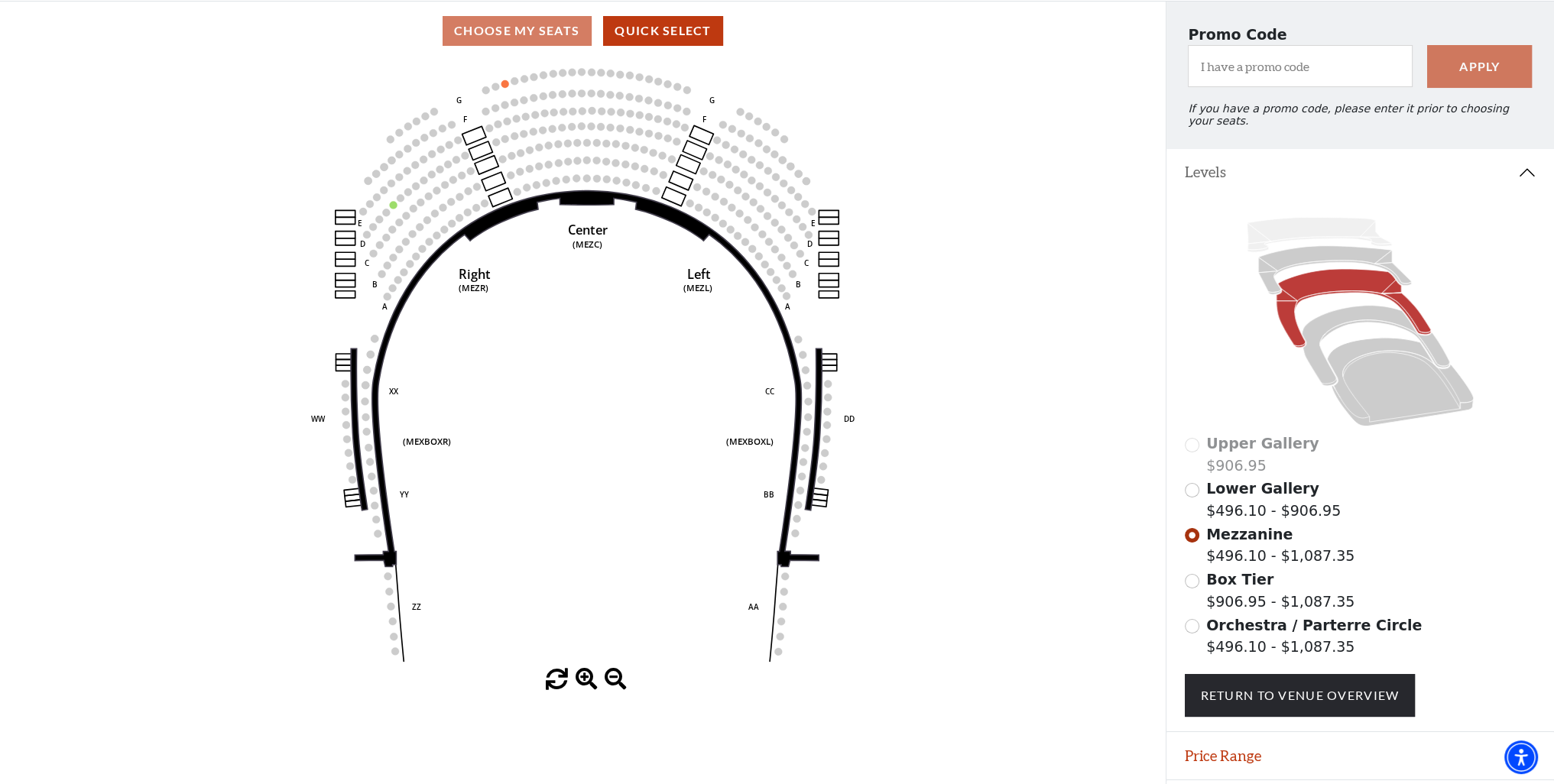
scroll to position [163, 0]
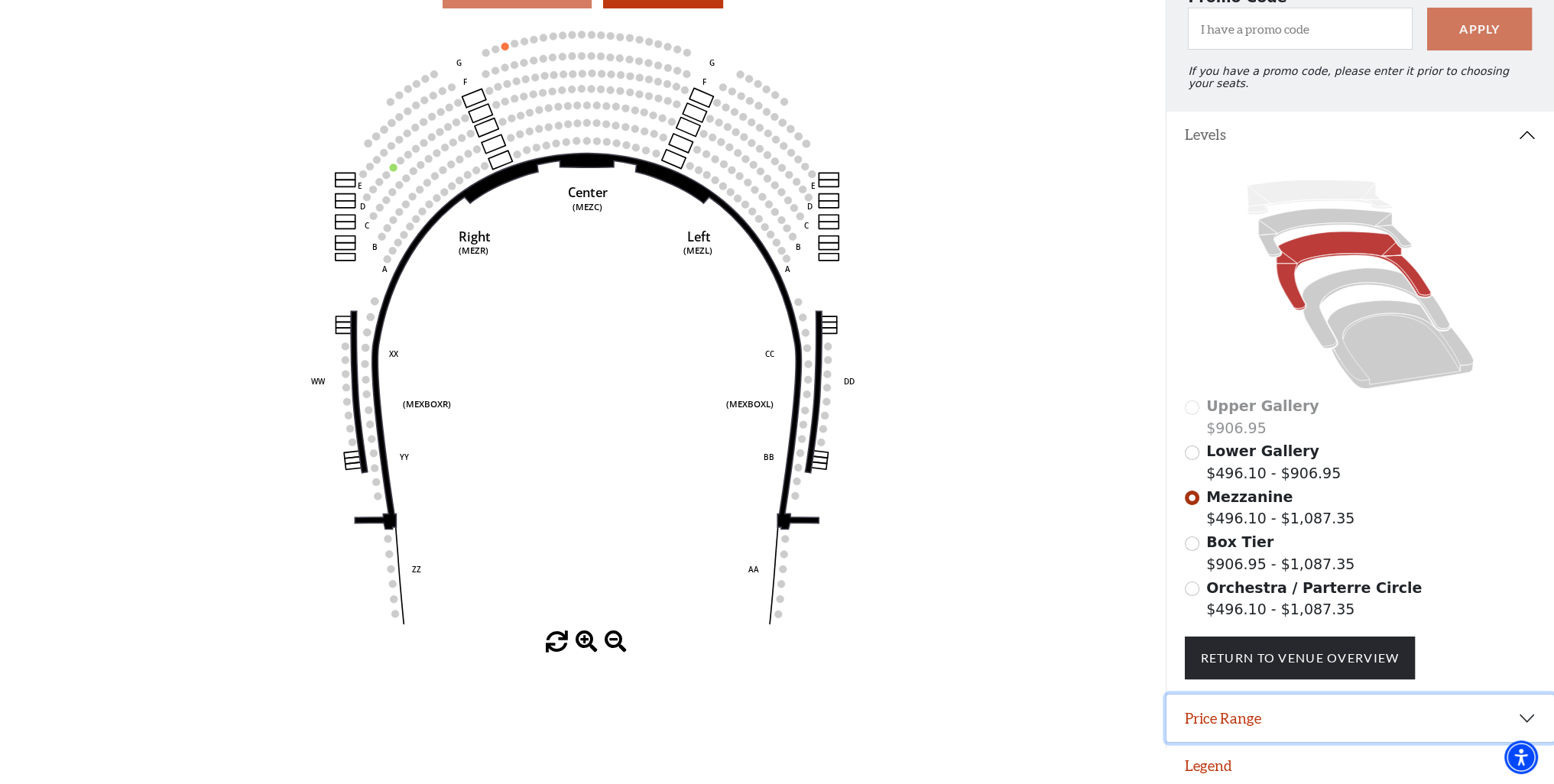
click at [1523, 708] on button "Price Range" at bounding box center [1360, 718] width 388 height 47
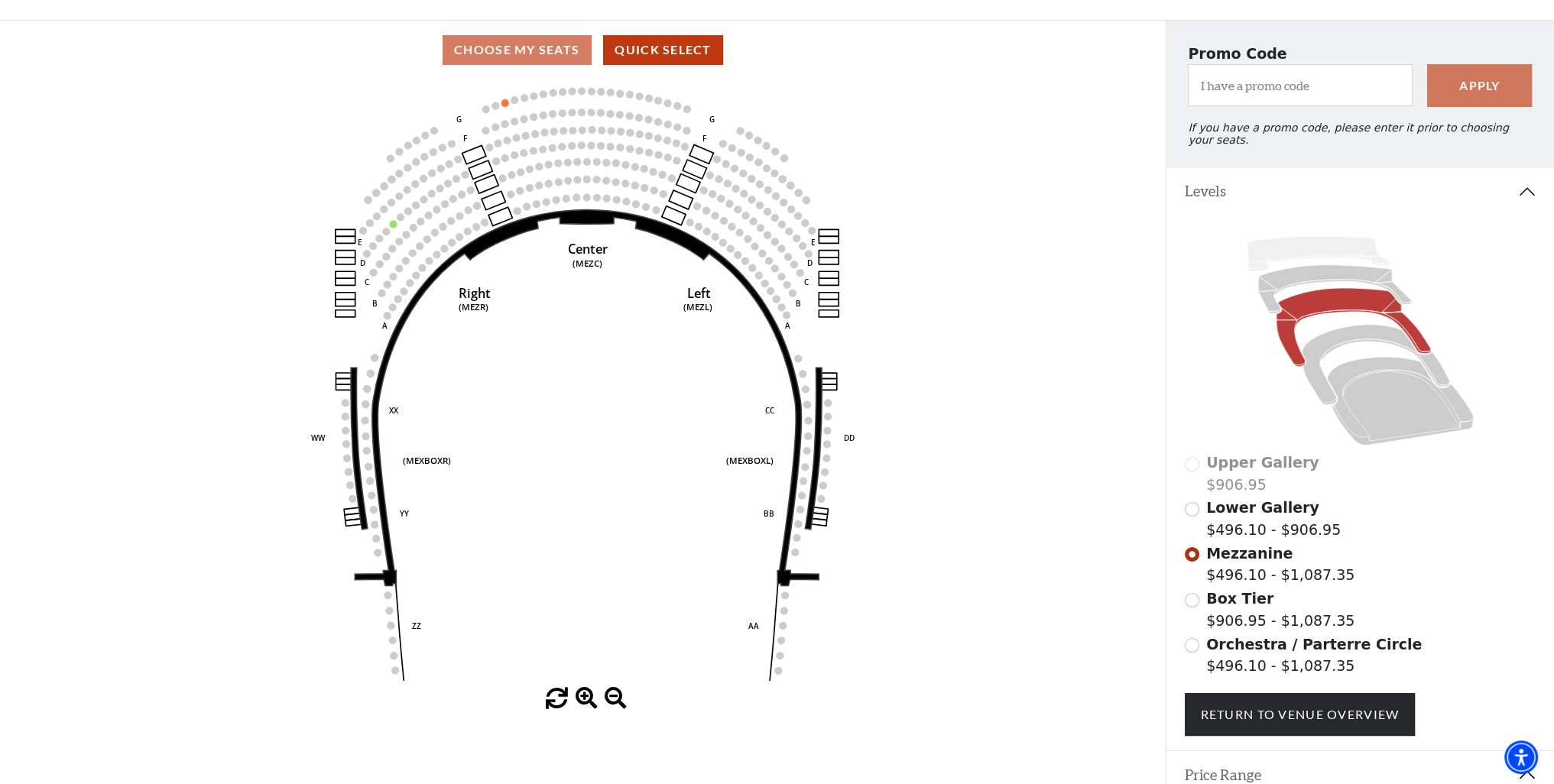
scroll to position [0, 0]
